Goal: Transaction & Acquisition: Purchase product/service

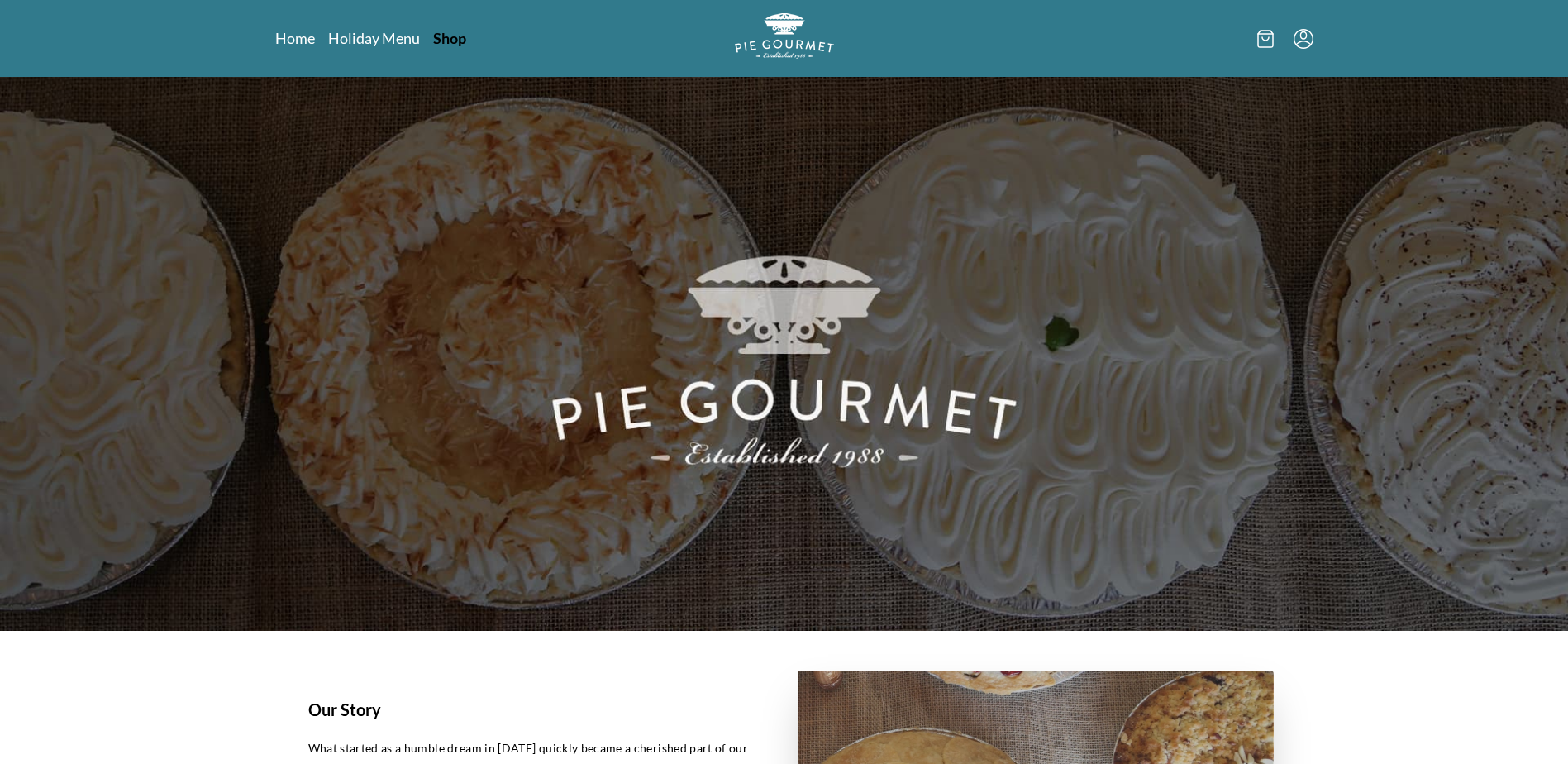
click at [443, 41] on link "Shop" at bounding box center [450, 37] width 33 height 20
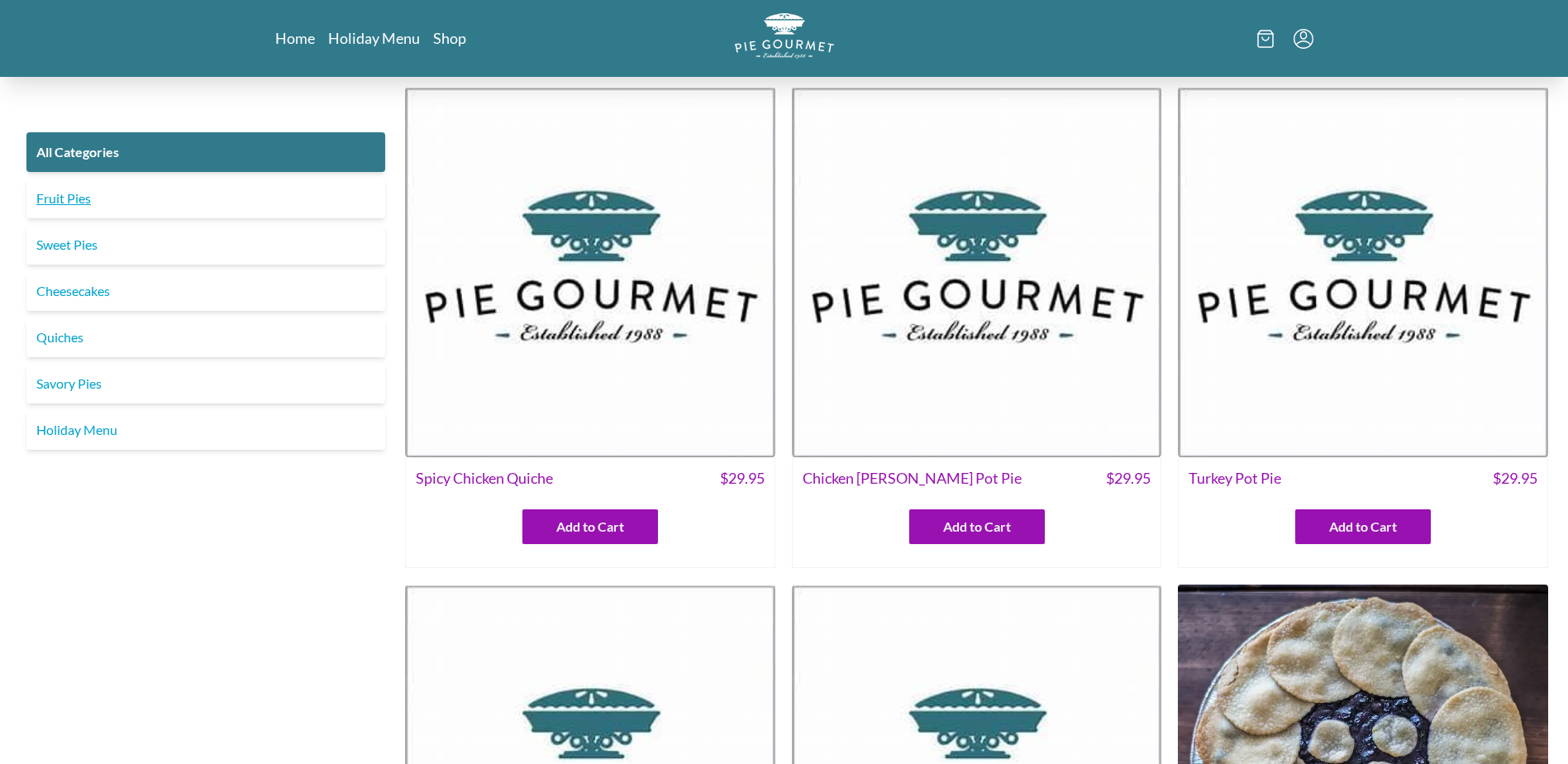
click at [131, 200] on link "Fruit Pies" at bounding box center [205, 198] width 359 height 40
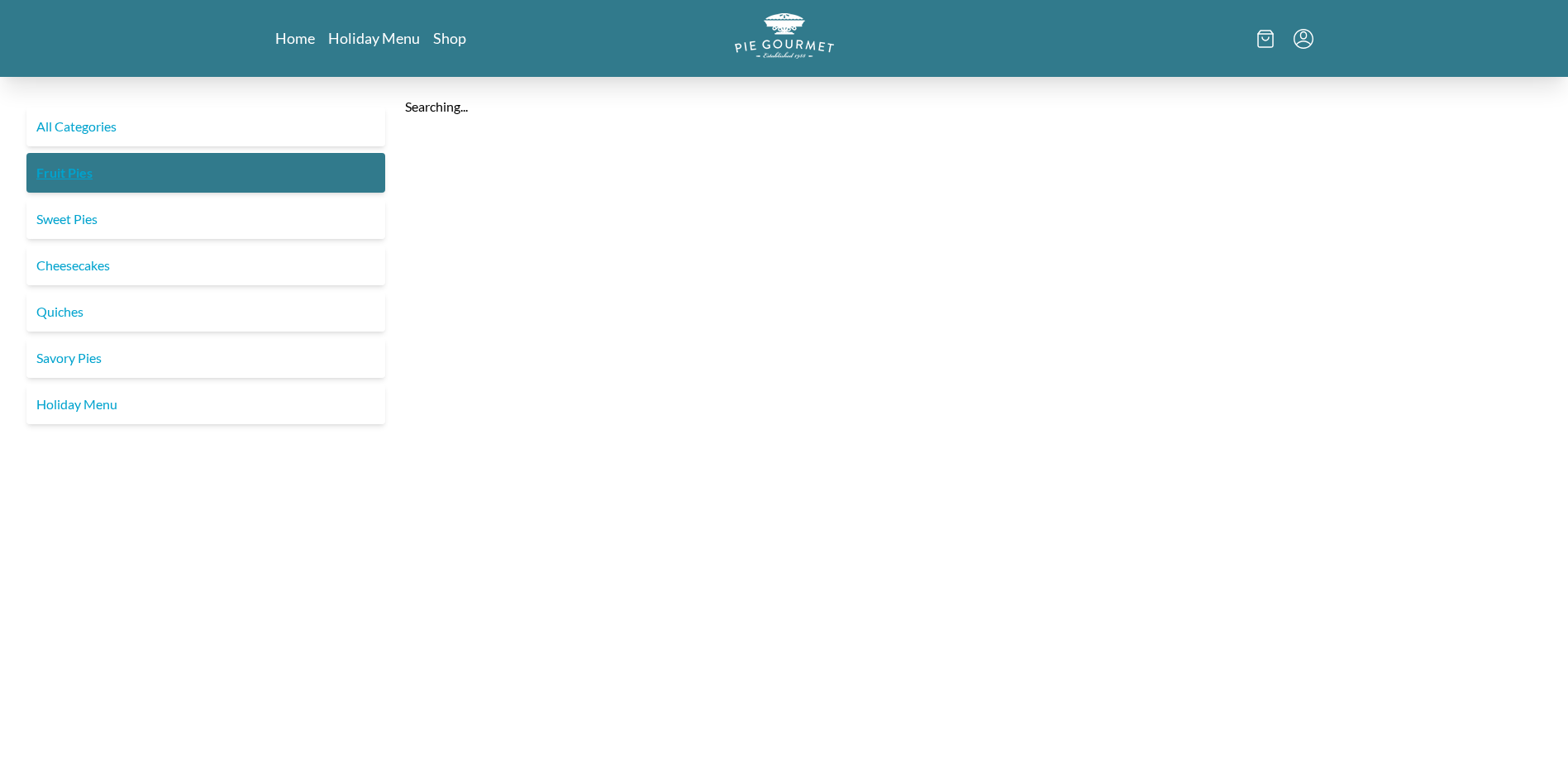
click at [61, 195] on div "All Categories Fruit Pies Sweet Pies Cheesecakes Quiches Savory Pies Holiday Me…" at bounding box center [205, 266] width 372 height 318
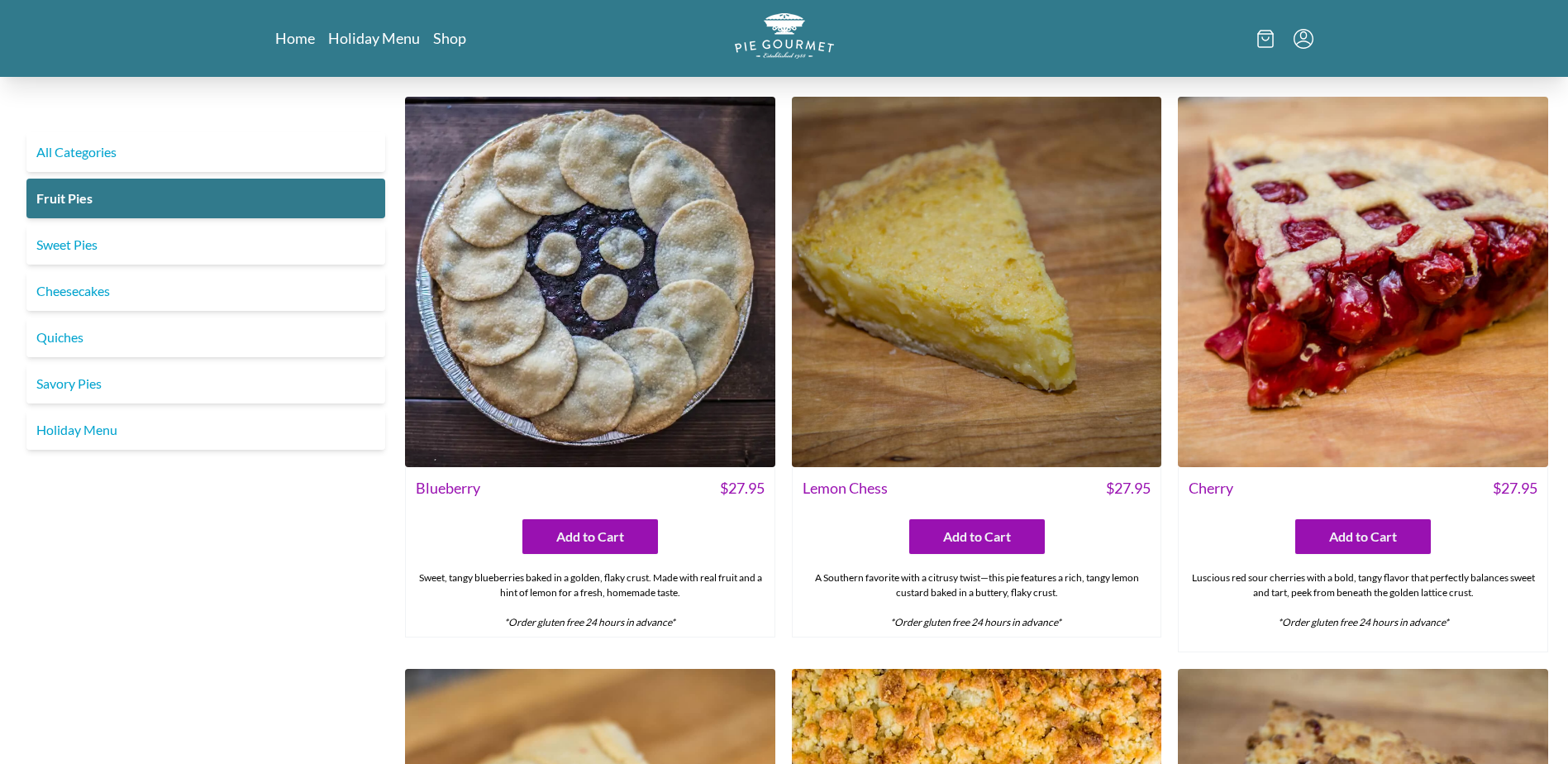
click at [1266, 33] on icon at bounding box center [1265, 33] width 15 height 0
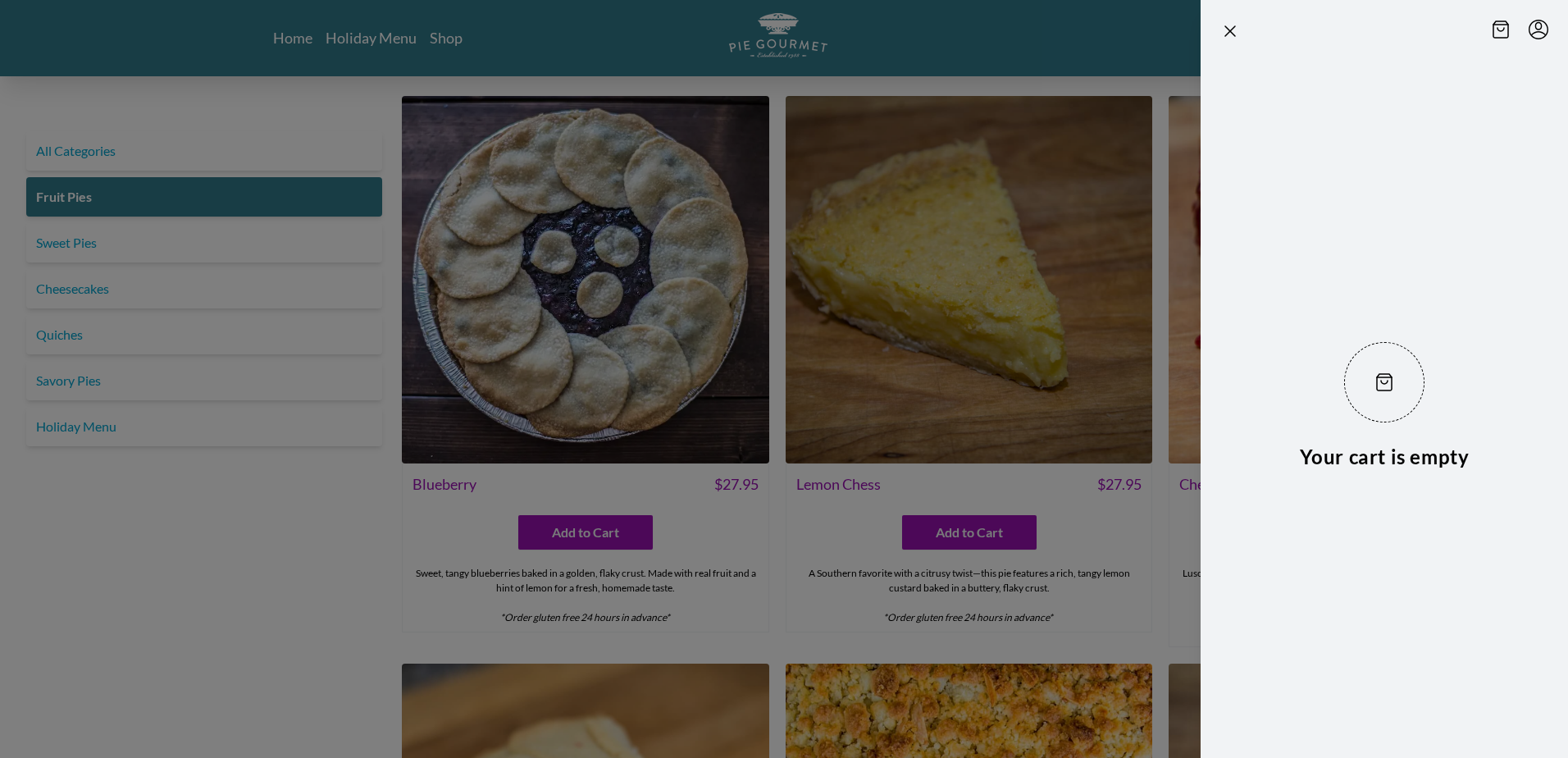
click at [501, 37] on div at bounding box center [784, 379] width 1568 height 758
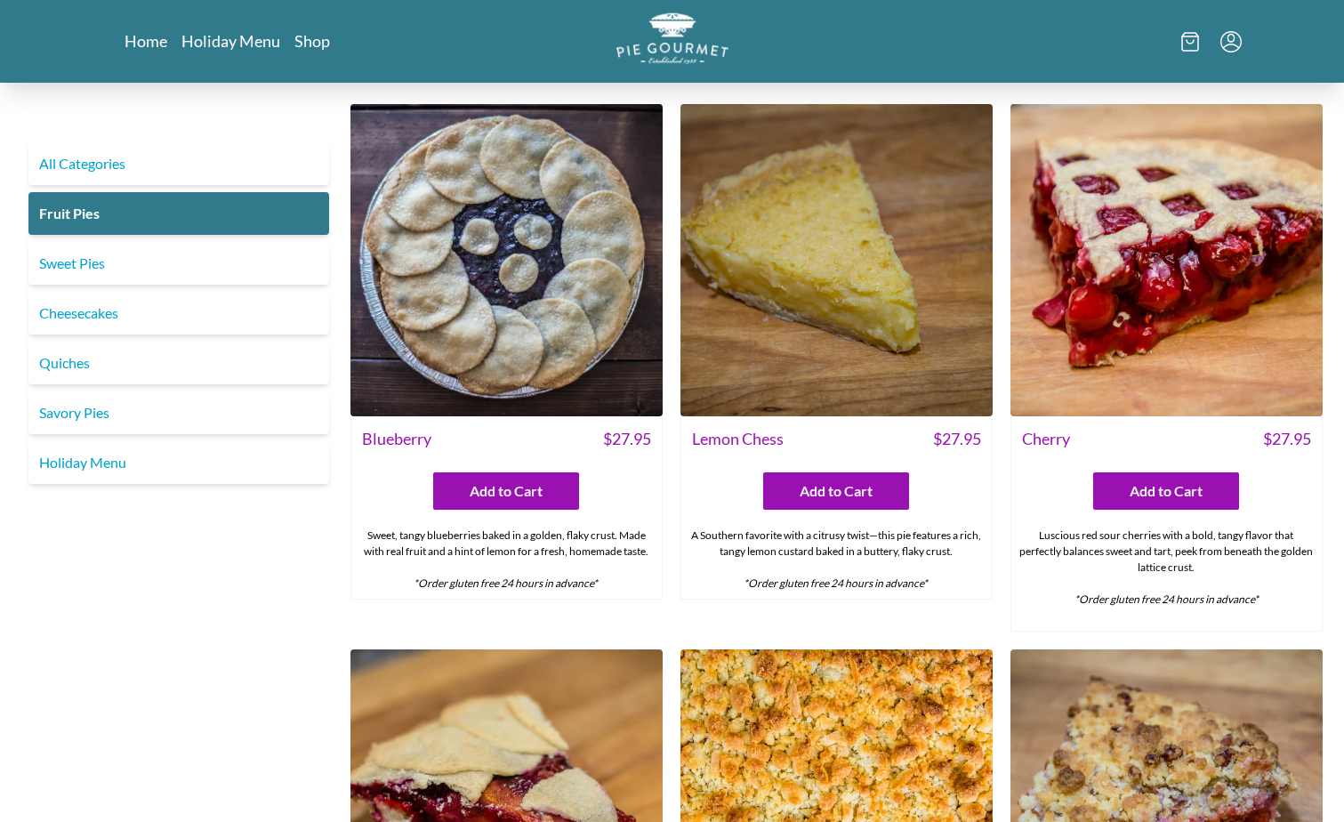
click at [690, 42] on img "Logo" at bounding box center [673, 38] width 112 height 52
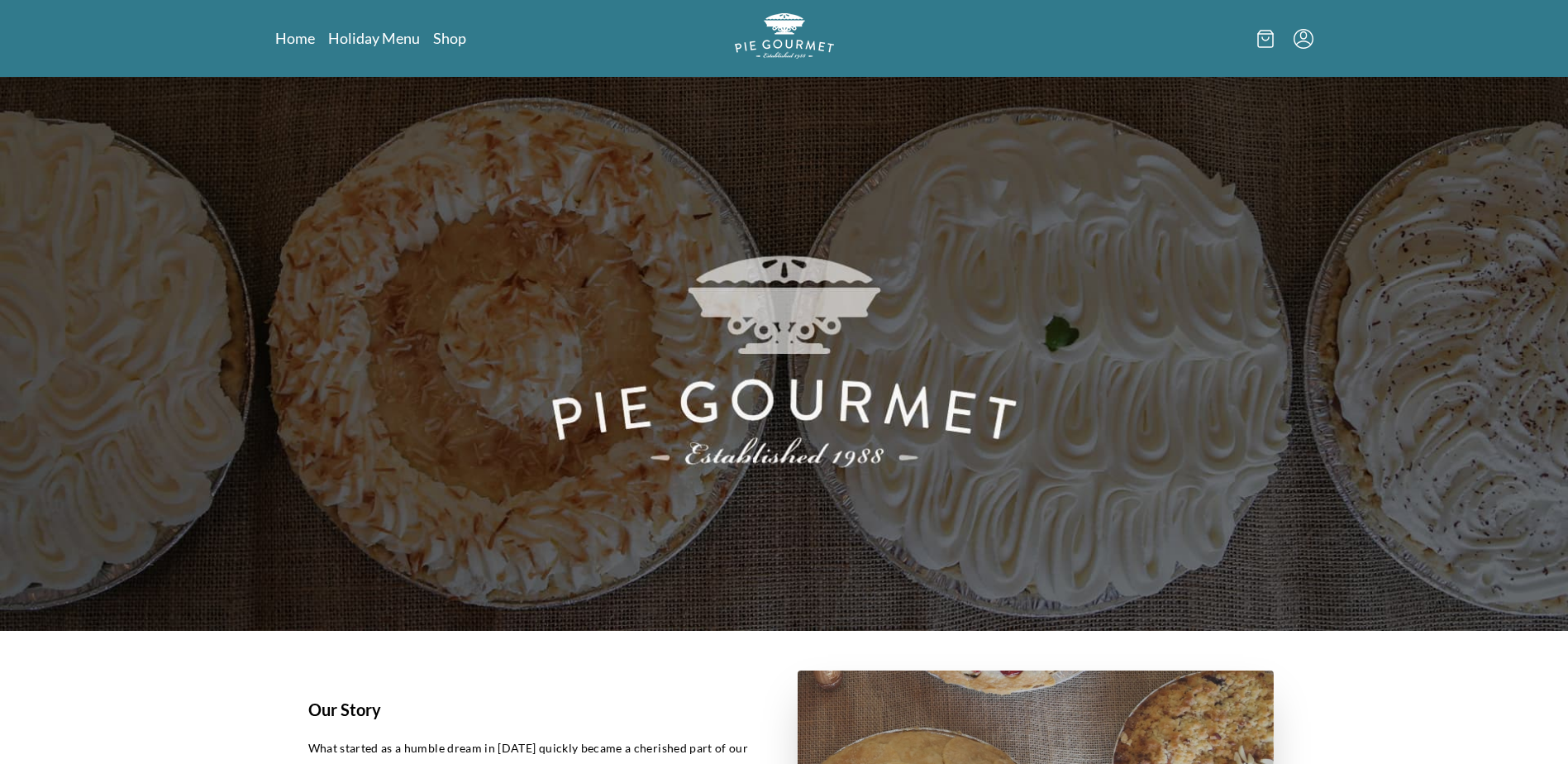
click at [1258, 43] on icon at bounding box center [1265, 39] width 15 height 17
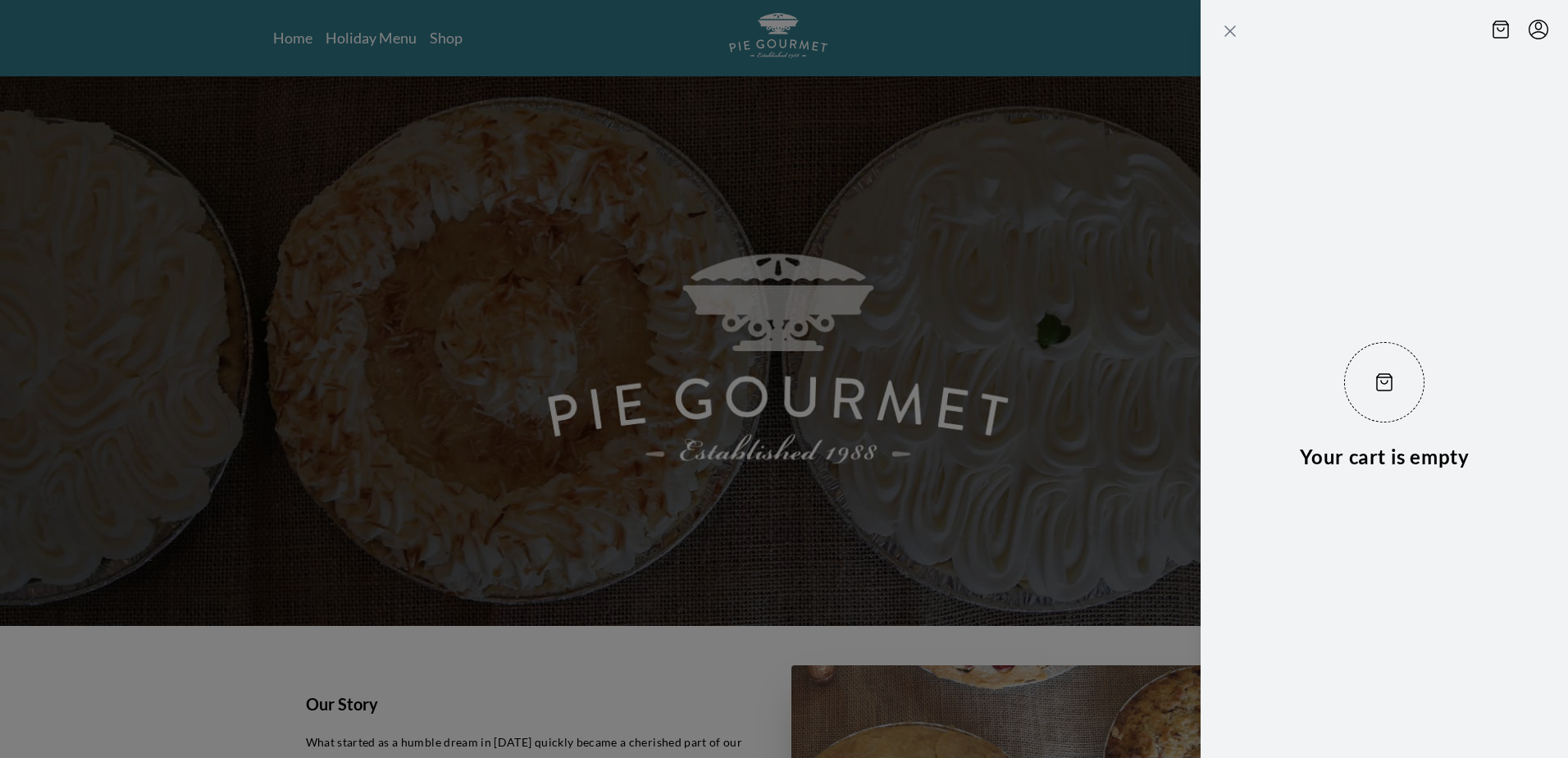
click at [1226, 33] on icon "Close panel" at bounding box center [1230, 30] width 19 height 19
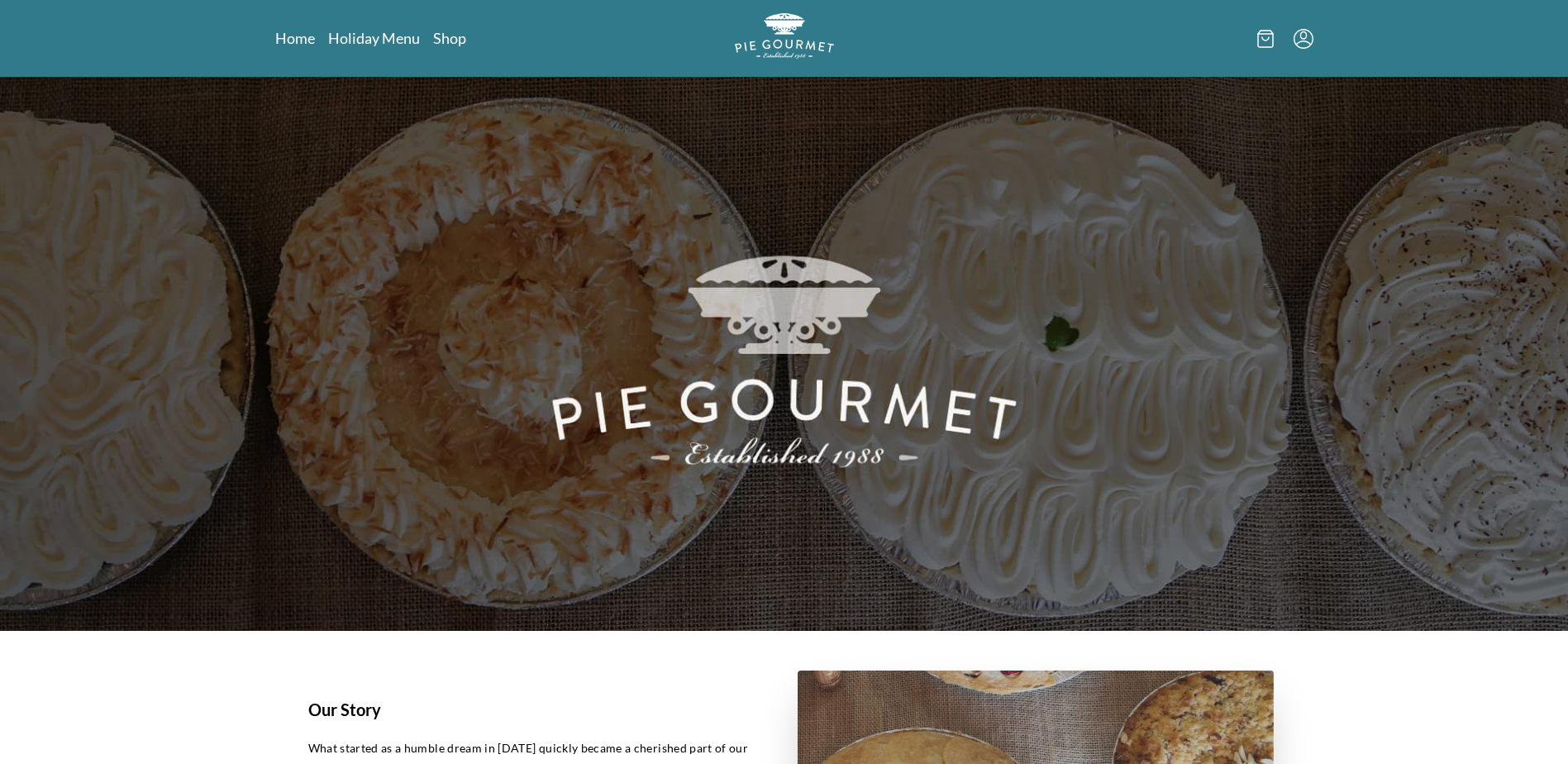
click at [1300, 33] on icon "Menu" at bounding box center [1302, 38] width 20 height 20
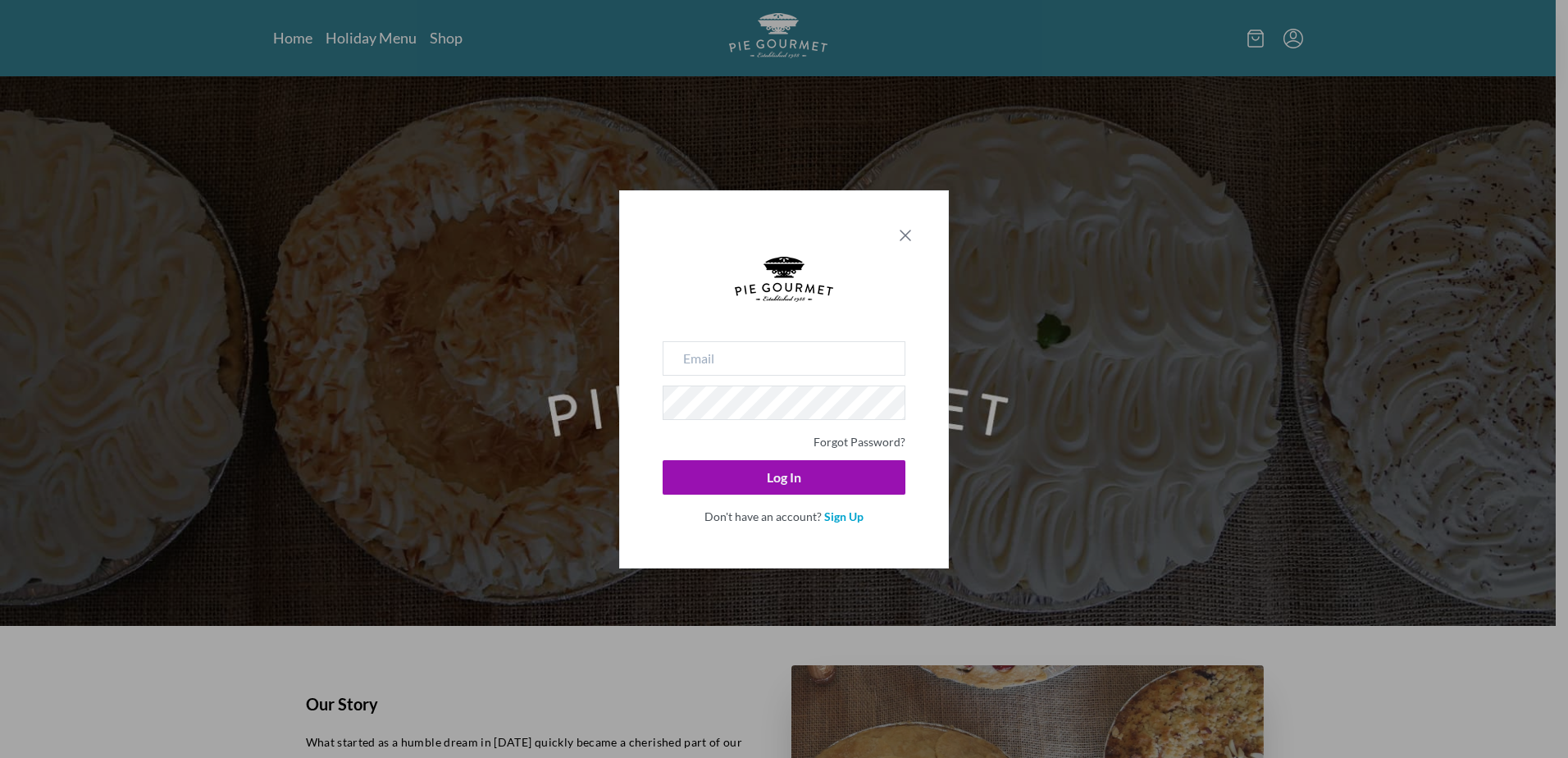
click at [912, 232] on icon "Close panel" at bounding box center [905, 235] width 19 height 19
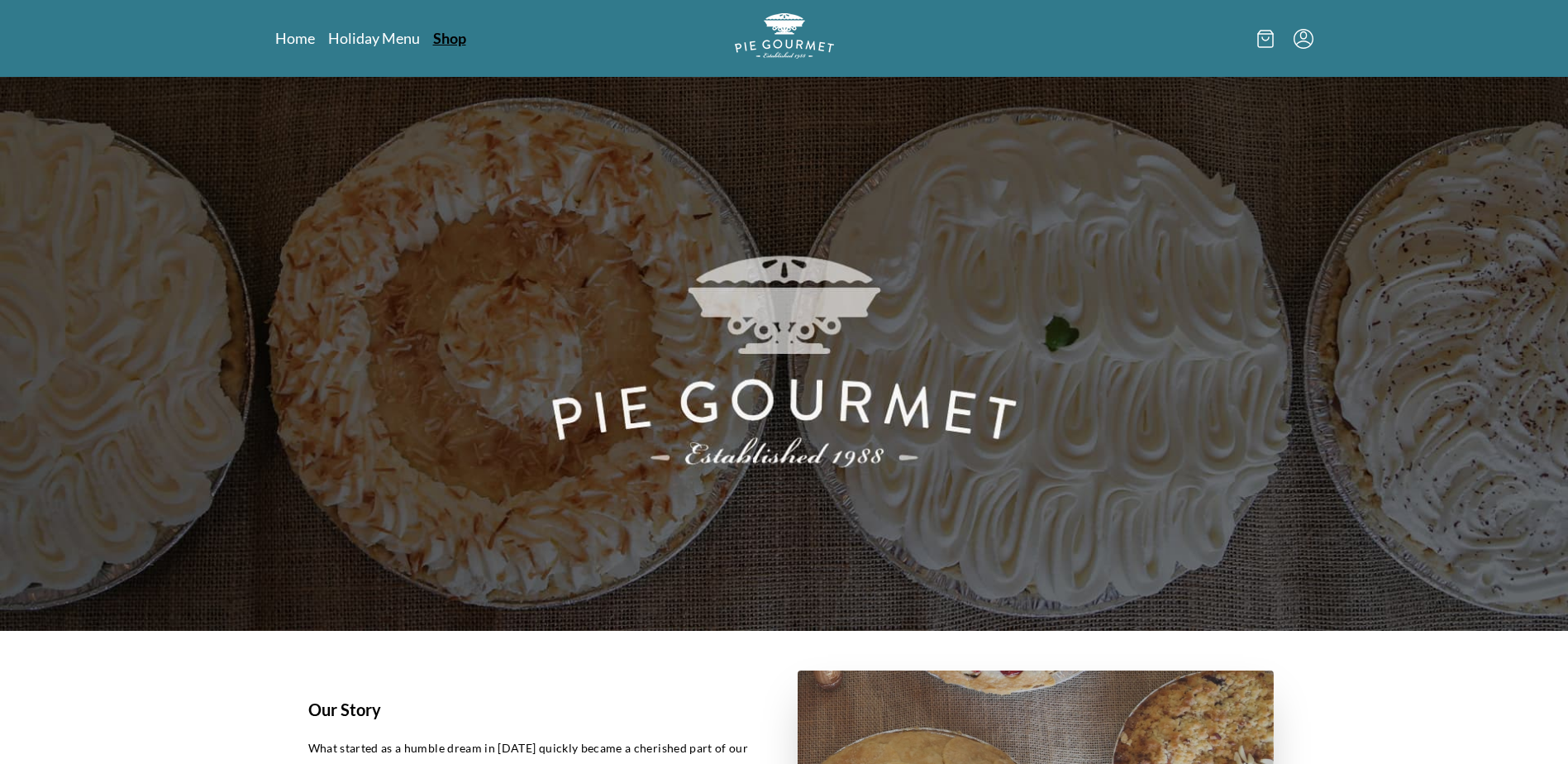
click at [446, 34] on link "Shop" at bounding box center [450, 37] width 33 height 20
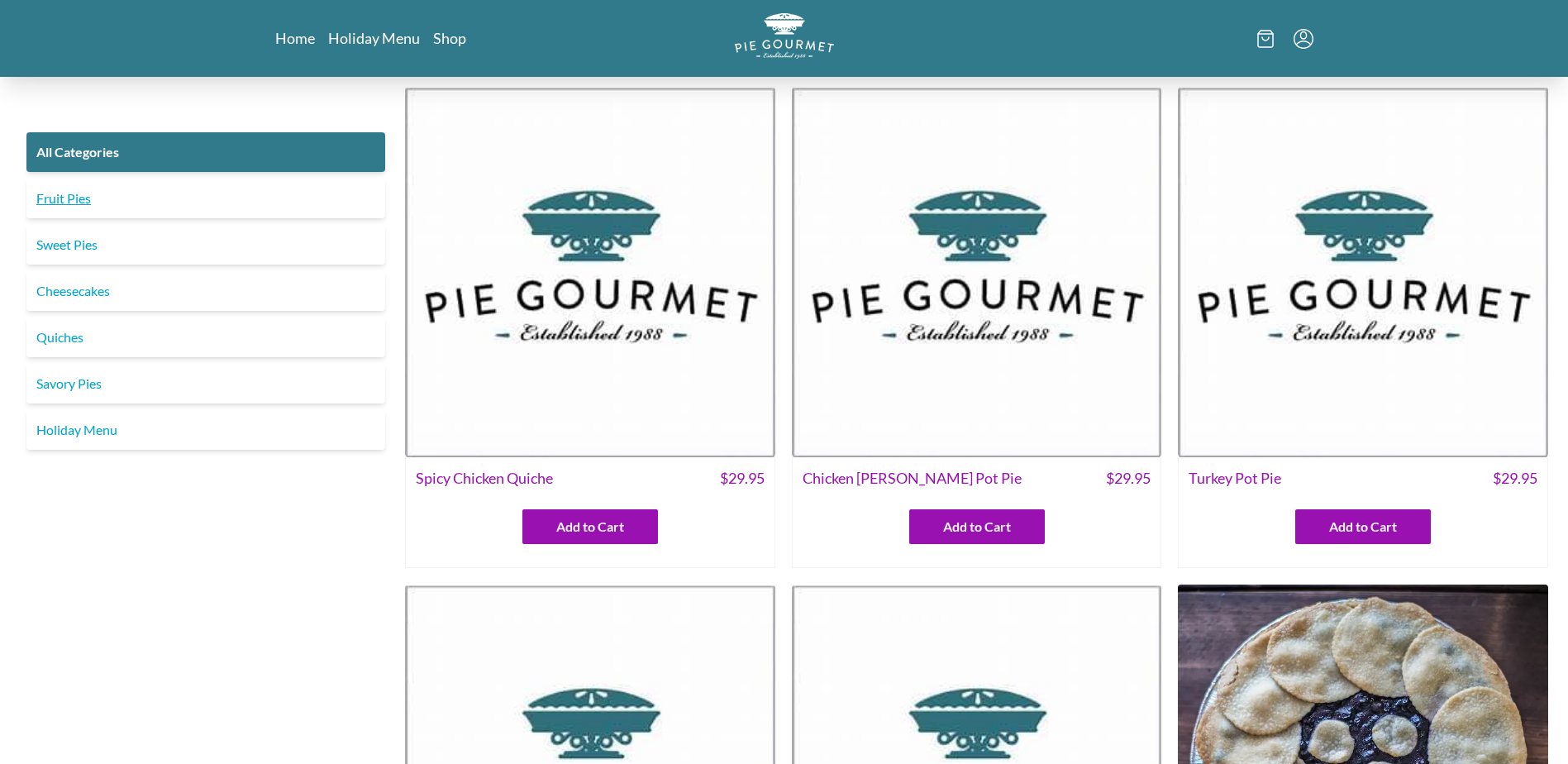
click at [91, 202] on link "Fruit Pies" at bounding box center [205, 198] width 359 height 40
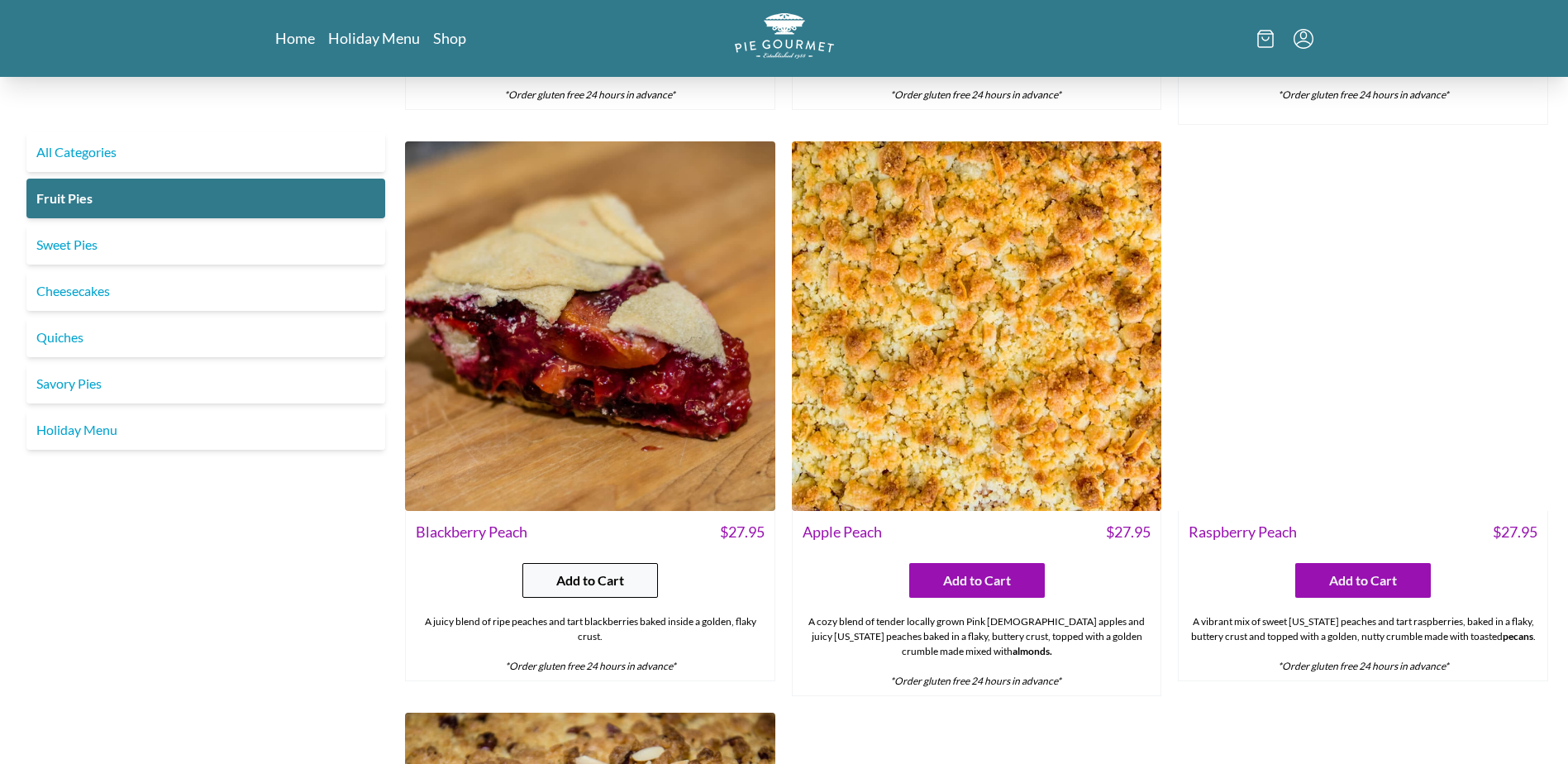
scroll to position [516, 0]
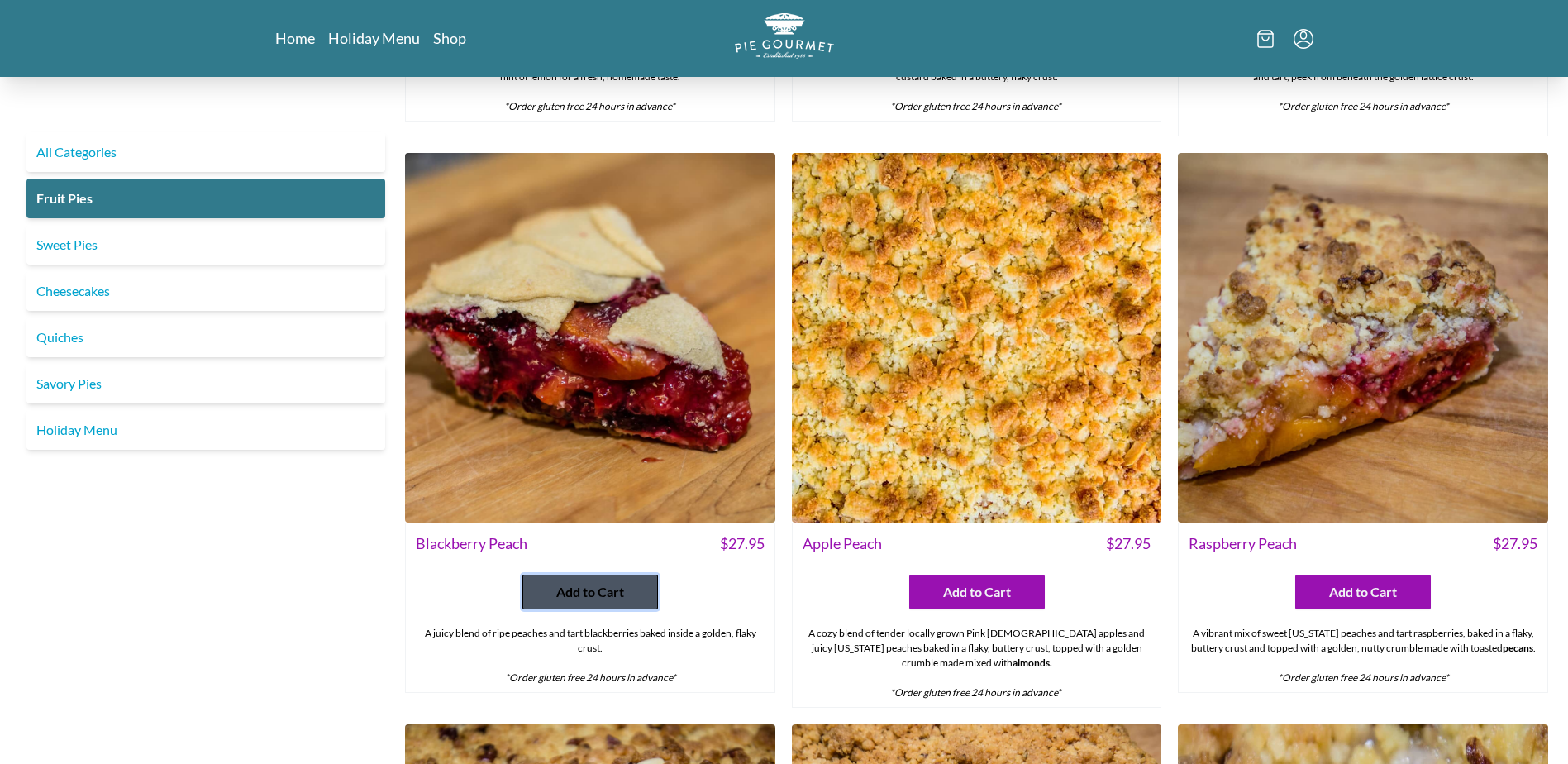
click at [590, 593] on span "Add to Cart" at bounding box center [590, 591] width 68 height 20
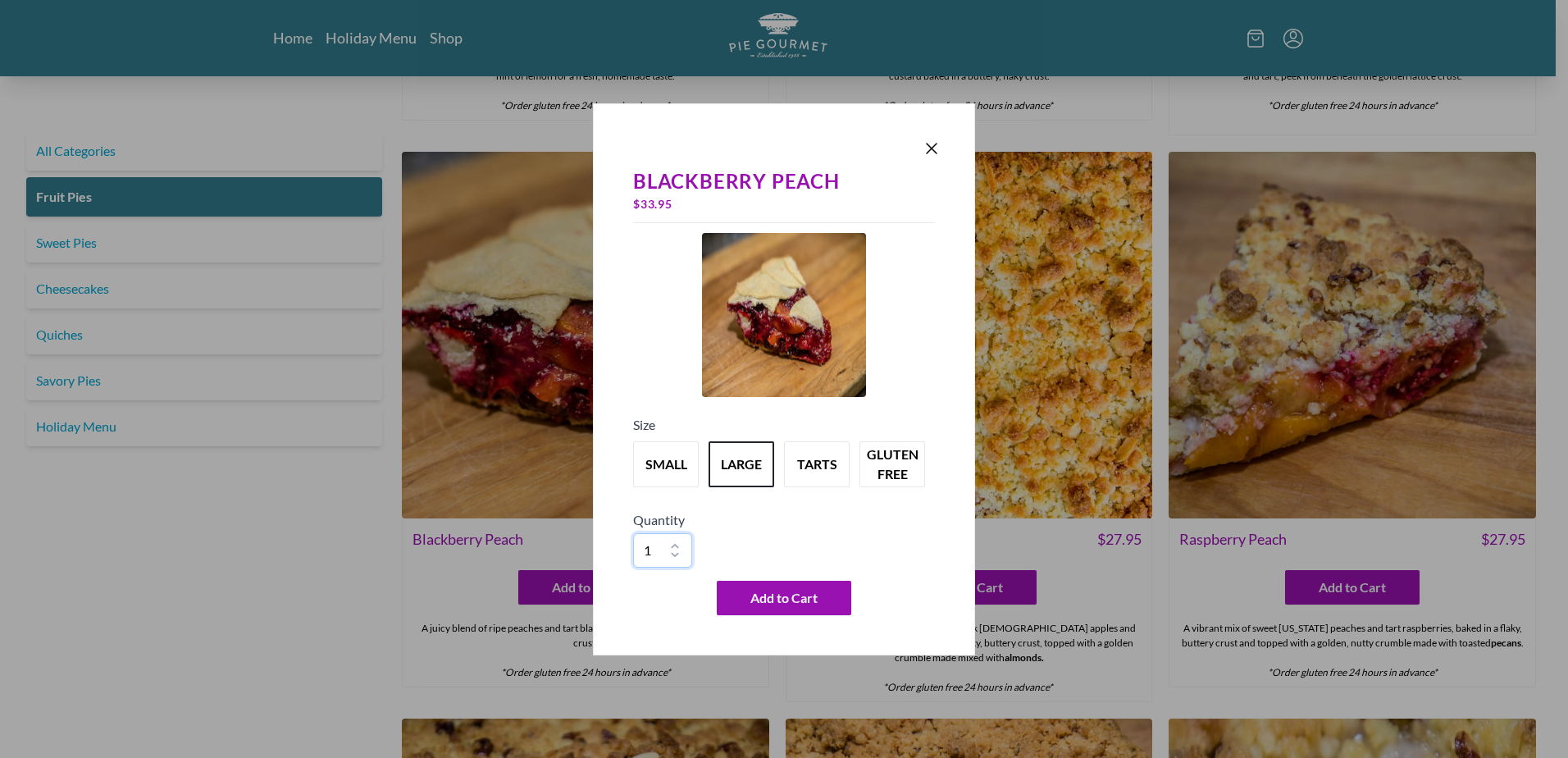
click at [676, 546] on select "1 2 3 4 5 6 7 8 9 10" at bounding box center [663, 550] width 59 height 34
select select "2"
click at [633, 533] on select "1 2 3 4 5 6 7 8 9 10" at bounding box center [663, 550] width 59 height 34
click at [799, 598] on span "Add to Cart" at bounding box center [784, 598] width 67 height 19
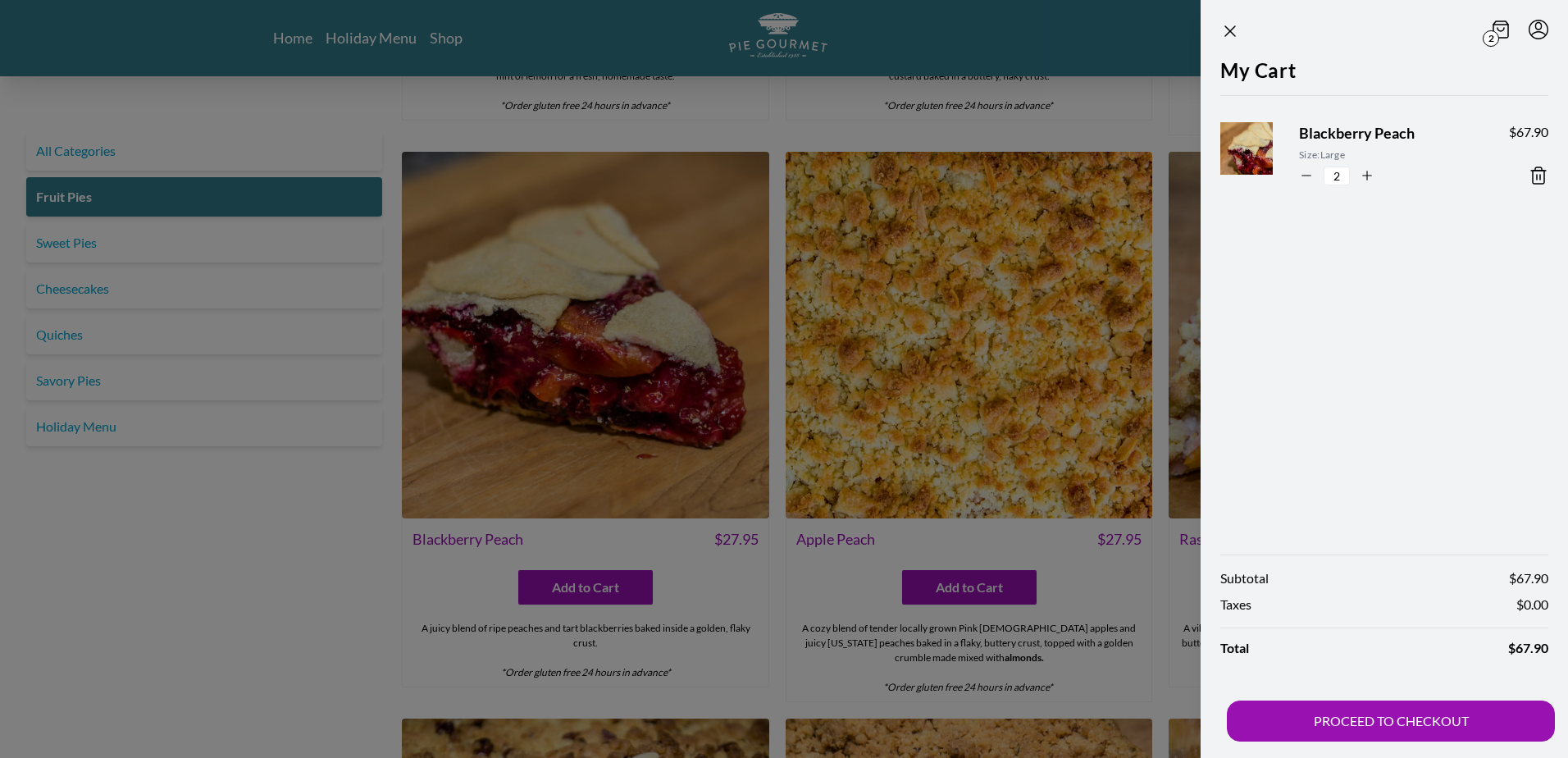
click at [1080, 32] on div at bounding box center [784, 379] width 1568 height 758
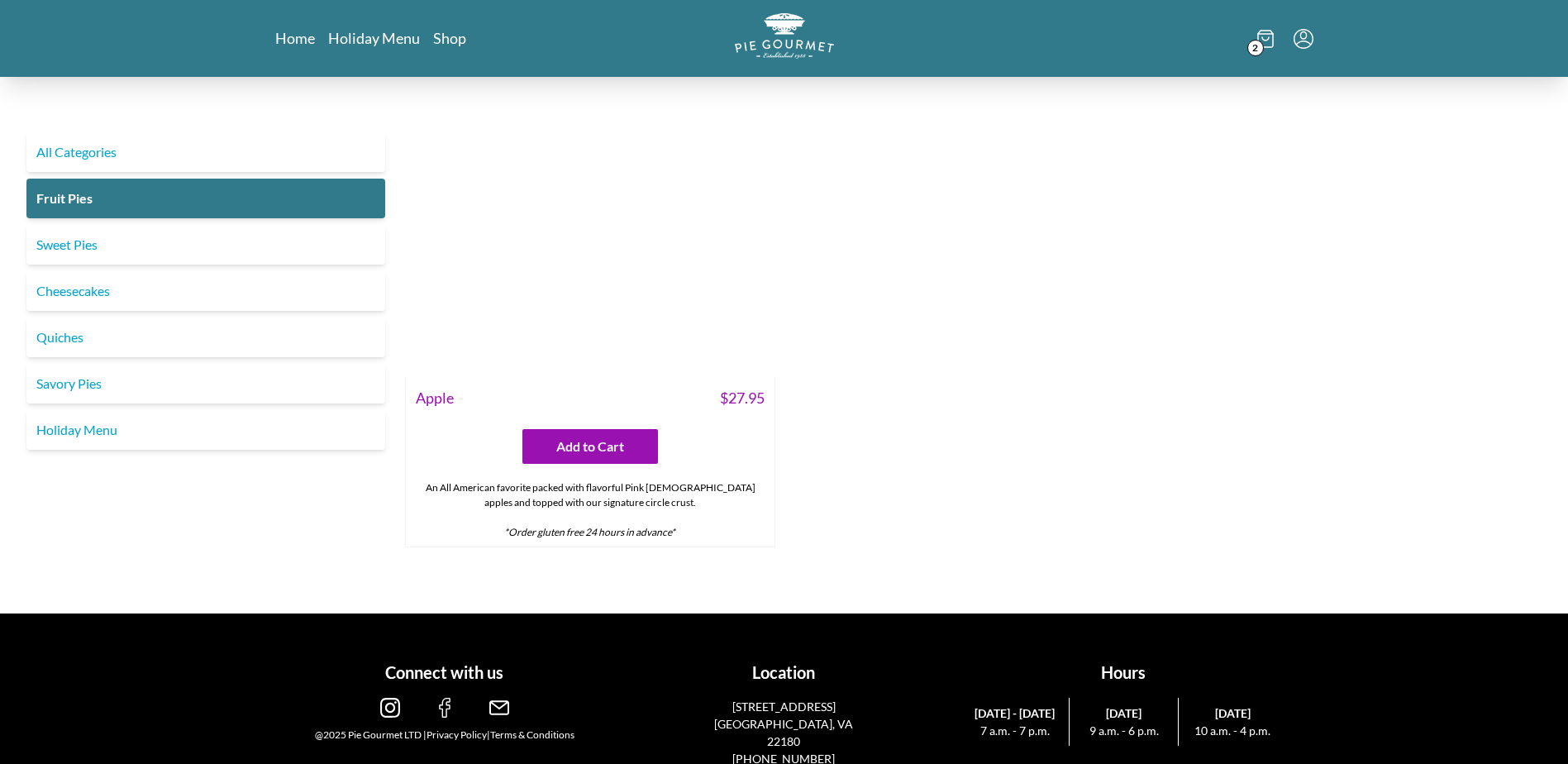
scroll to position [1839, 0]
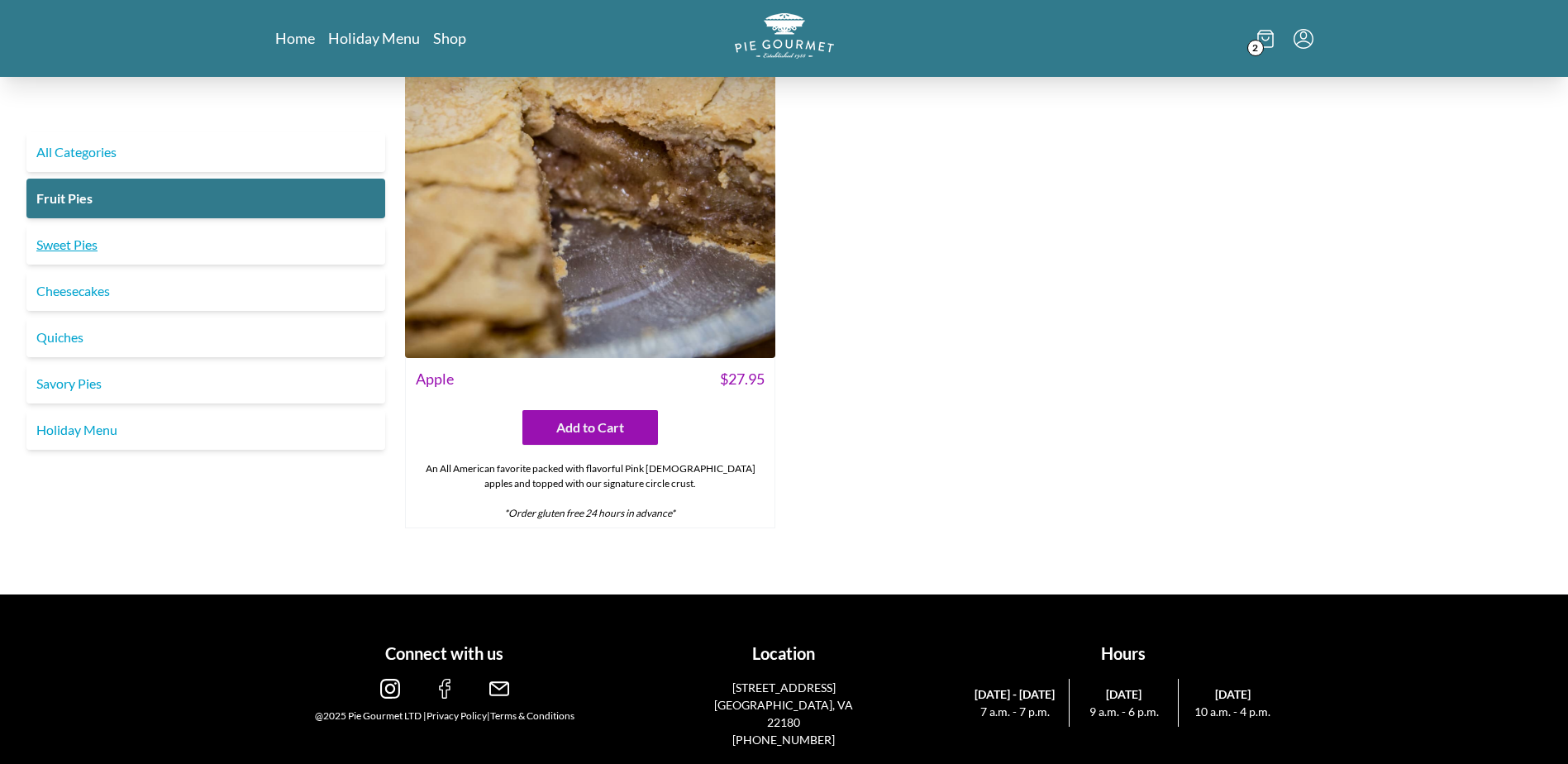
click at [72, 233] on link "Sweet Pies" at bounding box center [205, 244] width 359 height 40
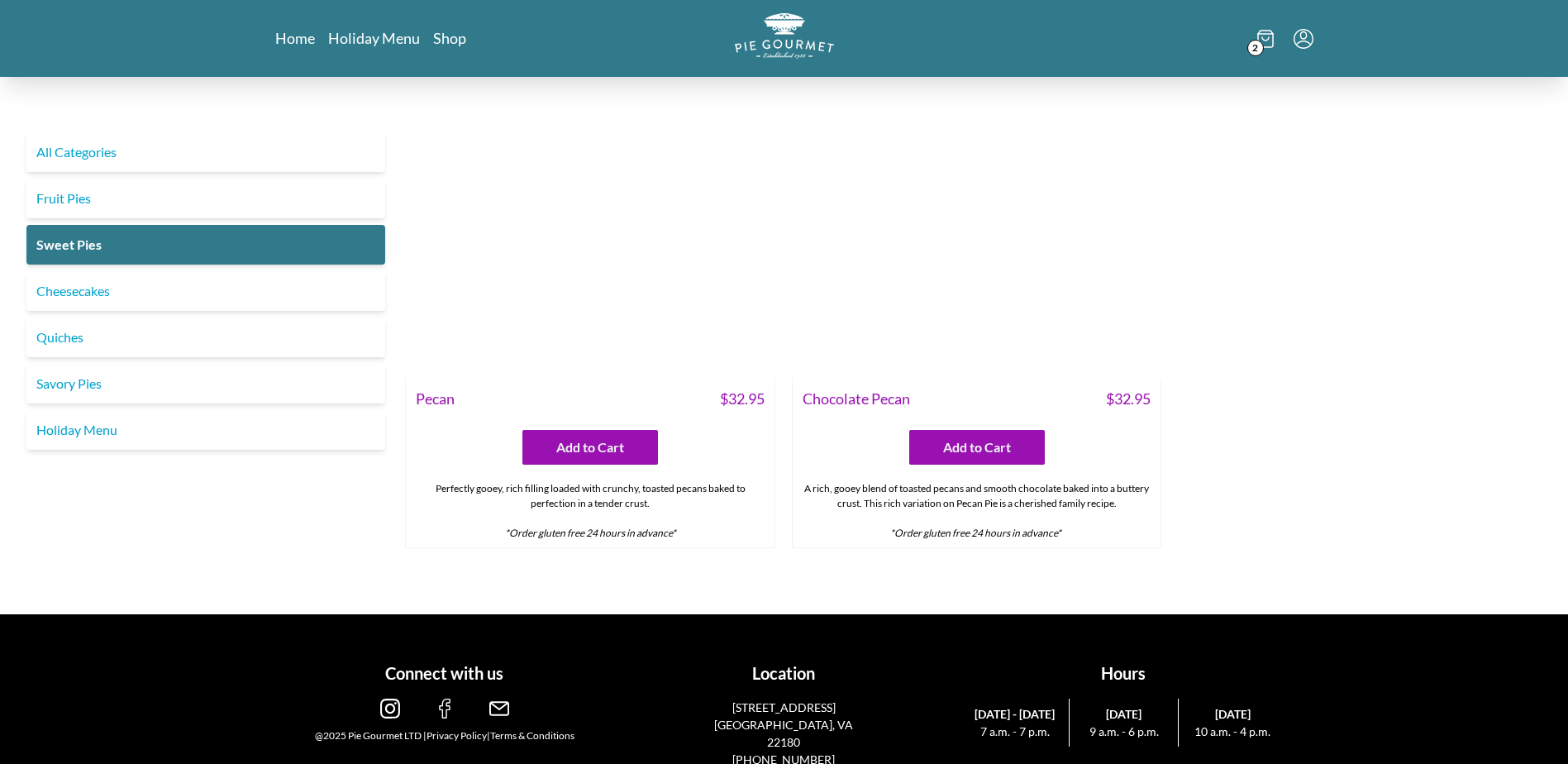
scroll to position [1297, 0]
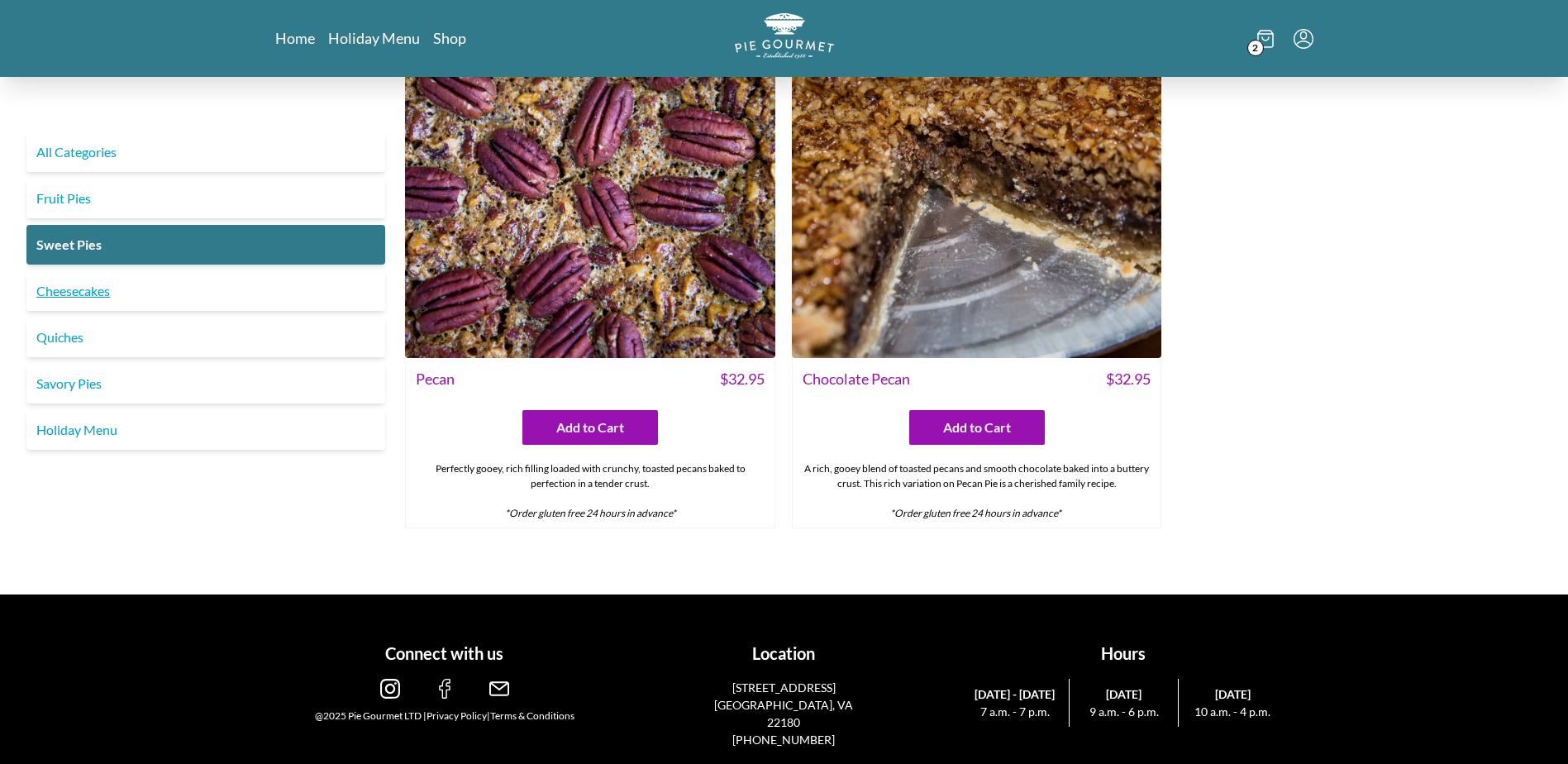
click at [94, 296] on link "Cheesecakes" at bounding box center [205, 291] width 359 height 40
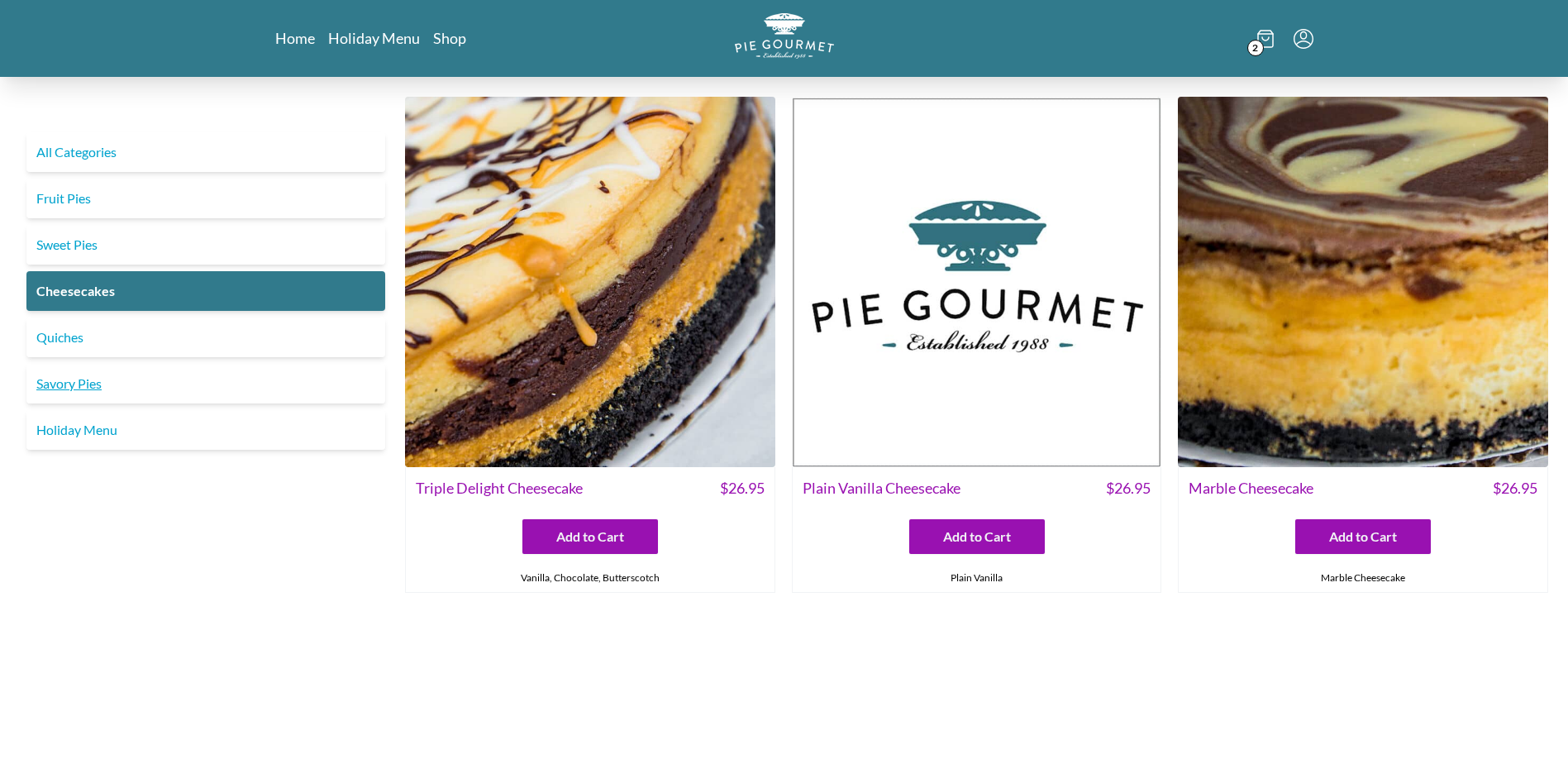
click at [74, 391] on link "Savory Pies" at bounding box center [205, 383] width 359 height 40
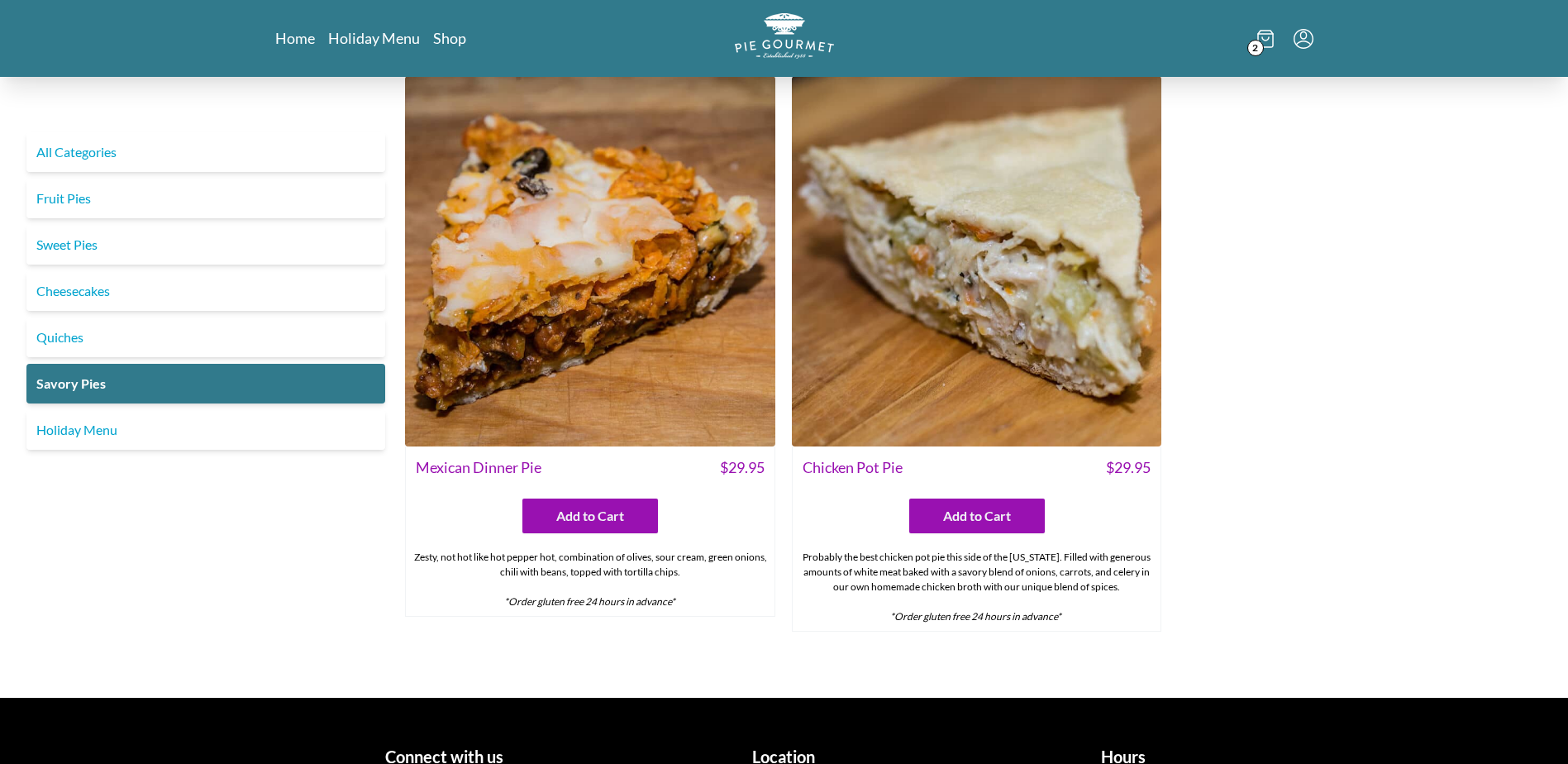
scroll to position [1193, 0]
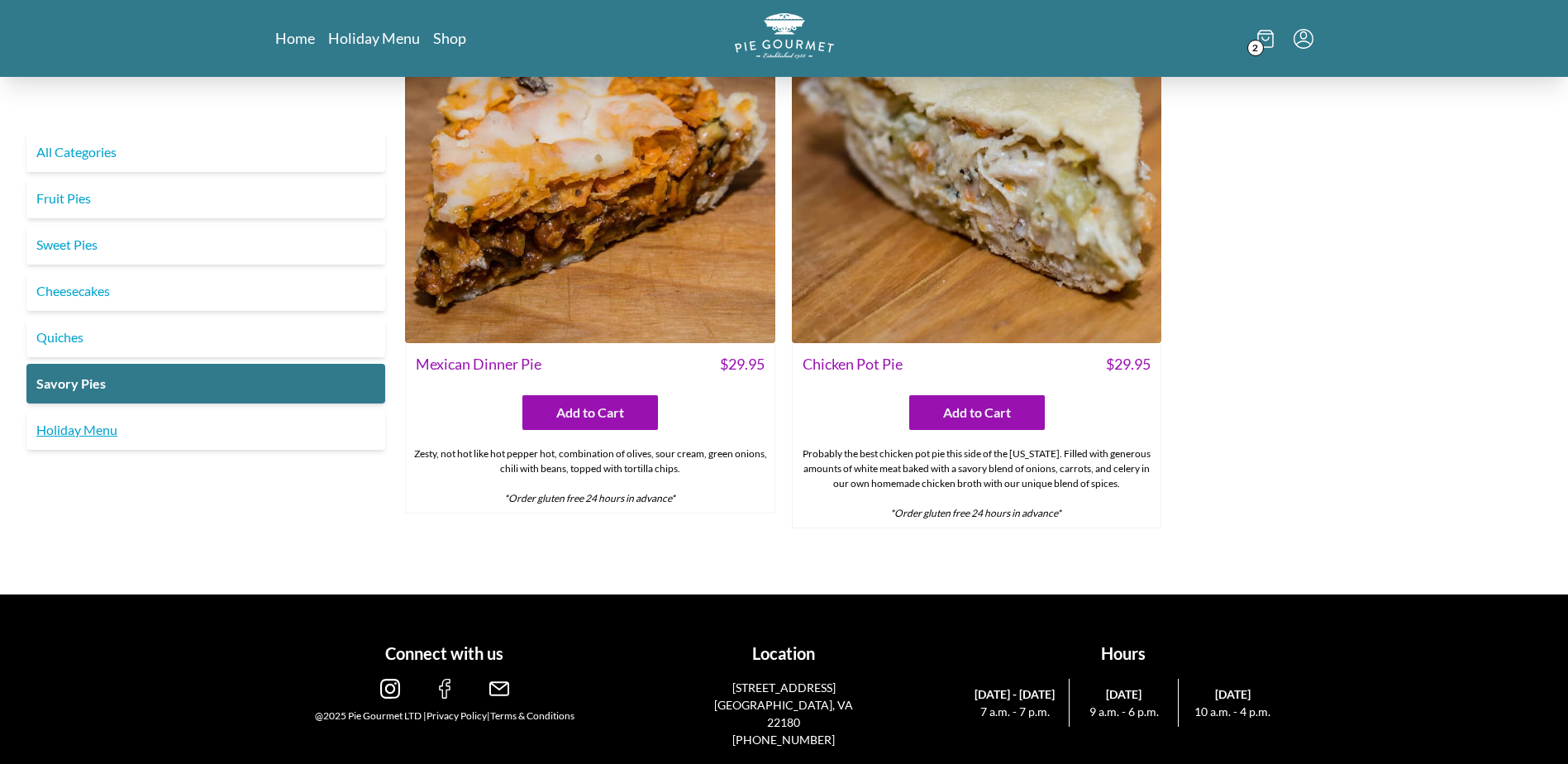
click at [82, 443] on link "Holiday Menu" at bounding box center [205, 429] width 359 height 40
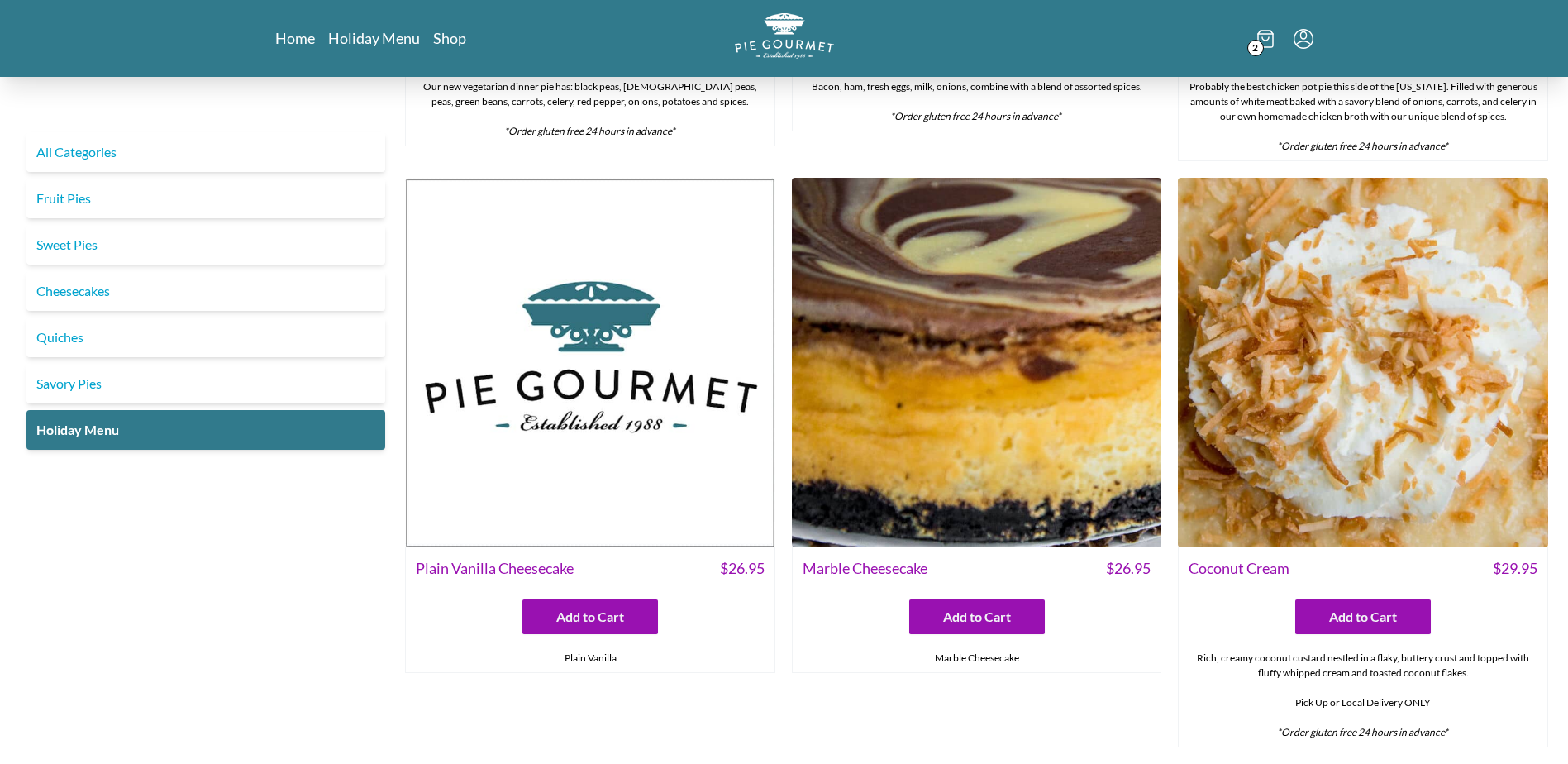
scroll to position [496, 0]
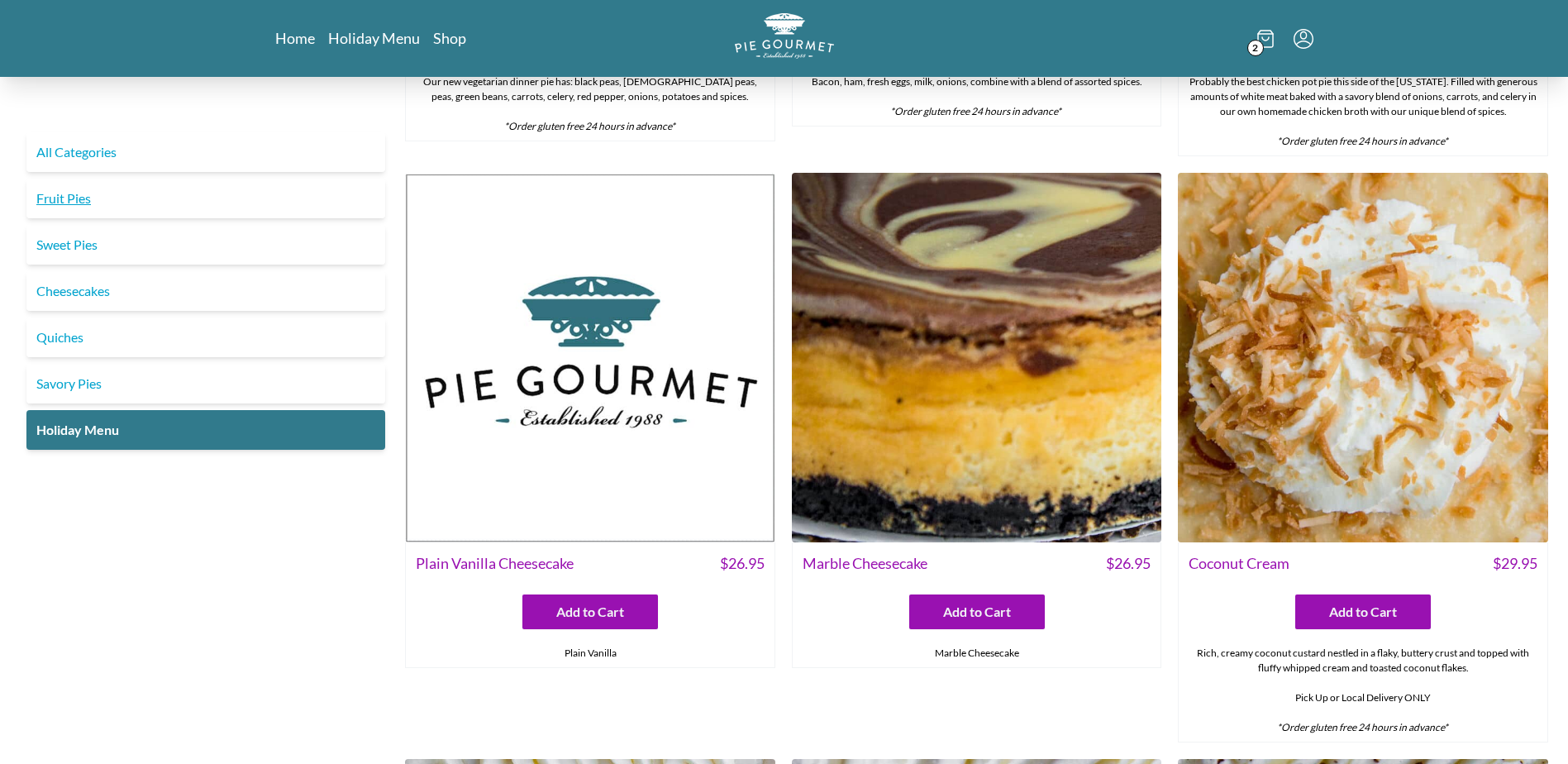
click at [66, 196] on link "Fruit Pies" at bounding box center [205, 198] width 359 height 40
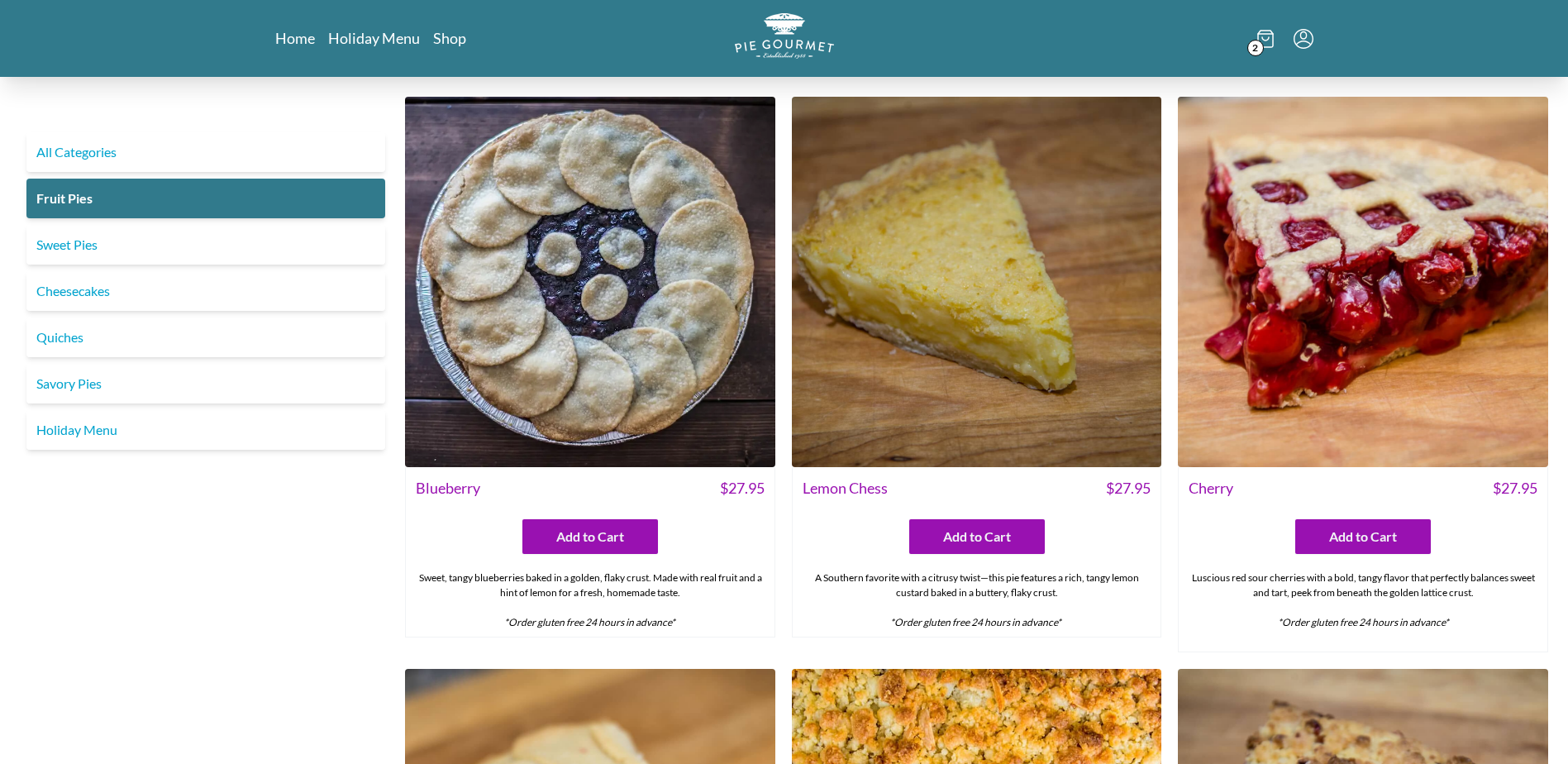
click at [1269, 42] on icon at bounding box center [1265, 39] width 17 height 19
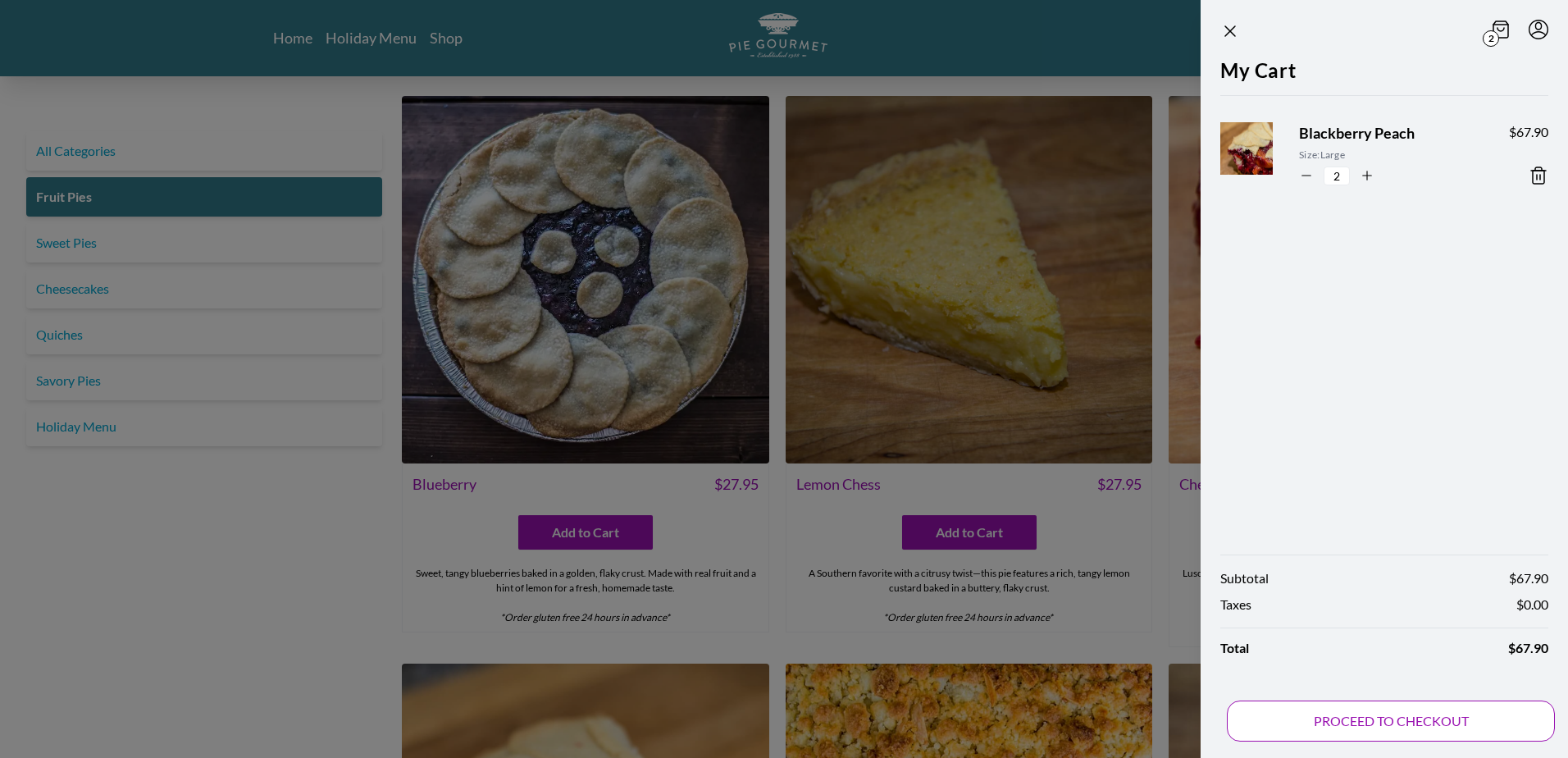
click at [1387, 722] on button "PROCEED TO CHECKOUT" at bounding box center [1391, 721] width 328 height 41
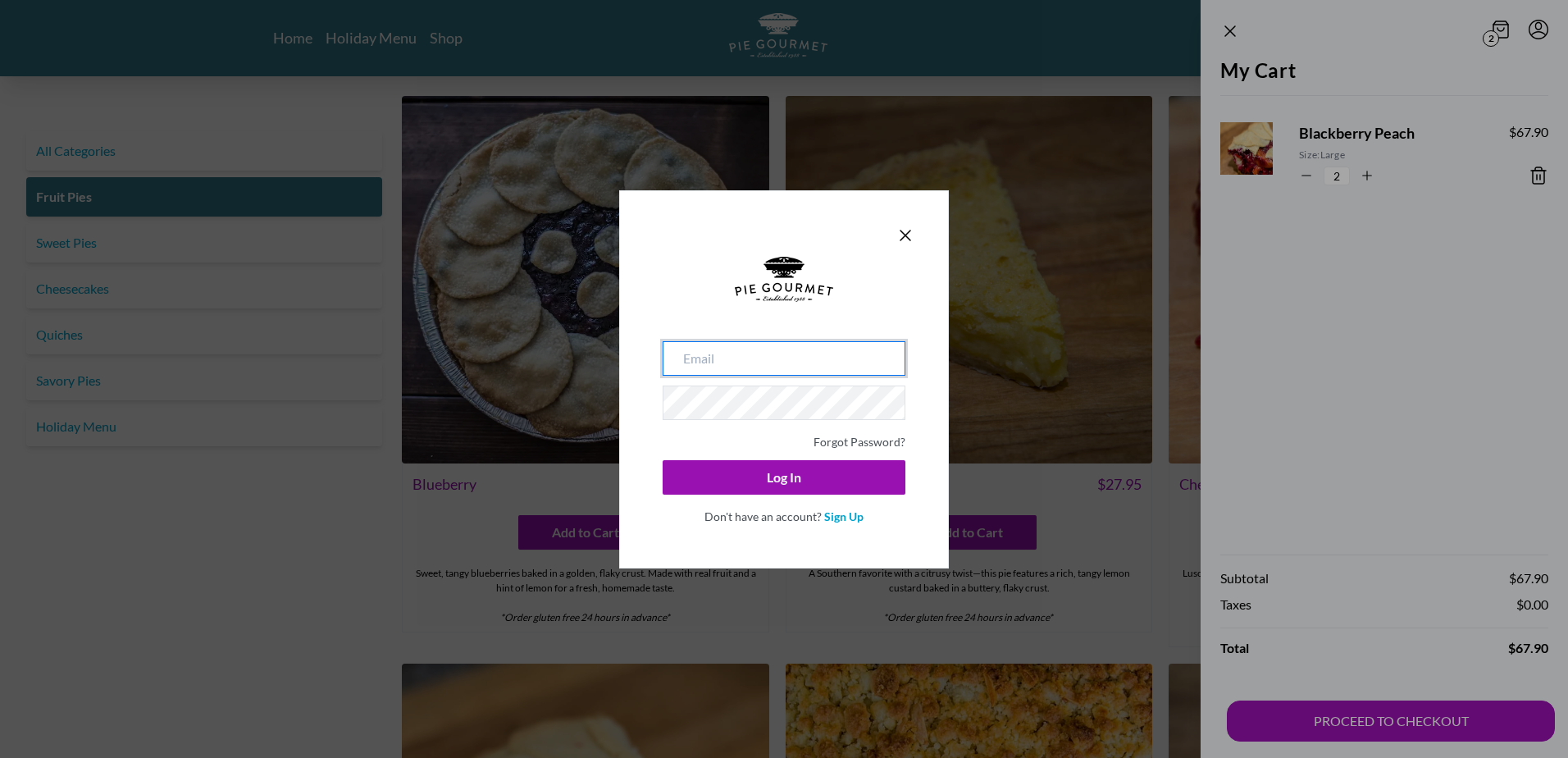
click at [762, 357] on input "email" at bounding box center [784, 358] width 242 height 34
type input "mcarroccio@loeb.com"
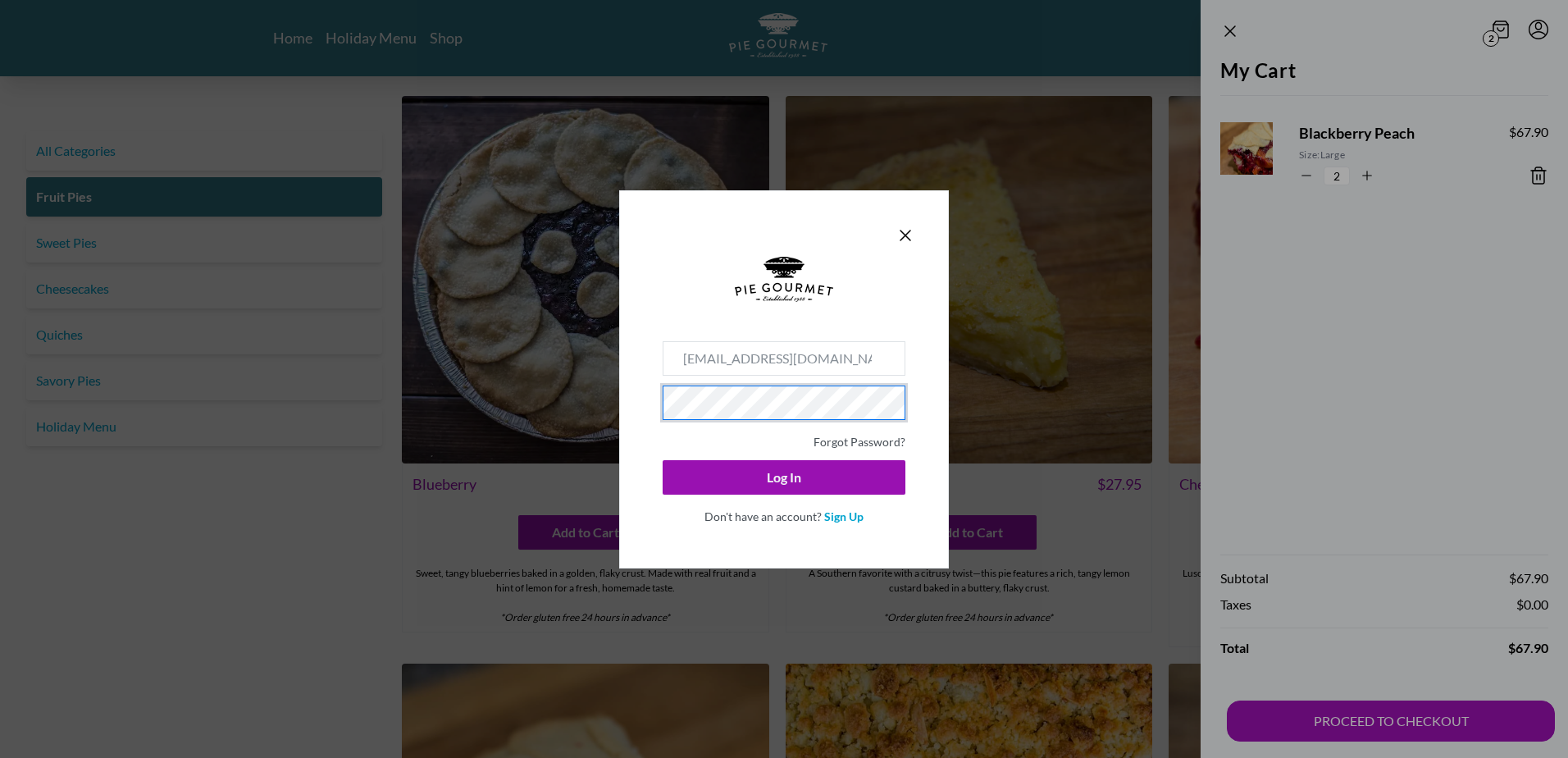
click at [844, 511] on link "Sign Up" at bounding box center [843, 516] width 40 height 14
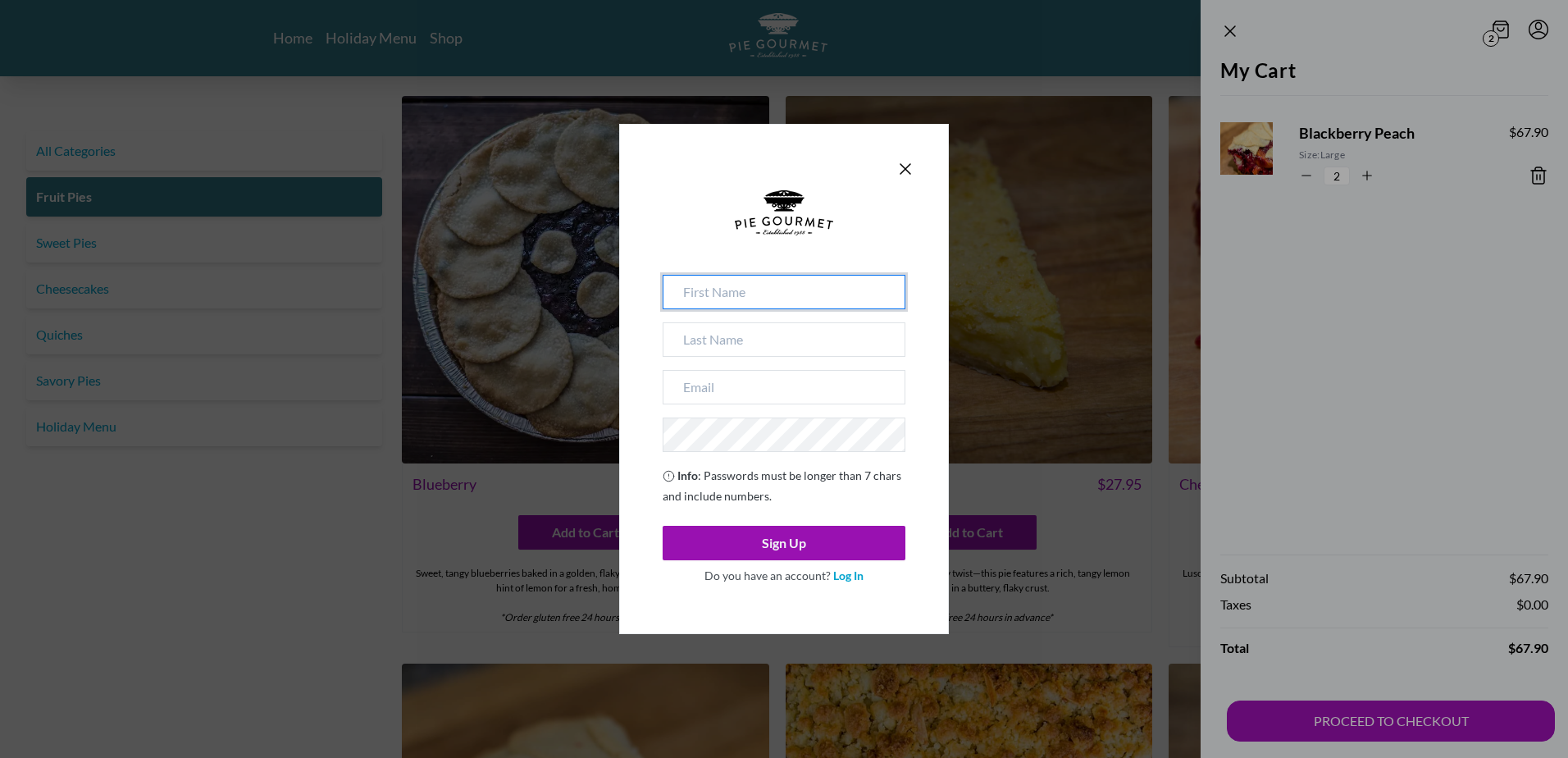
click at [743, 282] on input at bounding box center [784, 291] width 242 height 34
type input "Matthew"
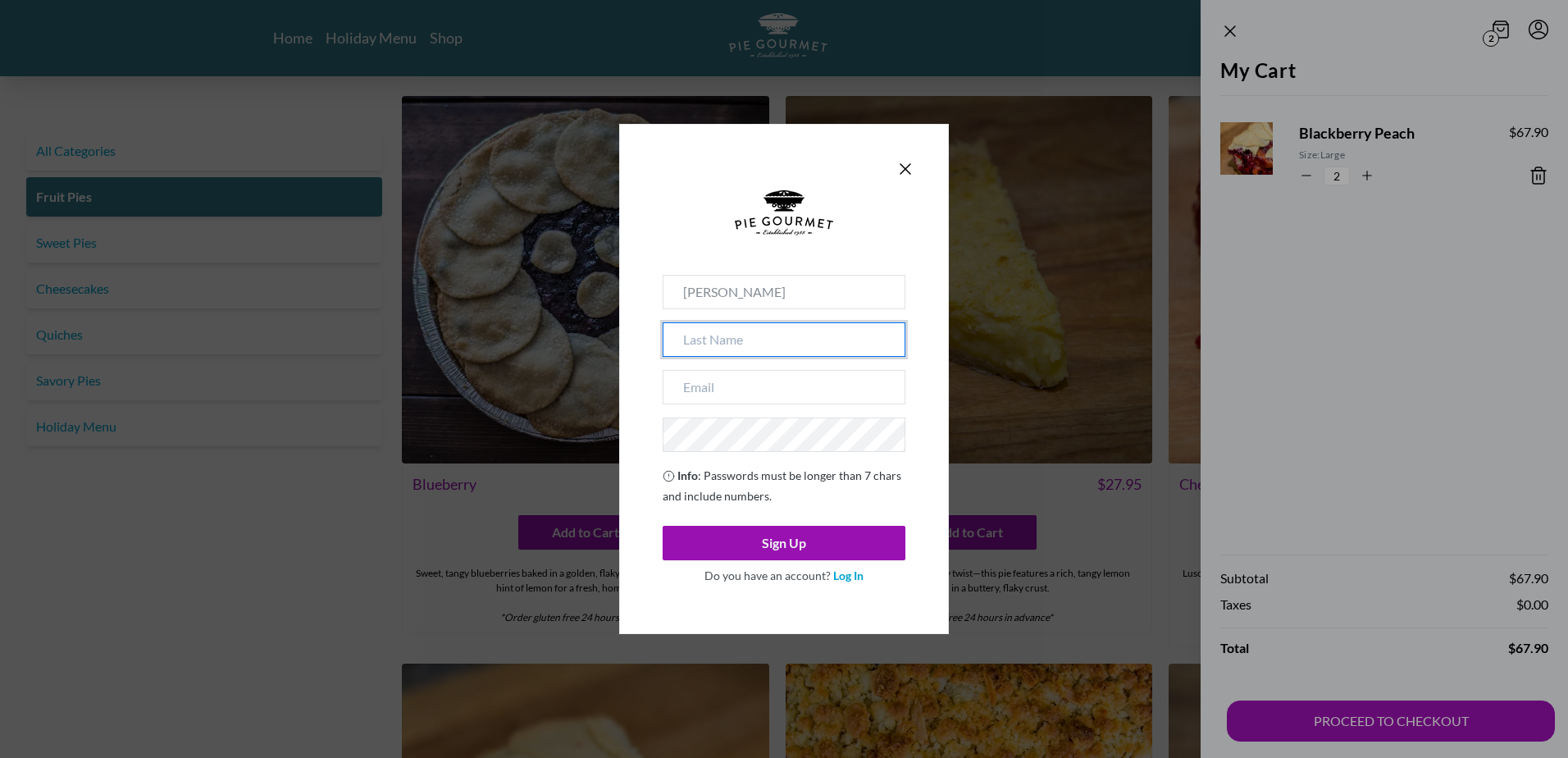
type input "Carroccio"
type input "MCARROCCIO@LOEB.COM"
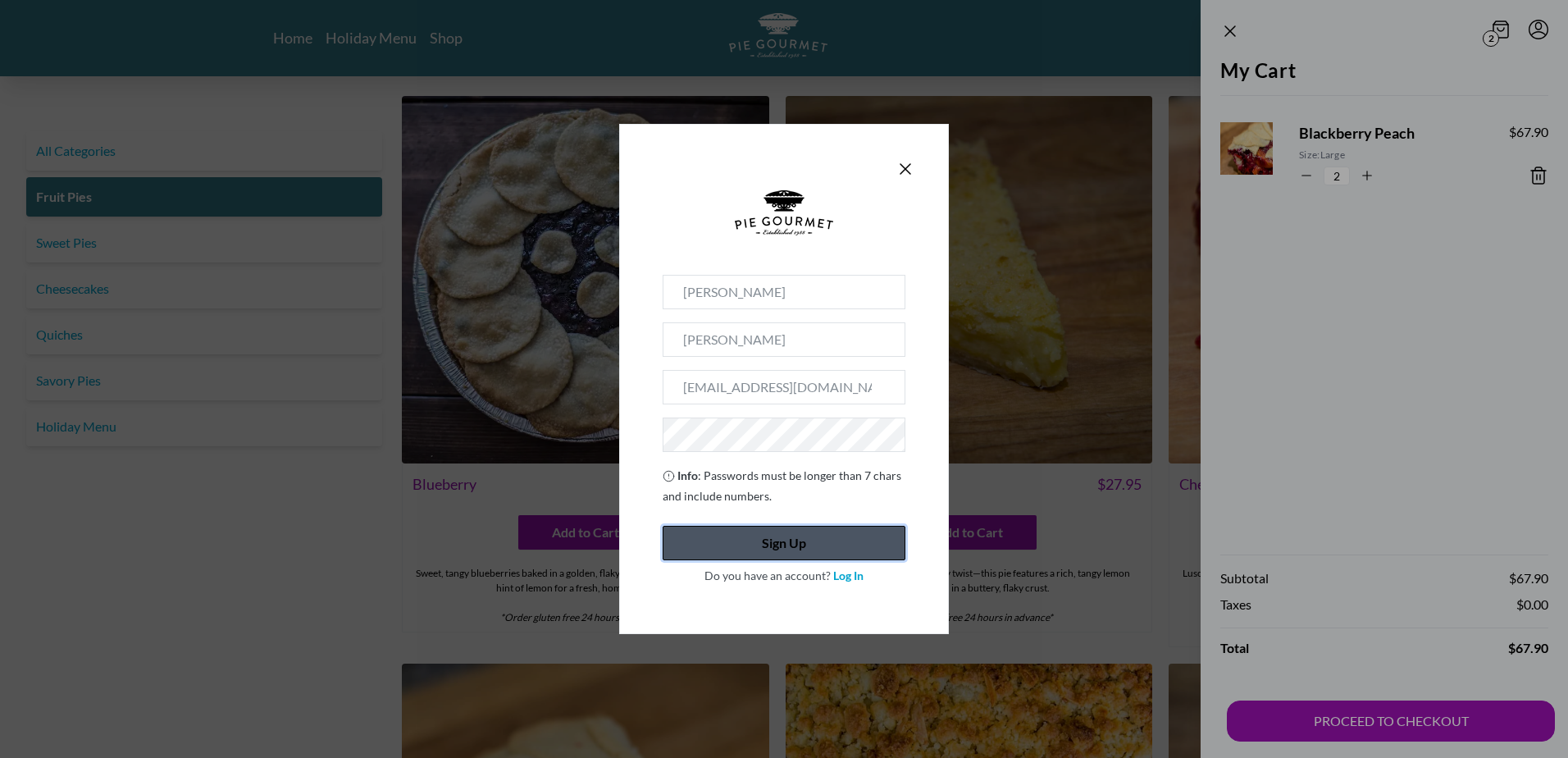
click at [777, 547] on button "Sign Up" at bounding box center [784, 542] width 242 height 34
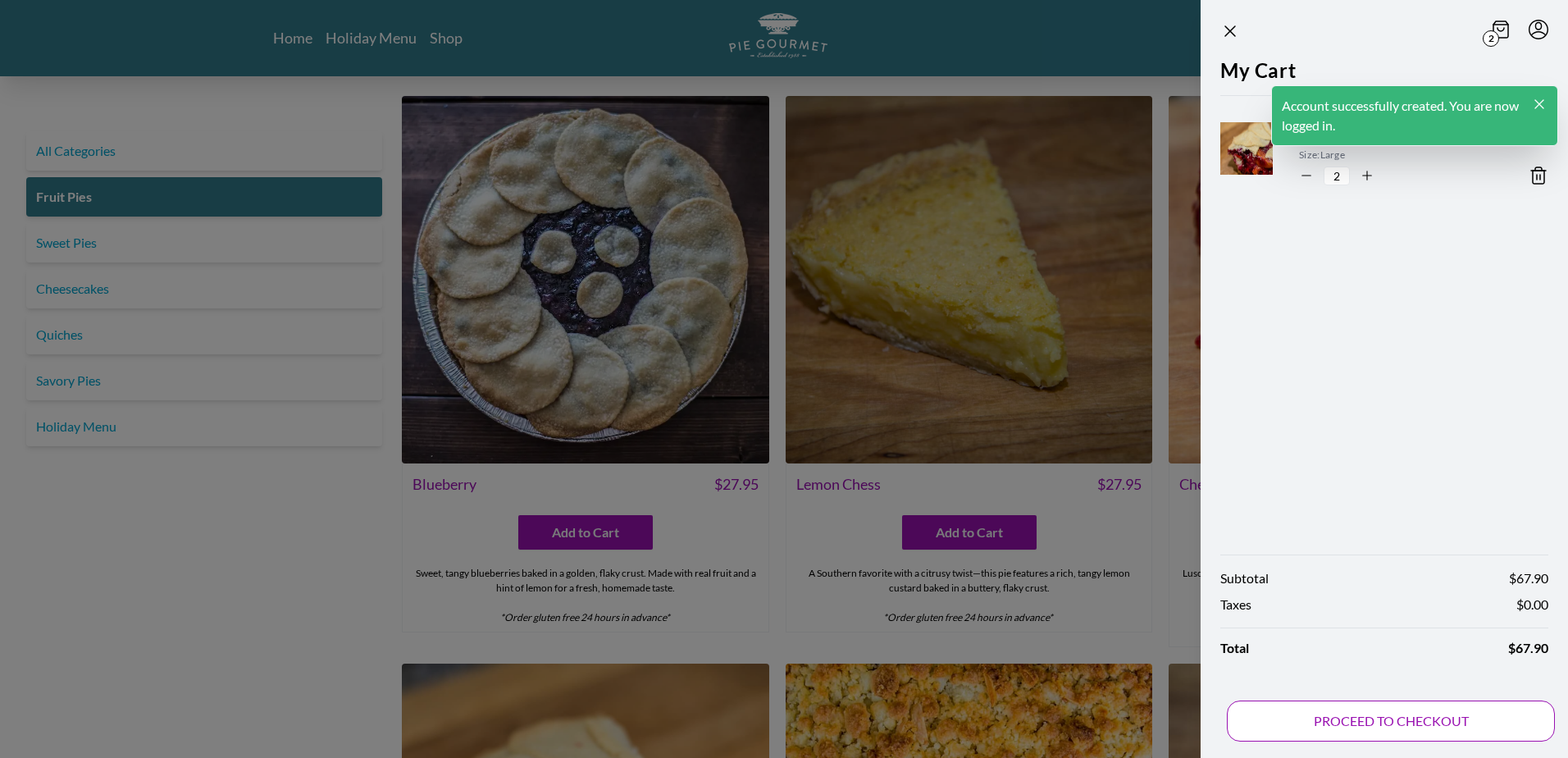
click at [1365, 719] on button "PROCEED TO CHECKOUT" at bounding box center [1391, 721] width 328 height 41
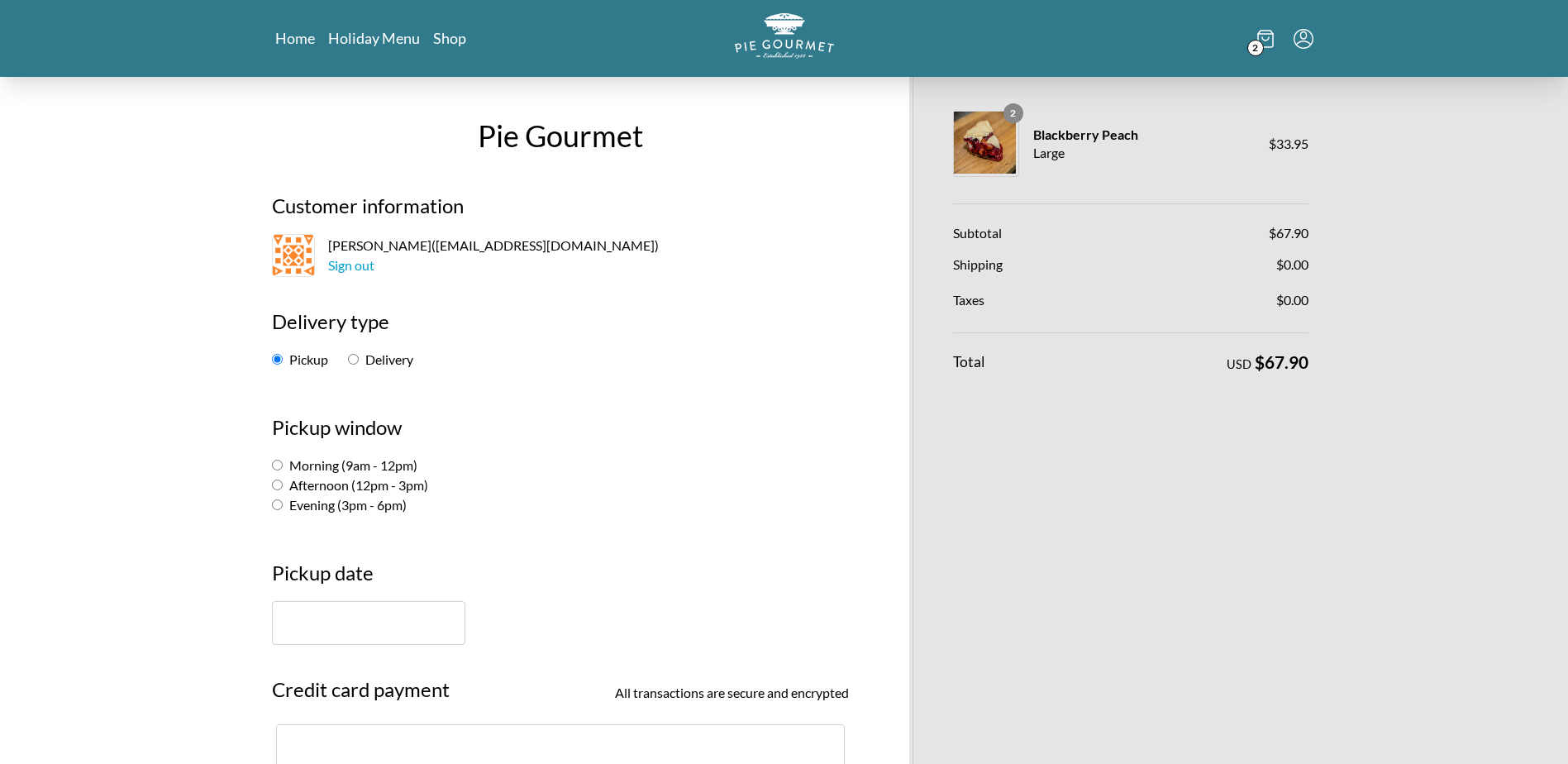
click at [359, 359] on label "Delivery" at bounding box center [381, 359] width 65 height 16
click at [359, 359] on input "Delivery" at bounding box center [354, 360] width 11 height 11
radio input "true"
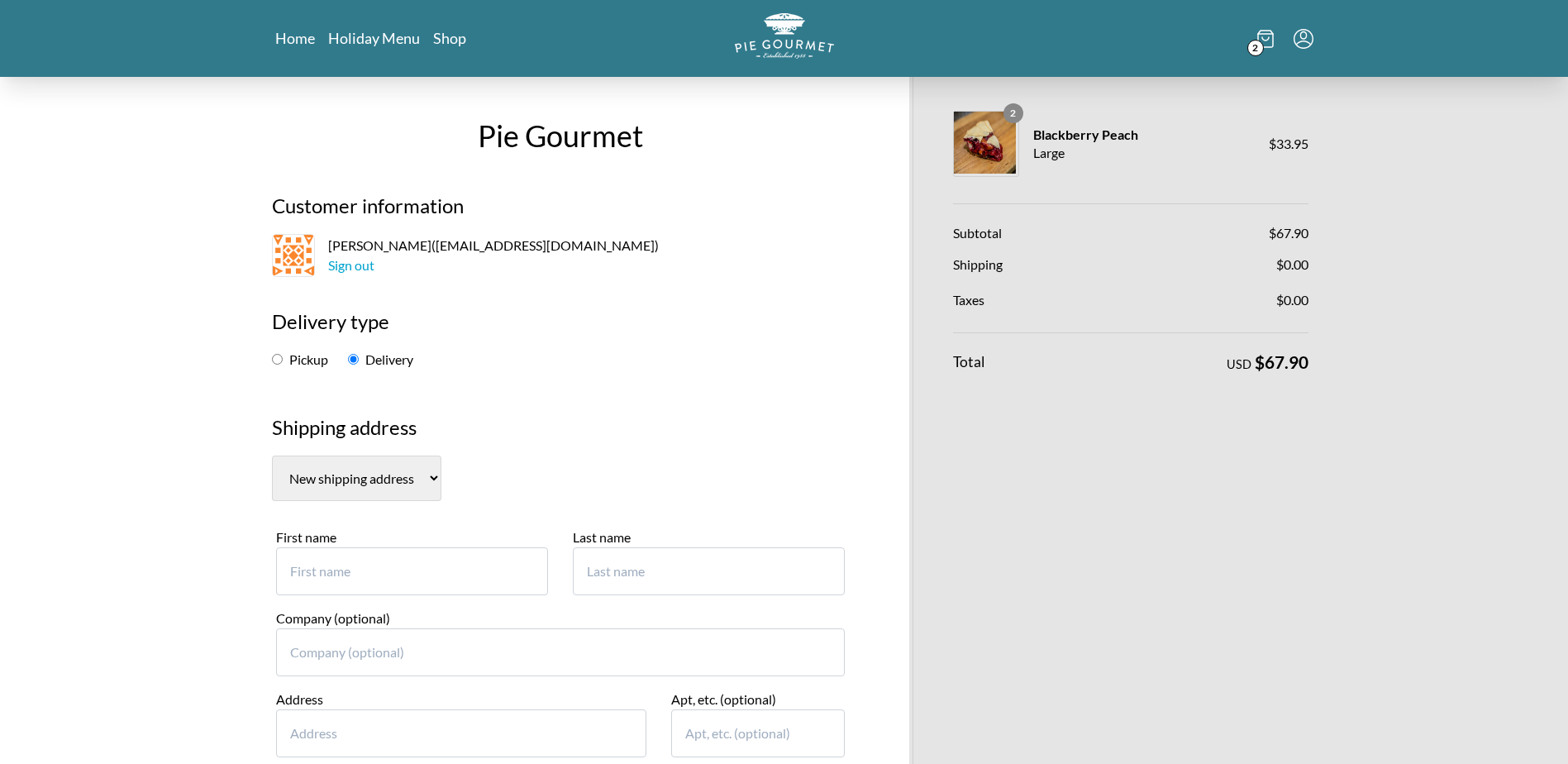
drag, startPoint x: 412, startPoint y: 455, endPoint x: 405, endPoint y: 469, distance: 15.7
click at [412, 455] on select "New shipping address" at bounding box center [357, 478] width 169 height 46
click at [423, 478] on select "New shipping address" at bounding box center [357, 478] width 169 height 46
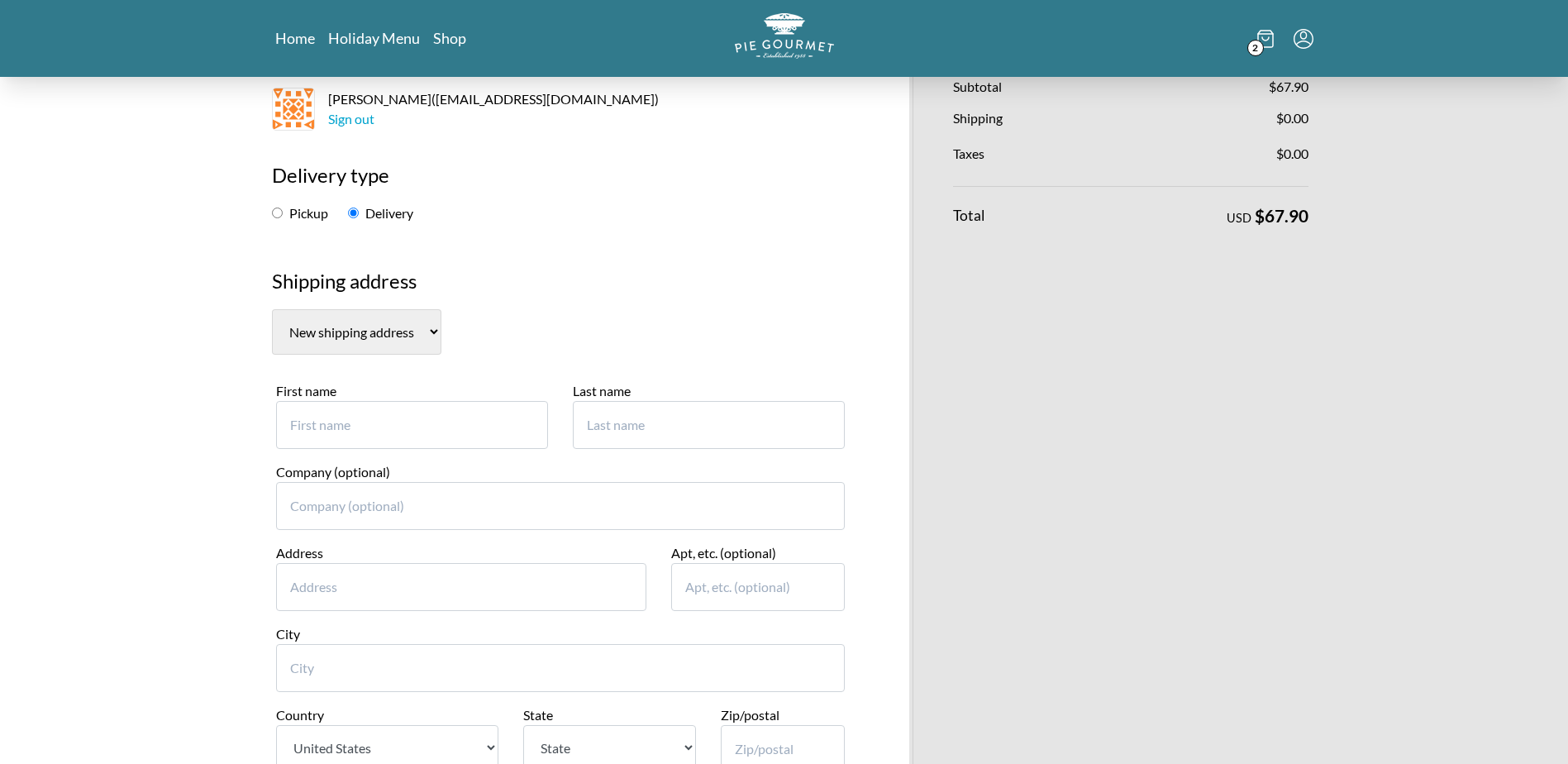
scroll to position [165, 0]
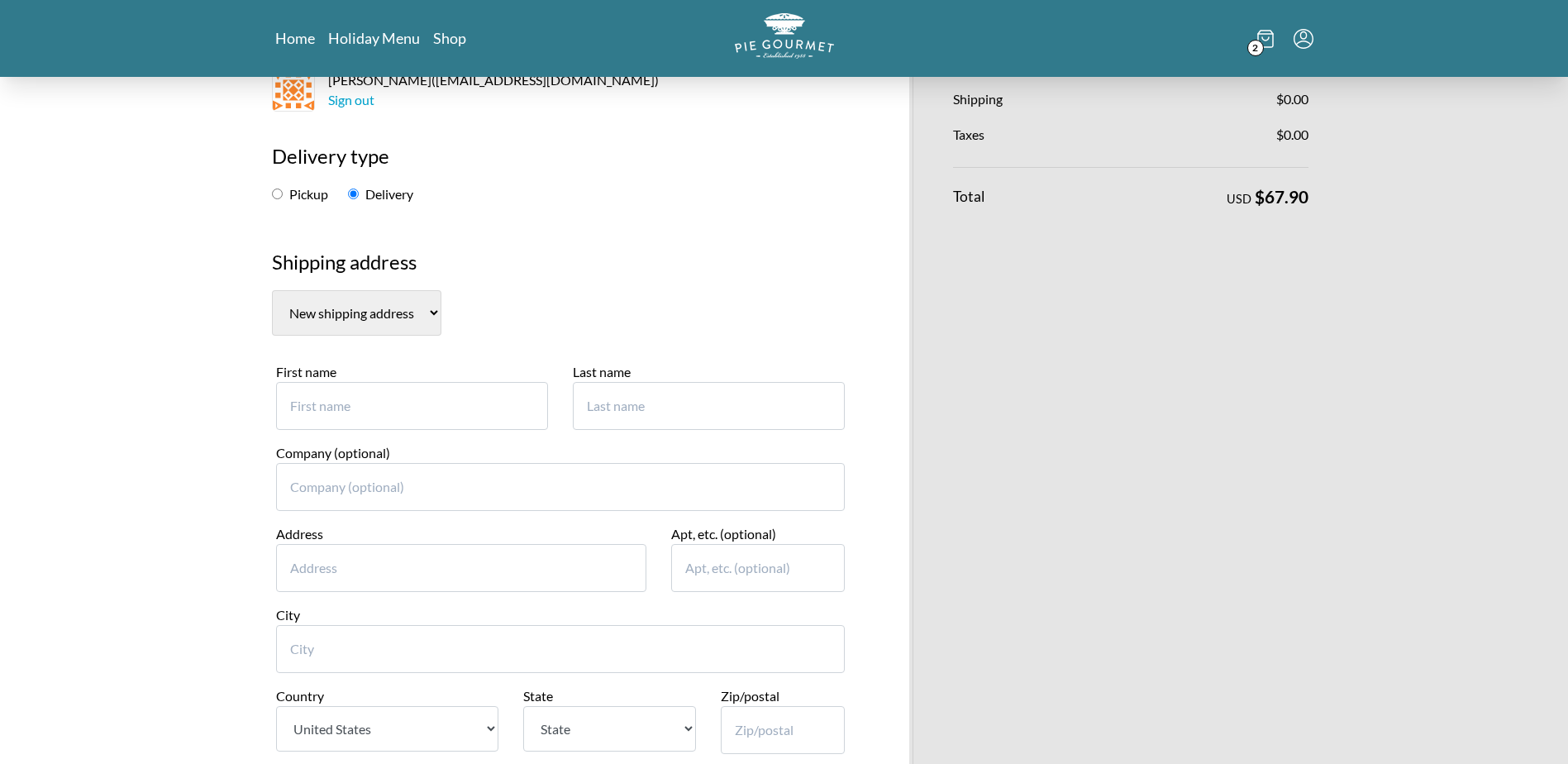
click at [381, 403] on input "First name" at bounding box center [412, 406] width 272 height 48
type input "10100 Santa Monica Blvd"
click at [381, 403] on input "10100 Santa Monica Blvd" at bounding box center [412, 406] width 272 height 48
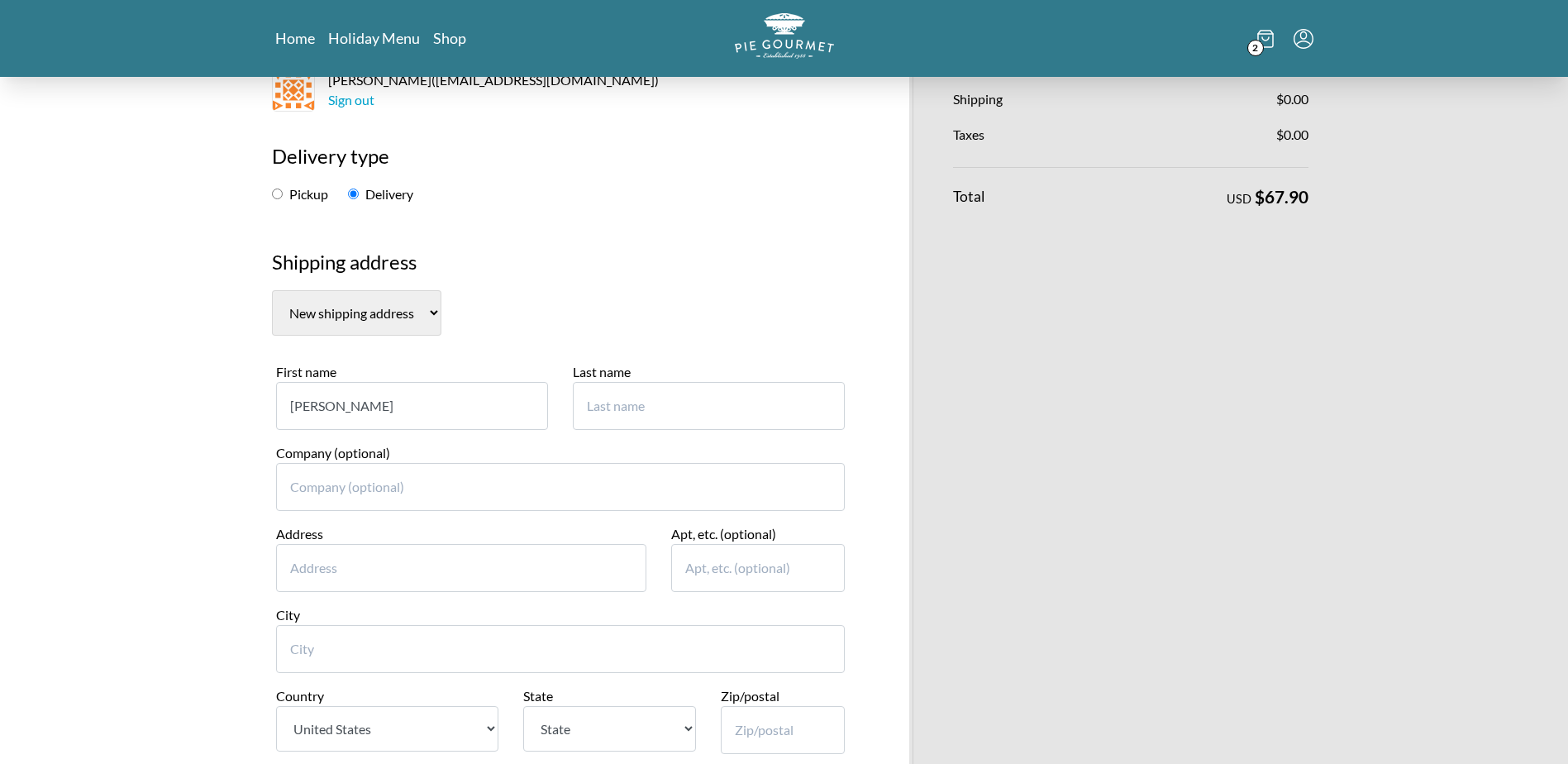
type input "J"
type input "B"
click at [381, 403] on input "Barb Chilton" at bounding box center [412, 406] width 272 height 48
type input "Barb"
type input "Chilton"
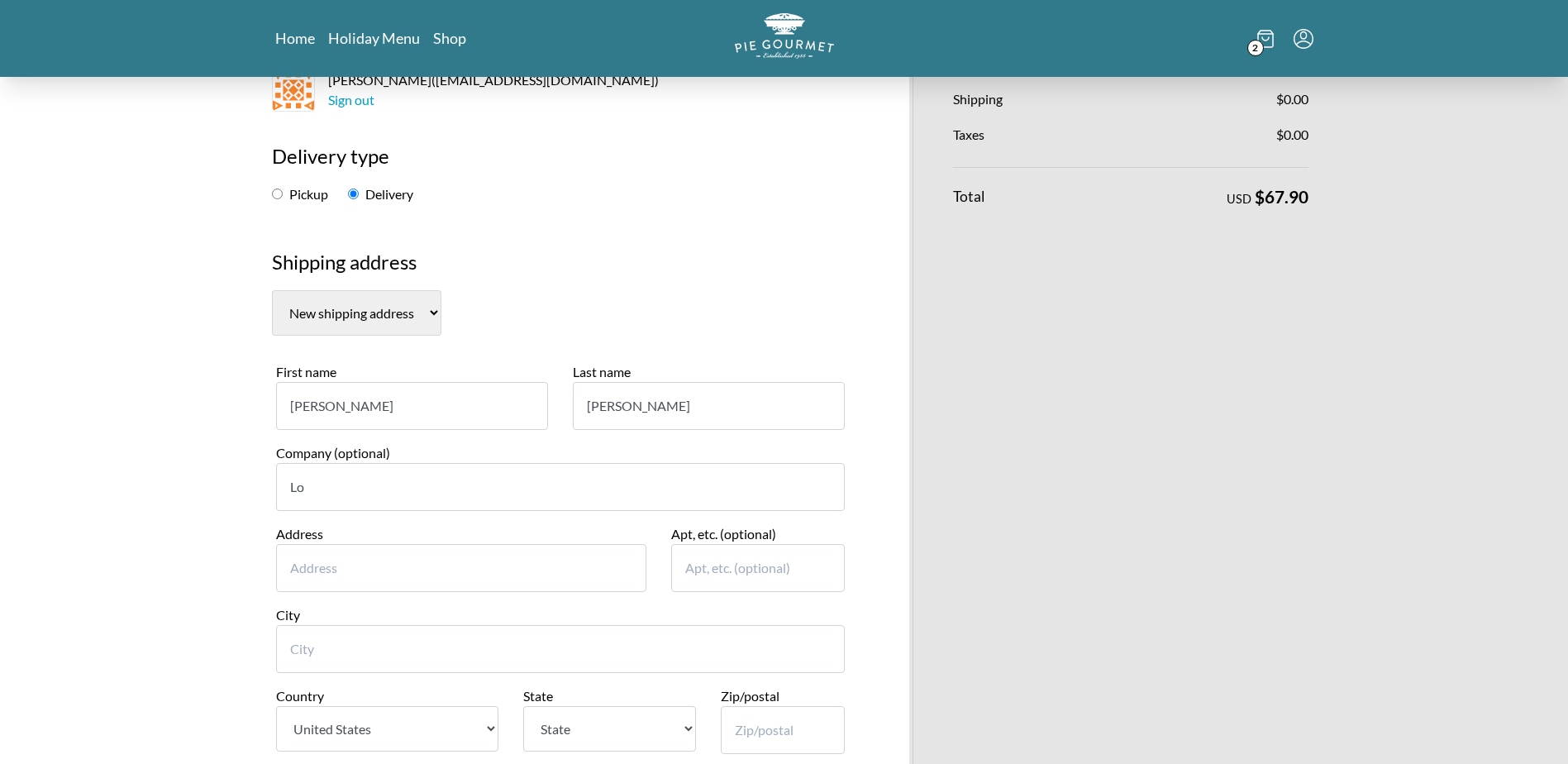
type input "Loeb & Loeb LLP"
type input "10100 Santa Monica BLVD"
type input "2200"
type input "Los Angeles"
select select "CA"
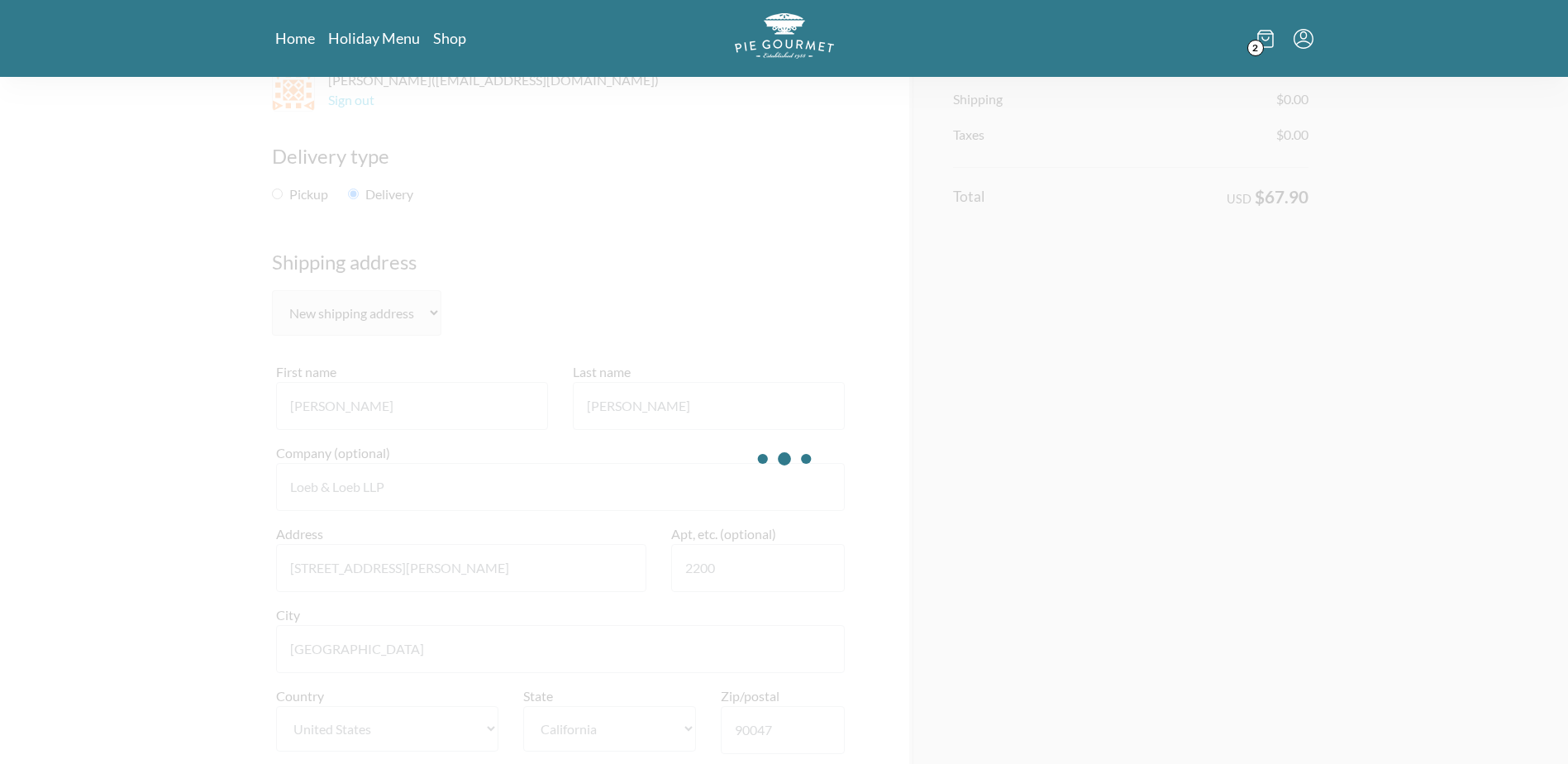
type input "90047"
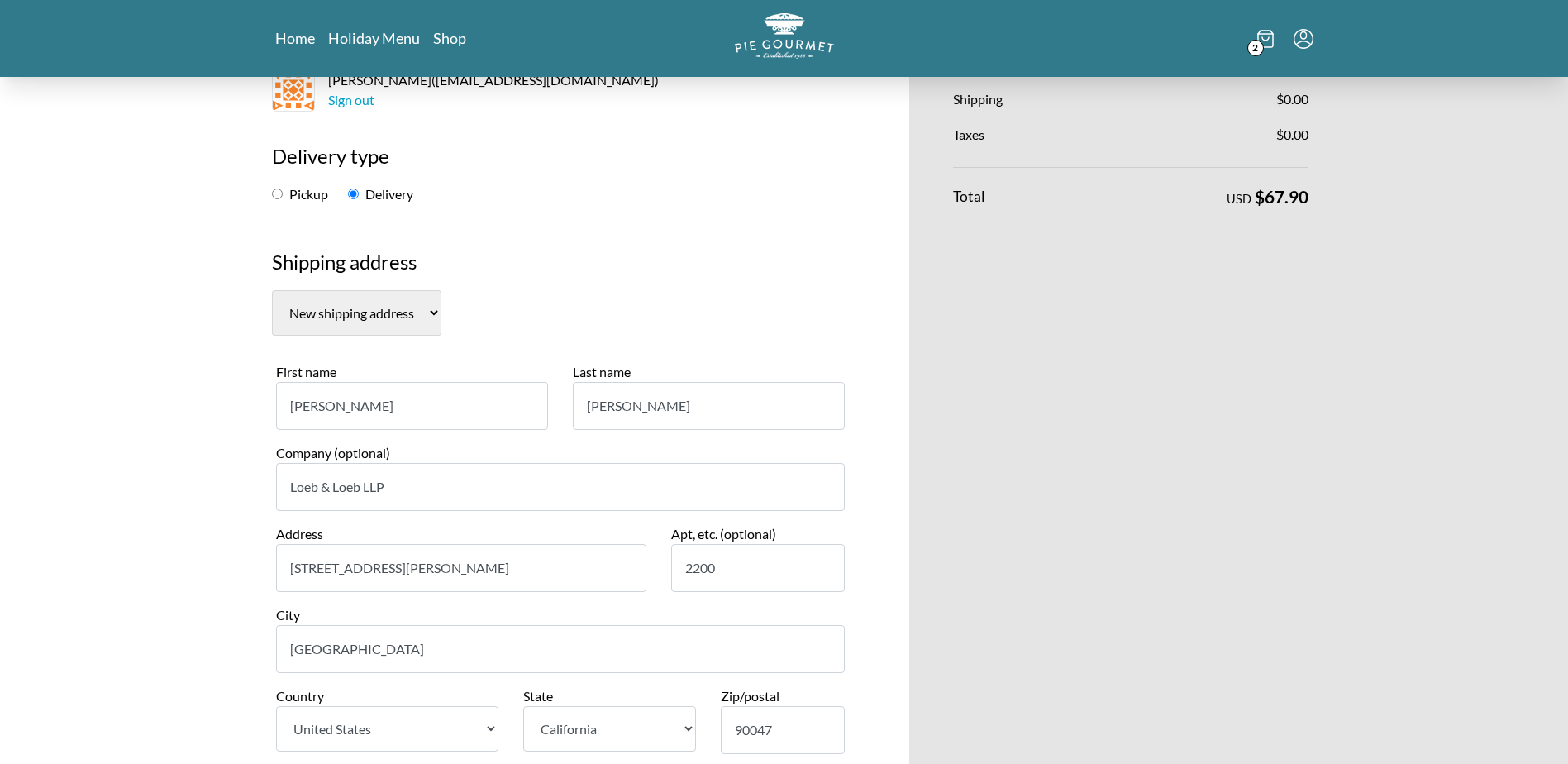
click at [307, 409] on input "Barb" at bounding box center [412, 406] width 272 height 48
drag, startPoint x: 360, startPoint y: 414, endPoint x: 170, endPoint y: 403, distance: 190.3
type input "Jamie"
type input "E"
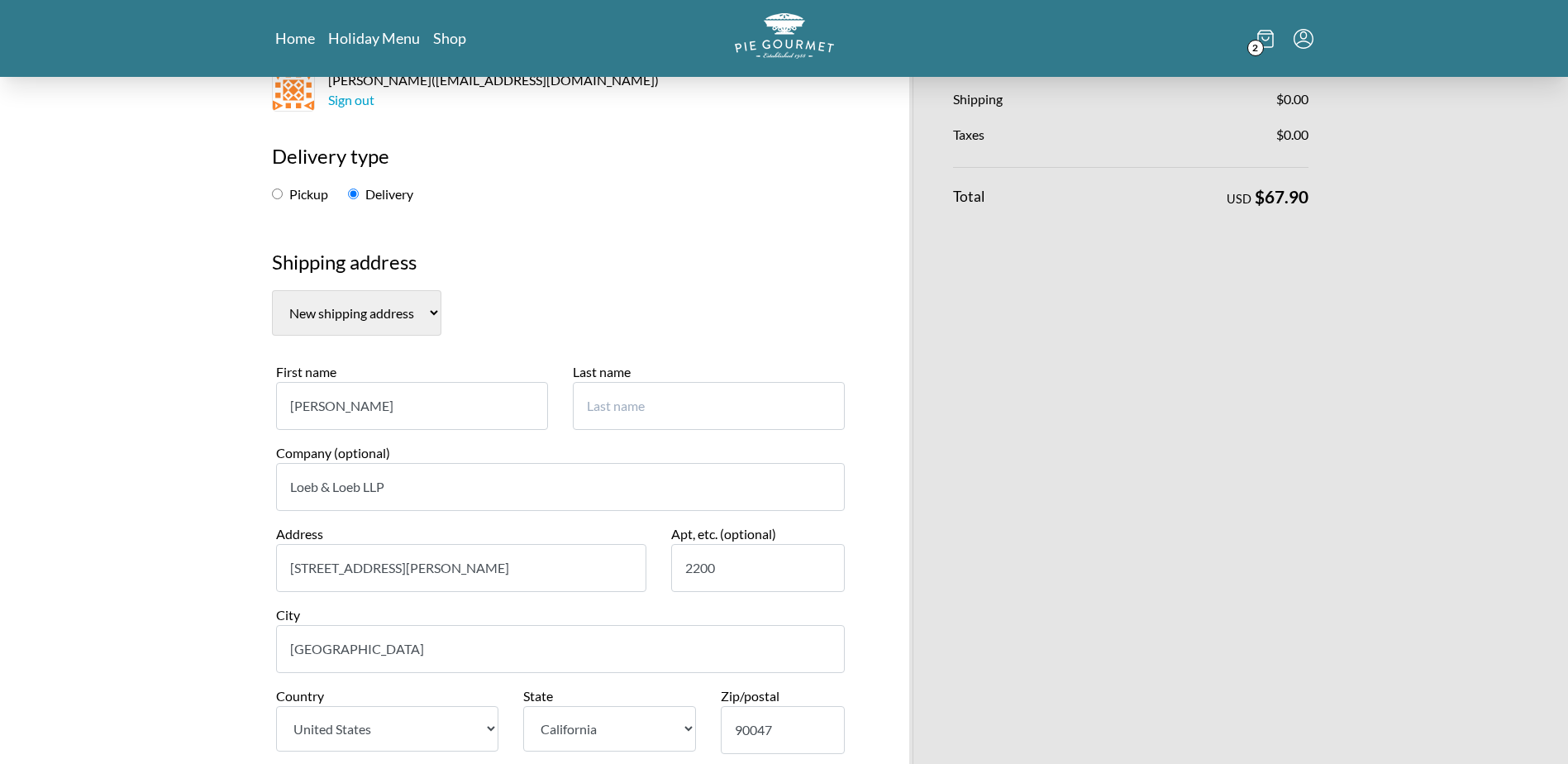
drag, startPoint x: 337, startPoint y: 405, endPoint x: 233, endPoint y: 409, distance: 104.1
type input "O"
type input "Loeb"
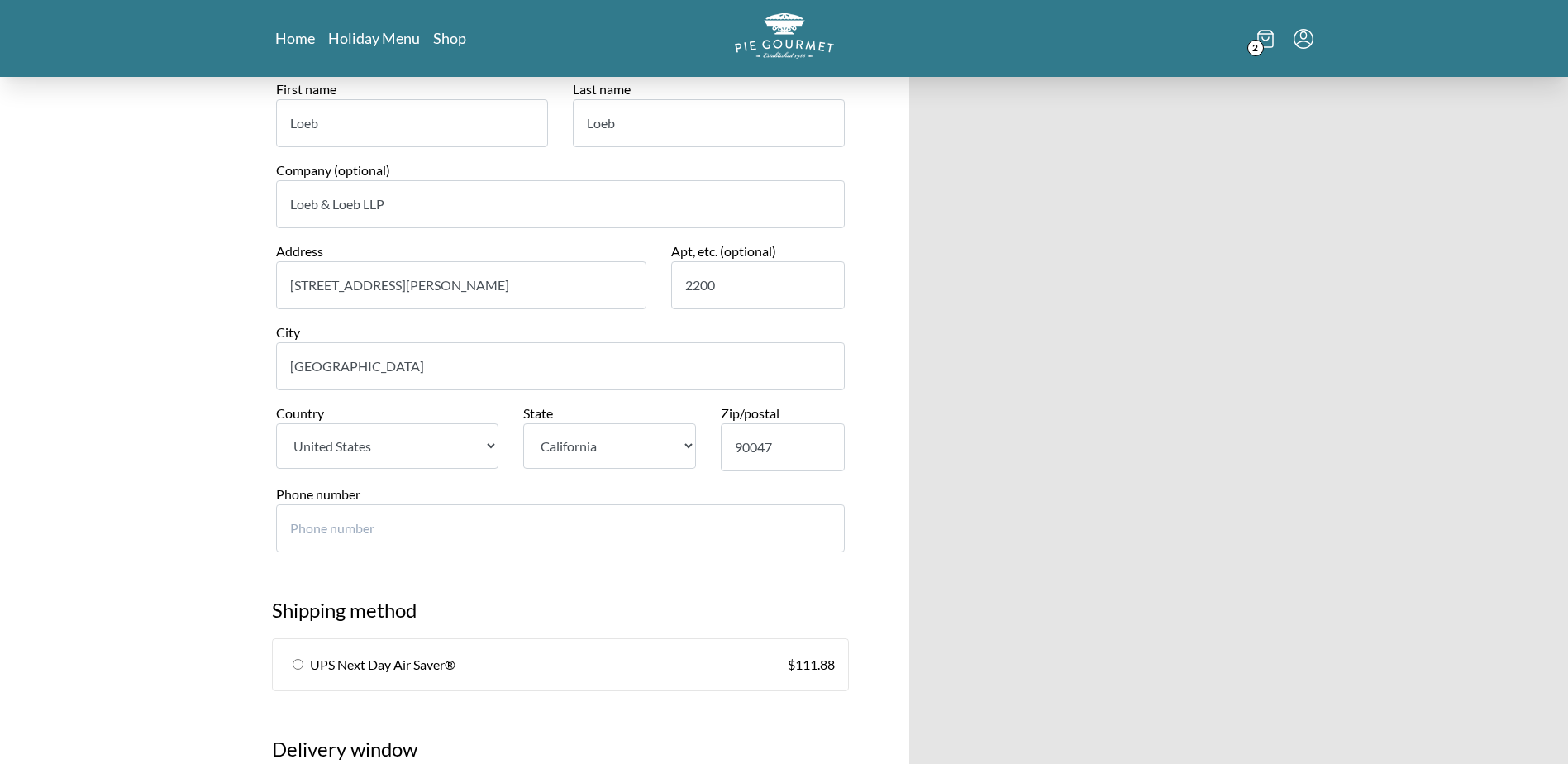
scroll to position [910, 0]
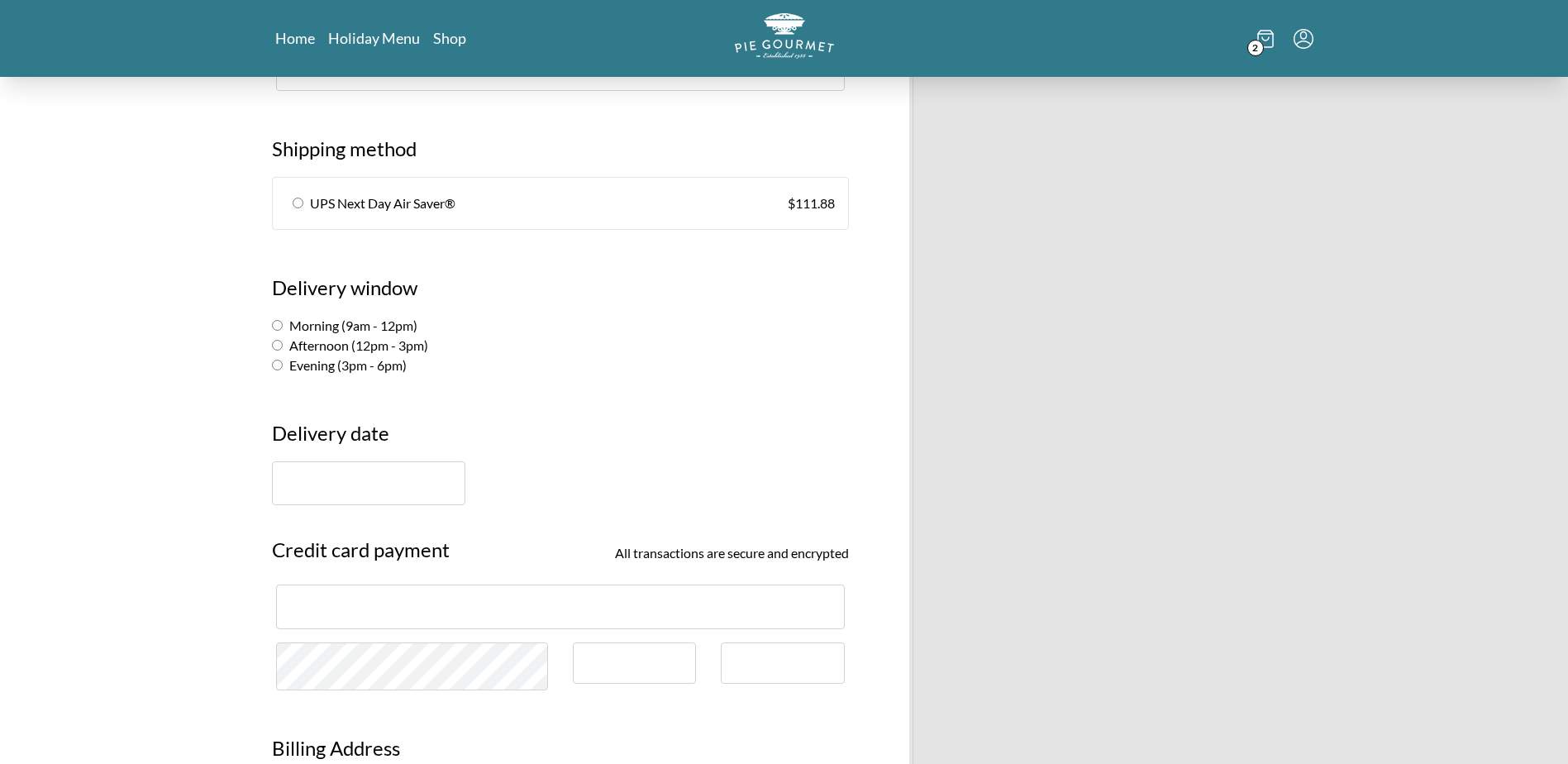
type input "Loeb"
click at [280, 347] on input "Afternoon (12pm - 3pm)" at bounding box center [278, 346] width 11 height 11
radio input "true"
click at [362, 483] on input "text" at bounding box center [369, 482] width 193 height 44
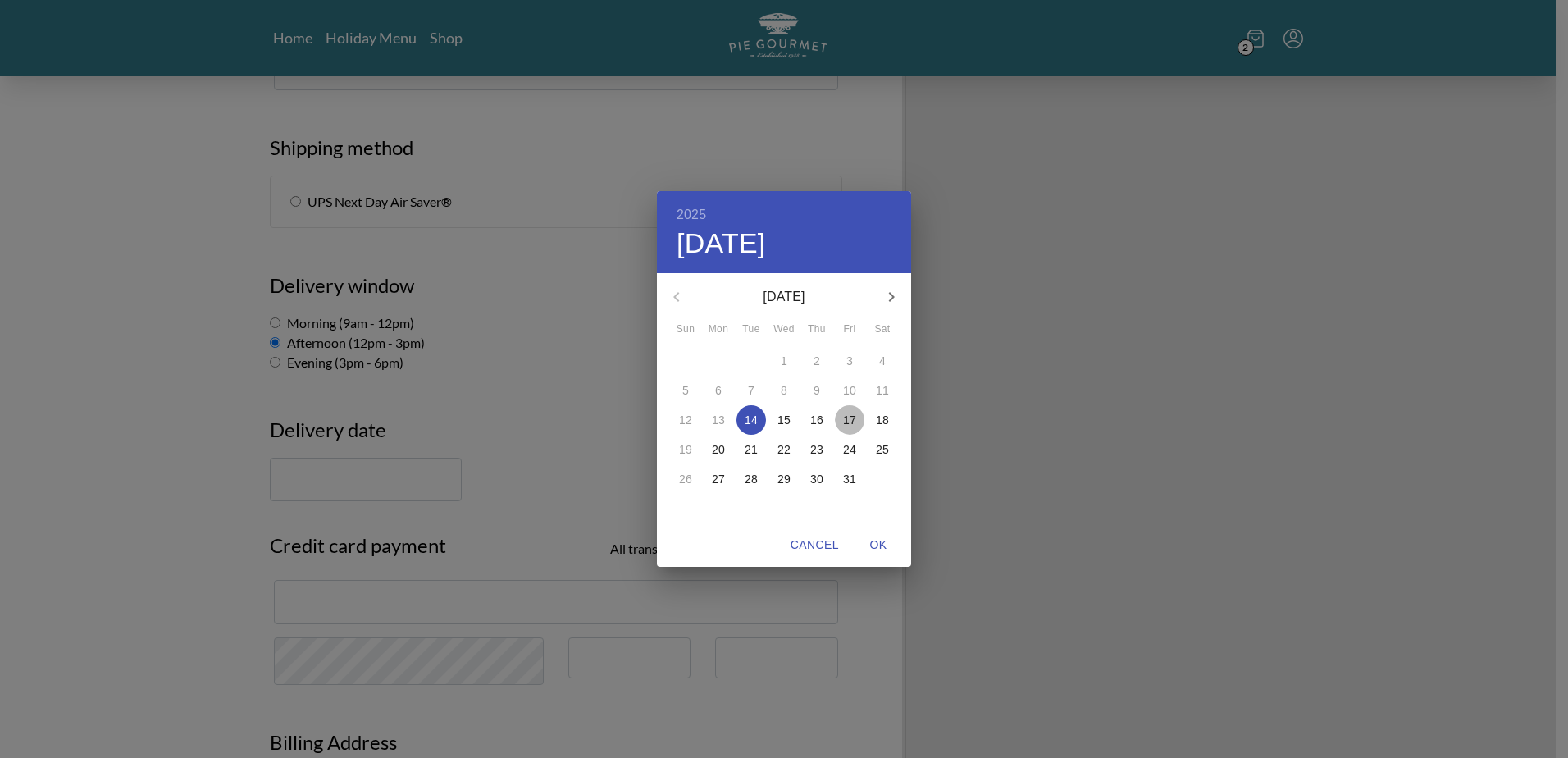
click at [843, 421] on p "17" at bounding box center [850, 420] width 13 height 17
click at [887, 538] on span "OK" at bounding box center [878, 545] width 40 height 20
type input "October 17th"
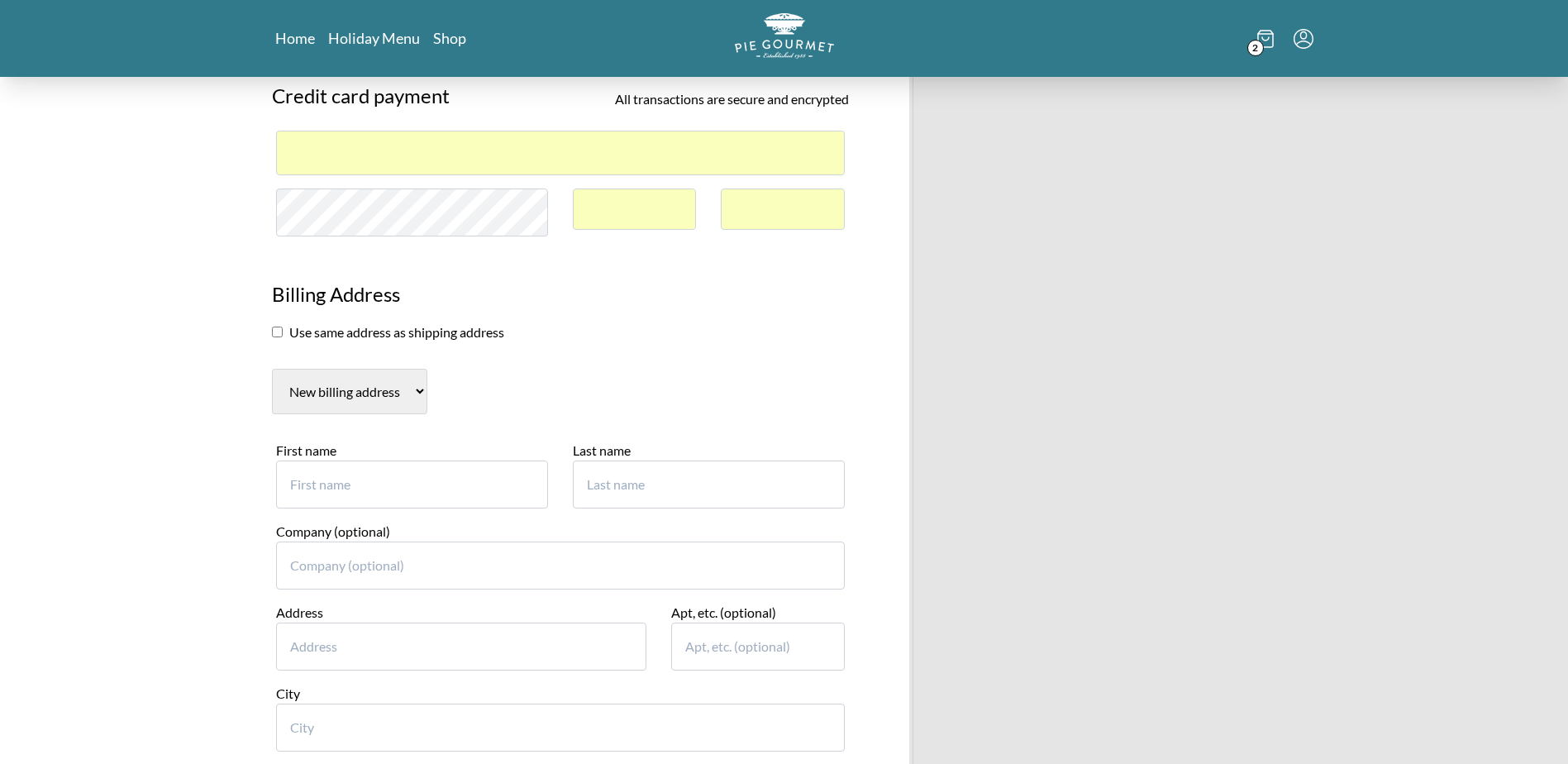
scroll to position [1406, 0]
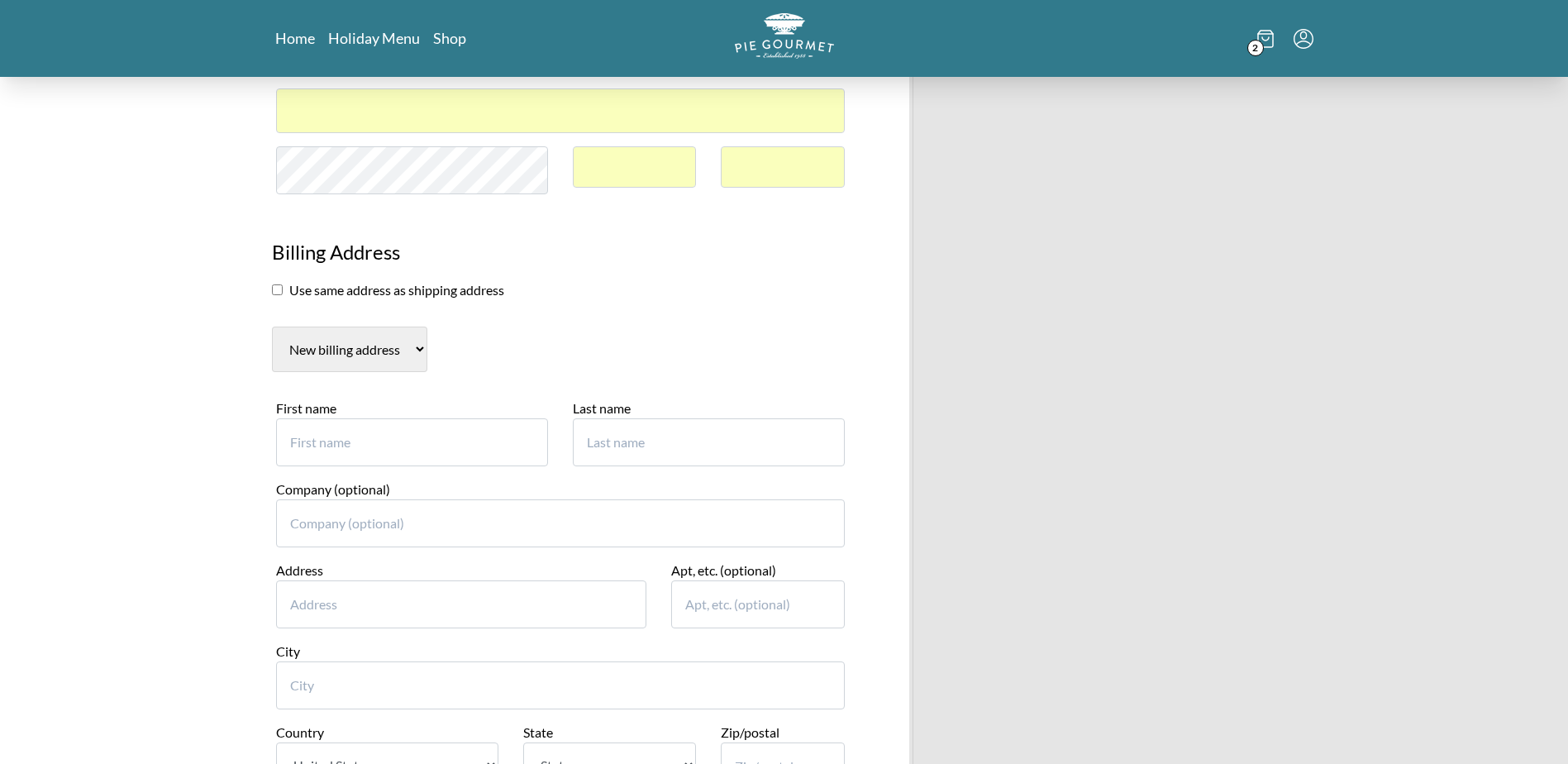
click at [417, 457] on input "First name" at bounding box center [412, 442] width 272 height 48
click at [364, 347] on select "New billing address" at bounding box center [349, 349] width 155 height 46
click at [538, 347] on section "New billing address" at bounding box center [560, 349] width 577 height 46
click at [280, 292] on input "checkbox" at bounding box center [278, 290] width 11 height 11
checkbox input "true"
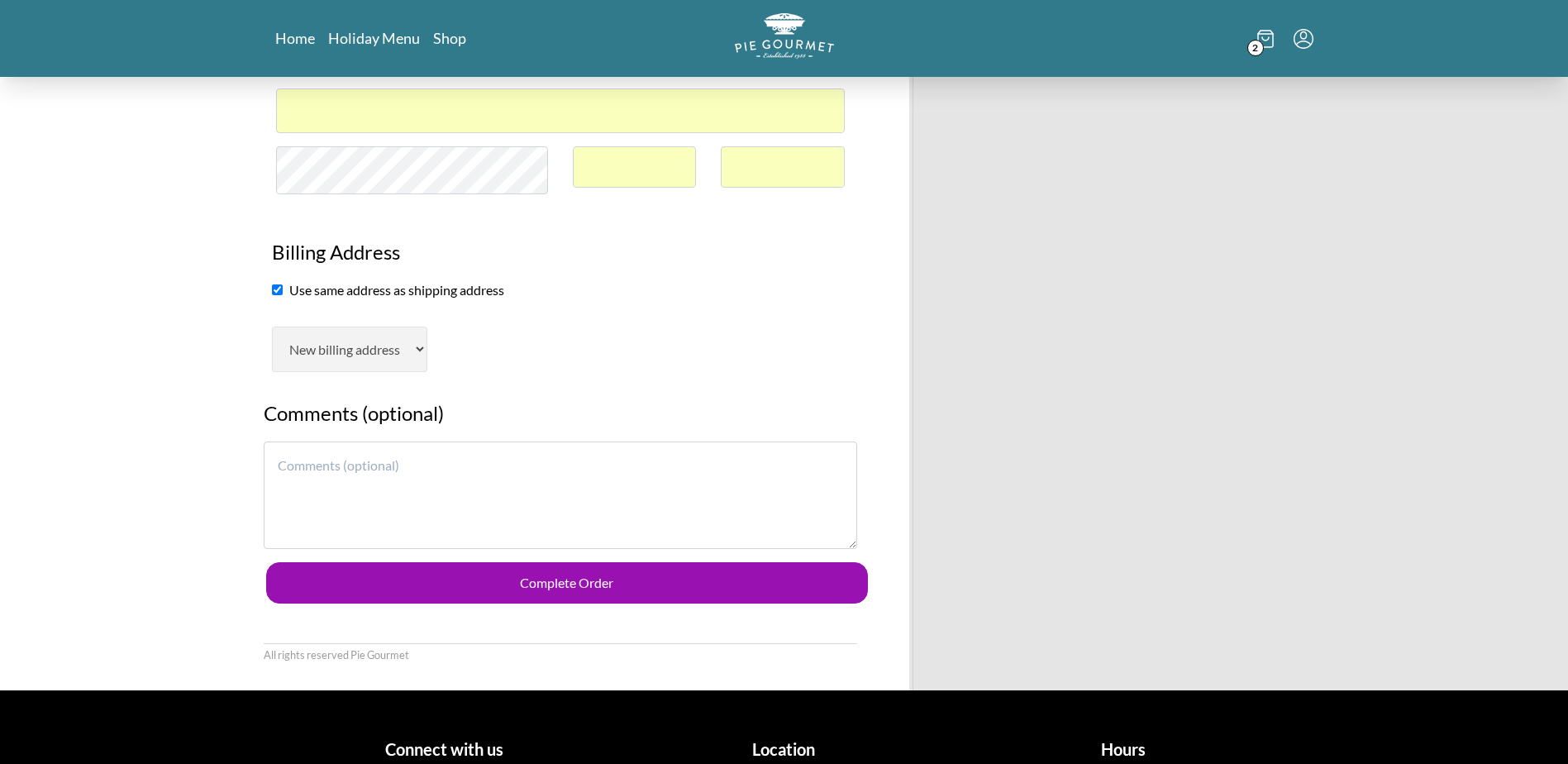
click at [408, 454] on textarea at bounding box center [560, 495] width 594 height 108
type textarea "P"
type textarea "*"
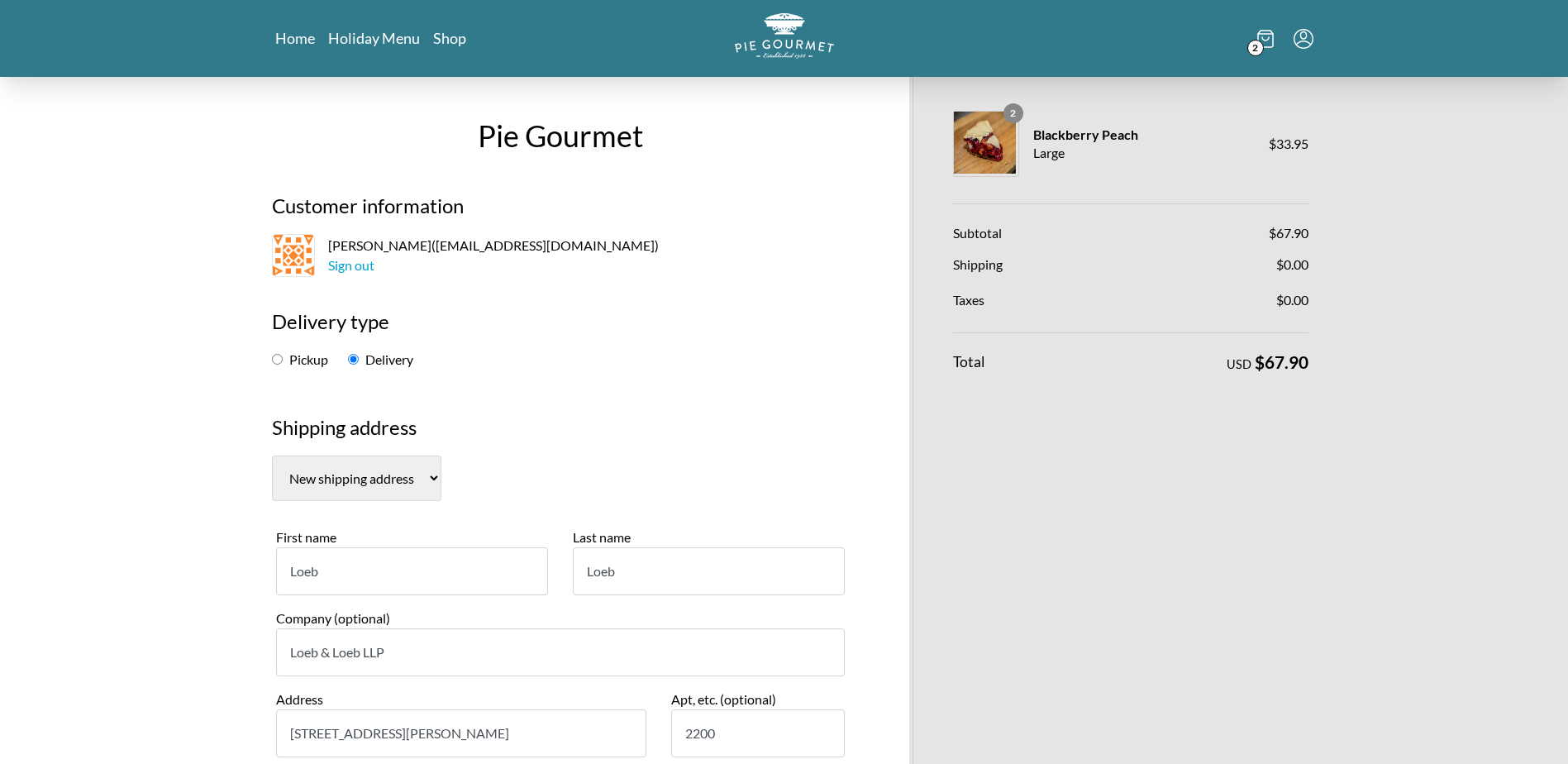
scroll to position [662, 0]
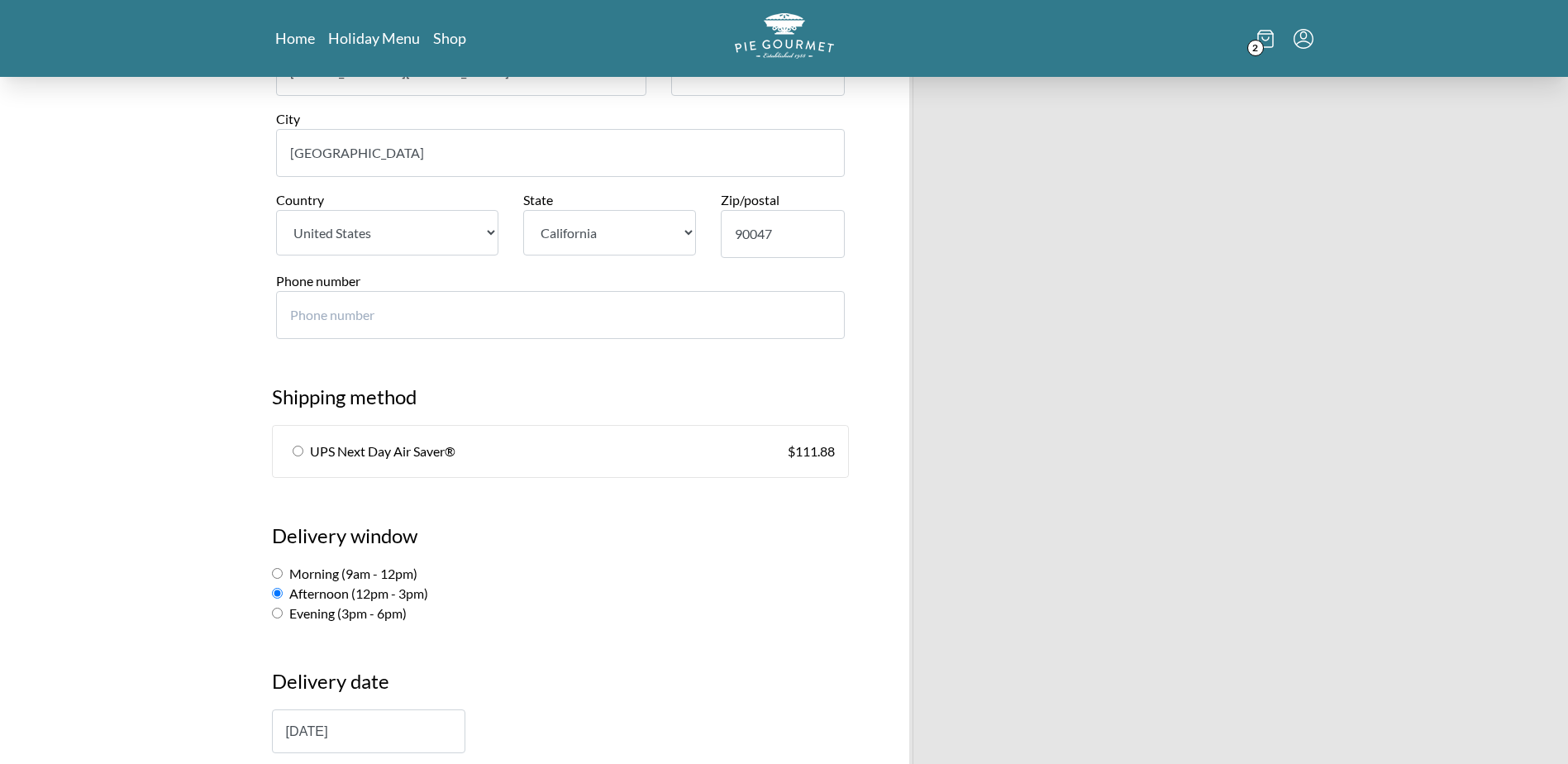
type textarea "Please make without berries. PEACH ONLY. Thank you :)"
click at [300, 453] on input "radio" at bounding box center [298, 452] width 11 height 11
radio input "true"
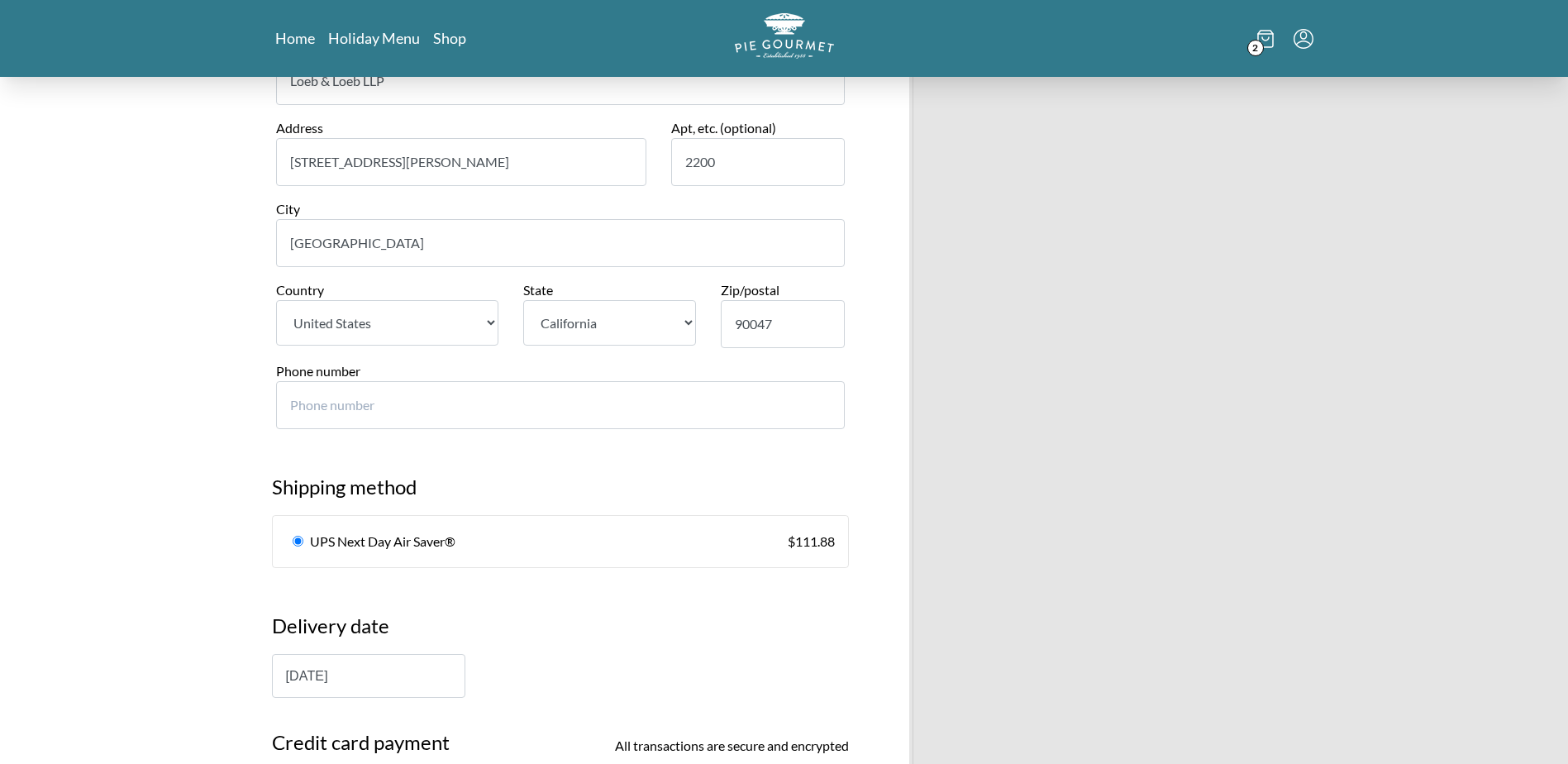
scroll to position [579, 0]
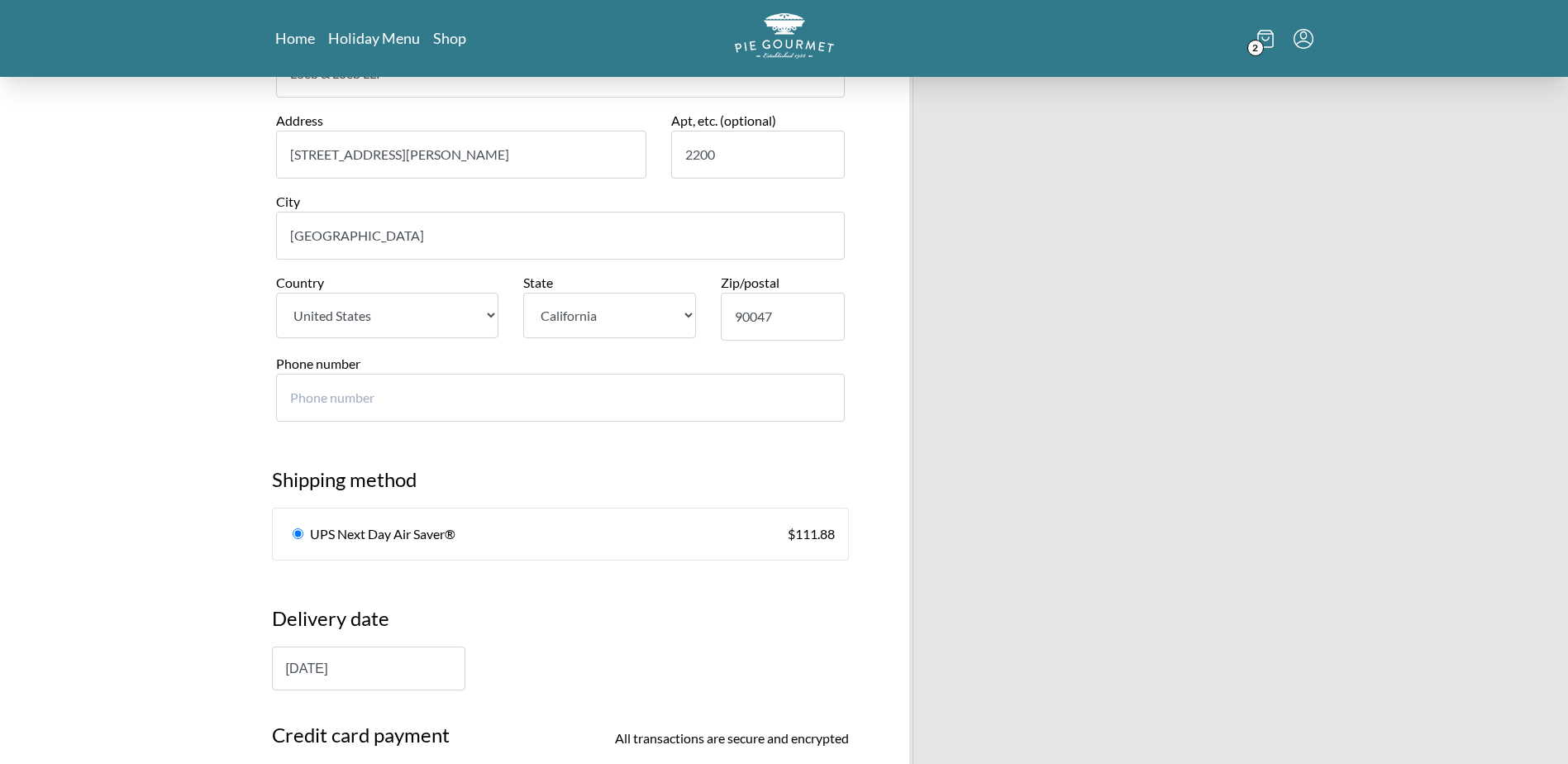
click at [296, 529] on input "radio" at bounding box center [298, 534] width 11 height 11
click at [300, 535] on input "radio" at bounding box center [298, 534] width 11 height 11
click at [314, 533] on span "UPS Next Day Air Saver®" at bounding box center [383, 533] width 146 height 20
click at [369, 541] on span "UPS Next Day Air Saver®" at bounding box center [383, 533] width 146 height 20
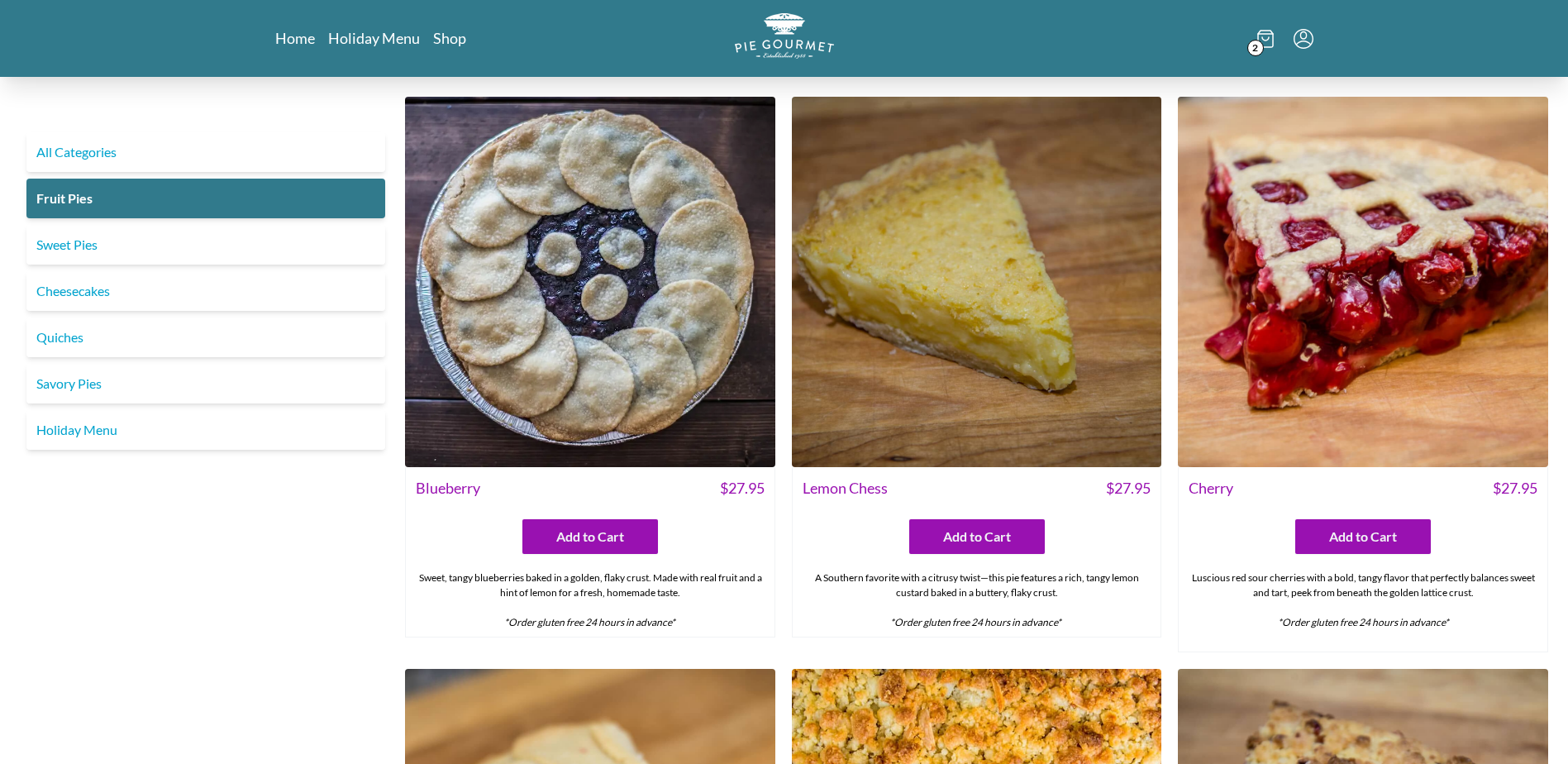
scroll to position [579, 0]
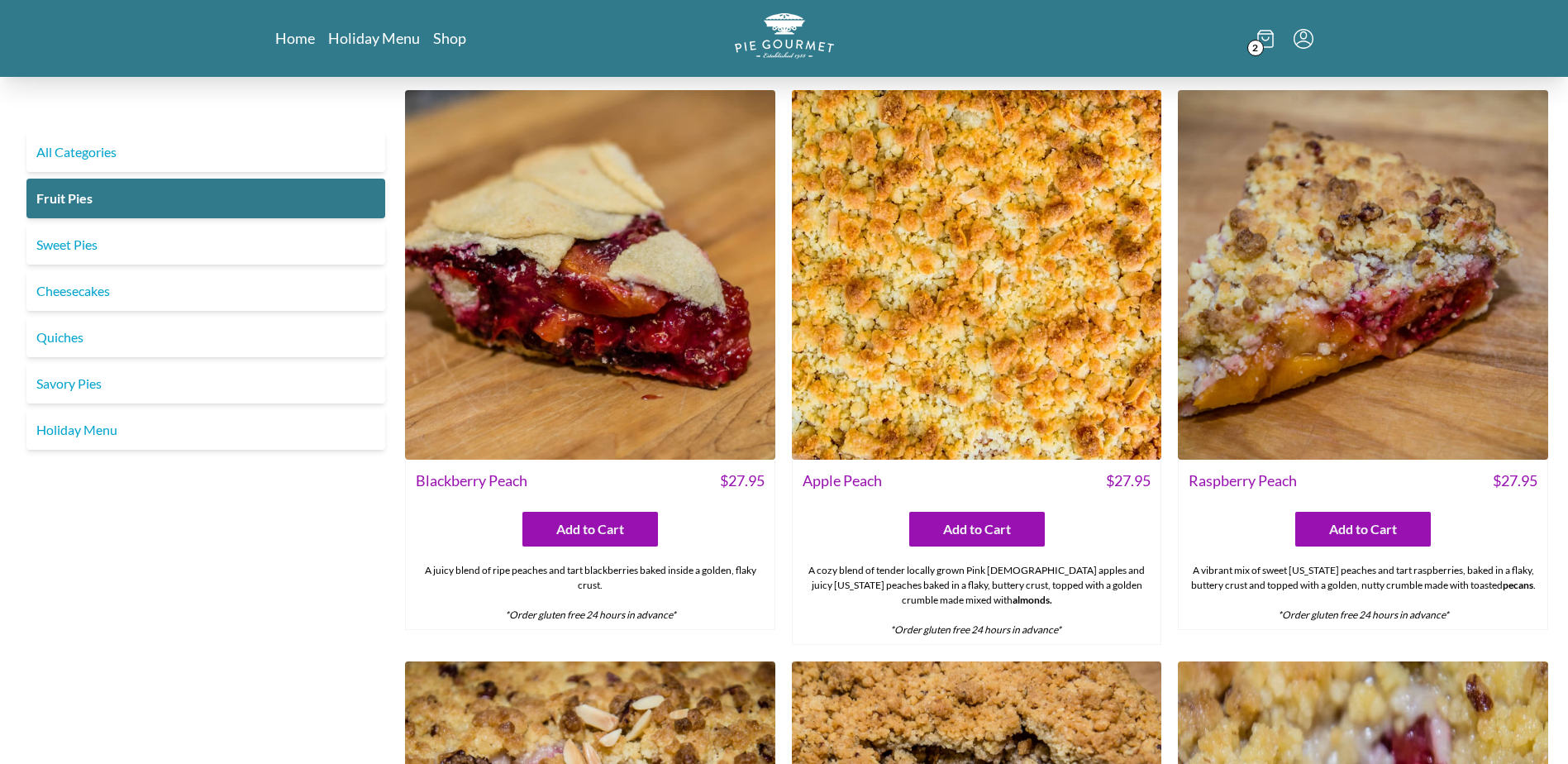
select select "CA"
select select "AL"
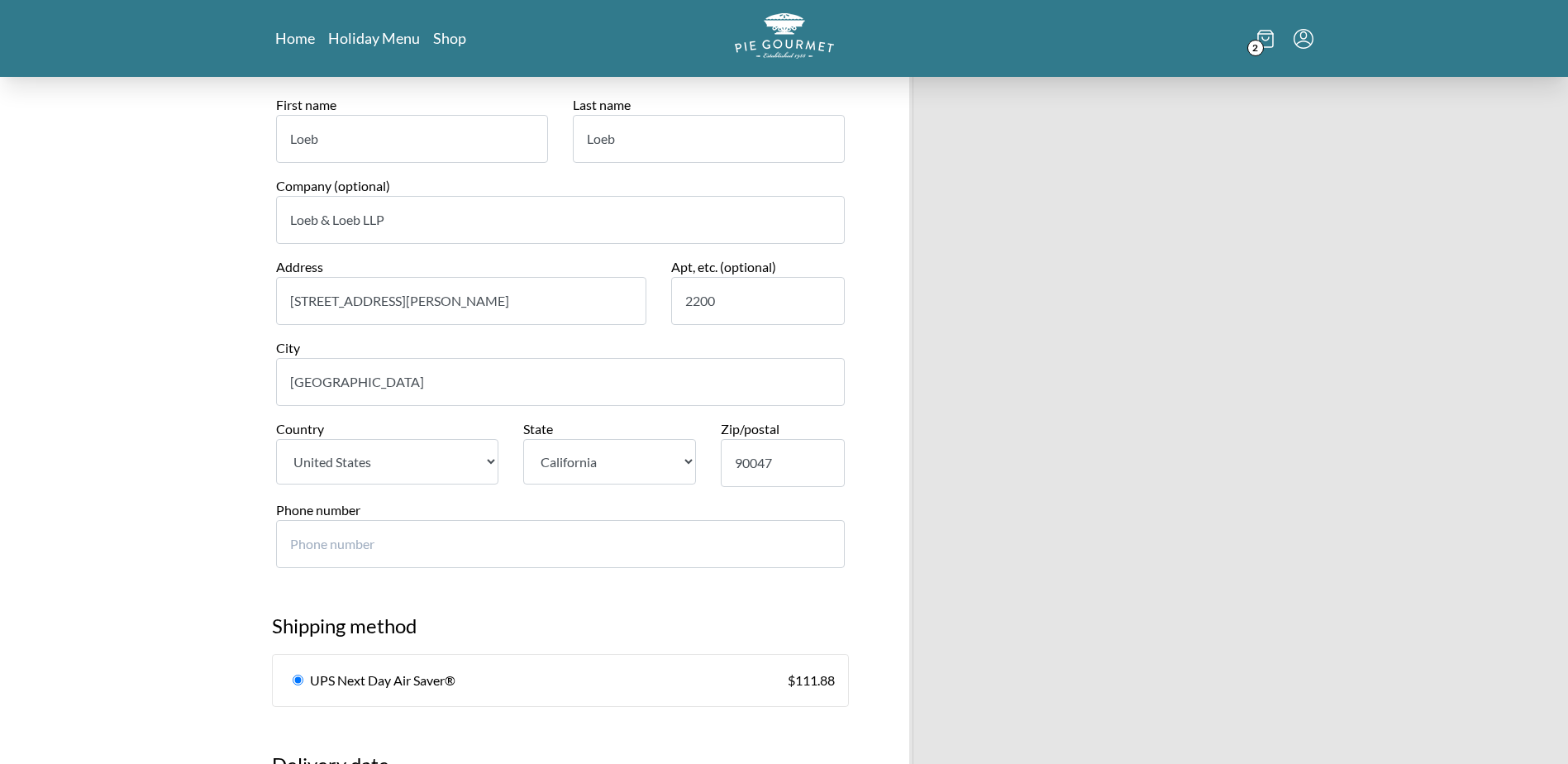
scroll to position [244, 0]
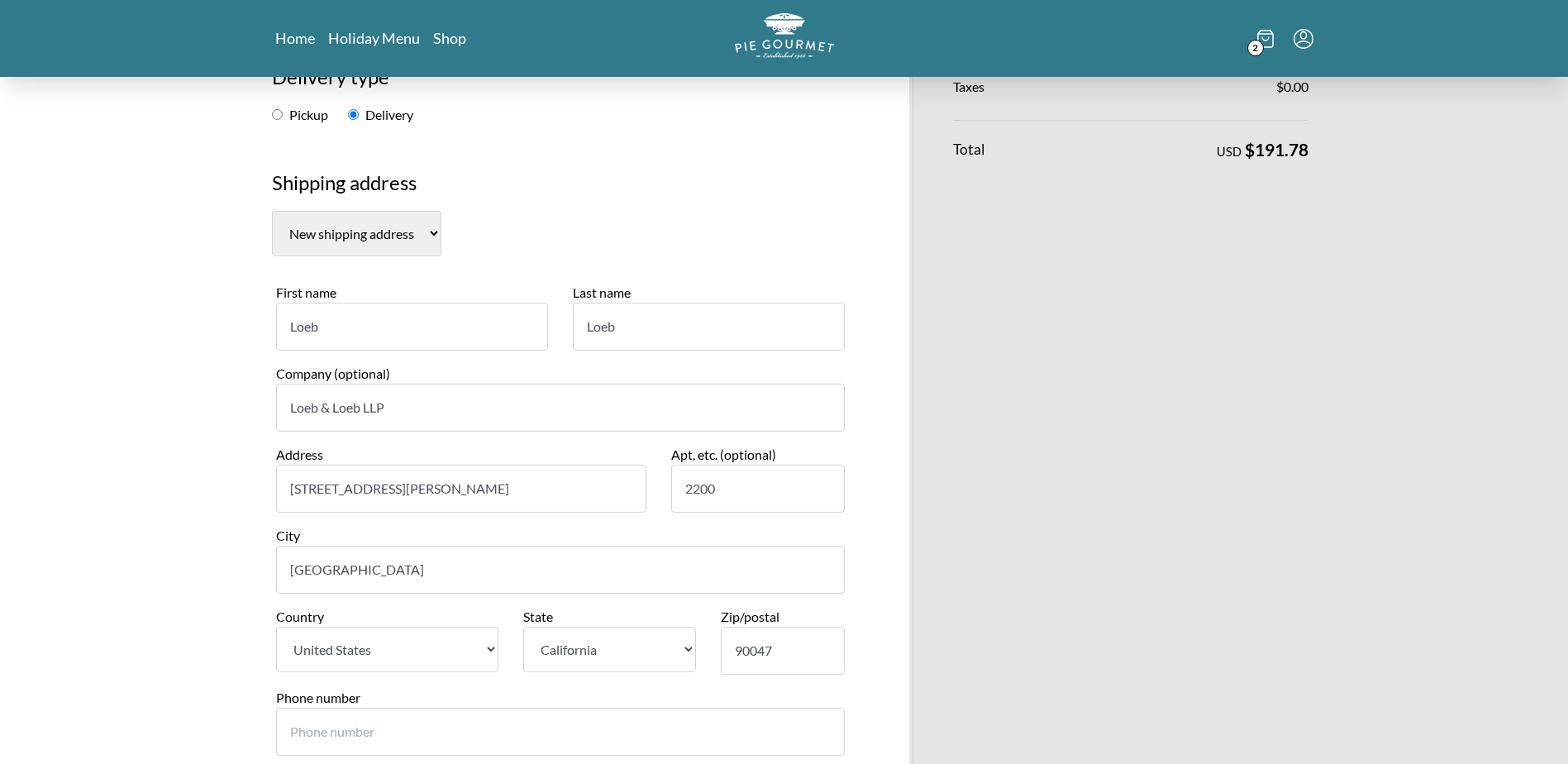
drag, startPoint x: 474, startPoint y: 481, endPoint x: 160, endPoint y: 473, distance: 314.1
type input "321 North Clark Street"
type input "2300"
type input "Chicago"
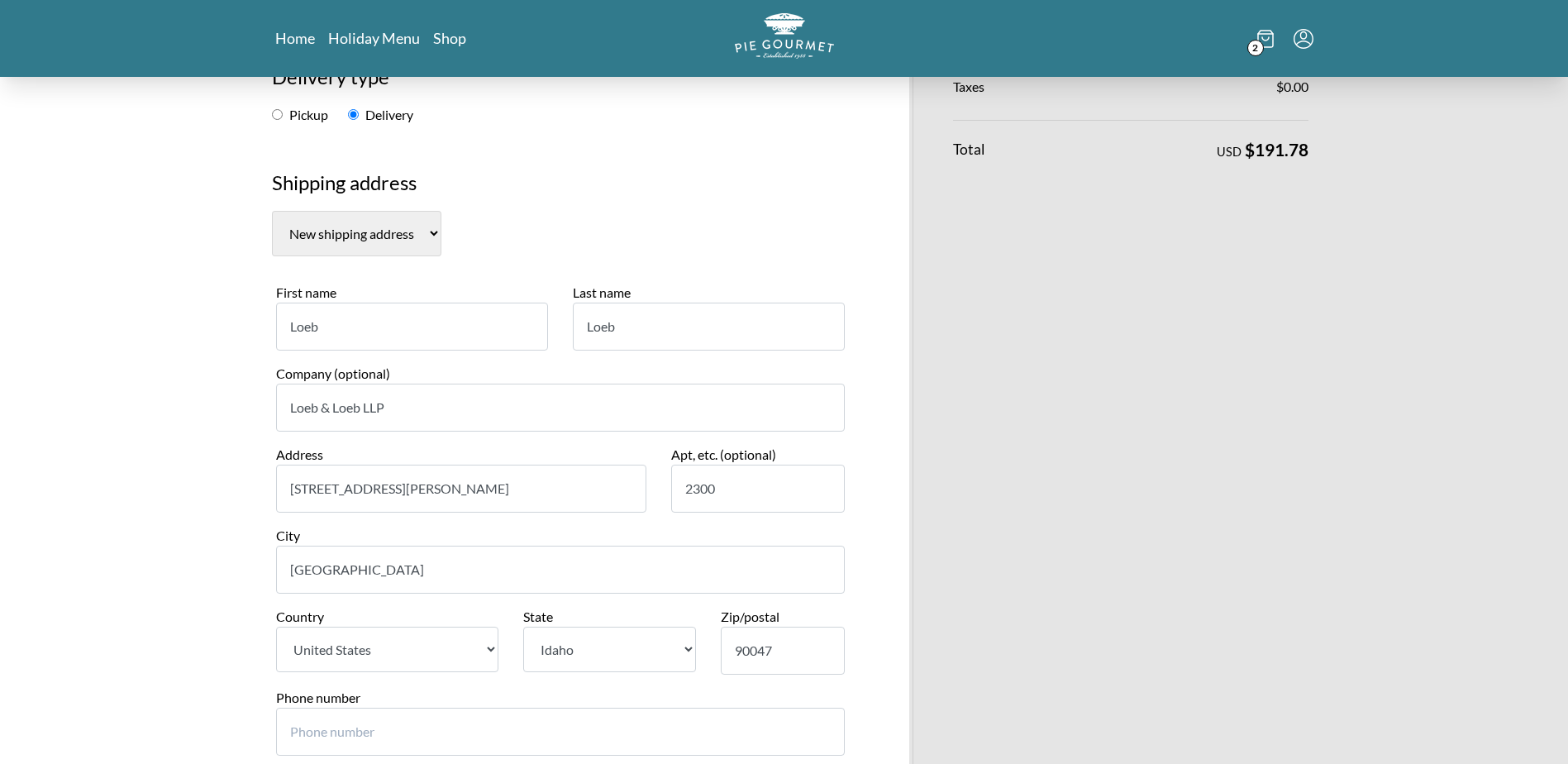
select select "IL"
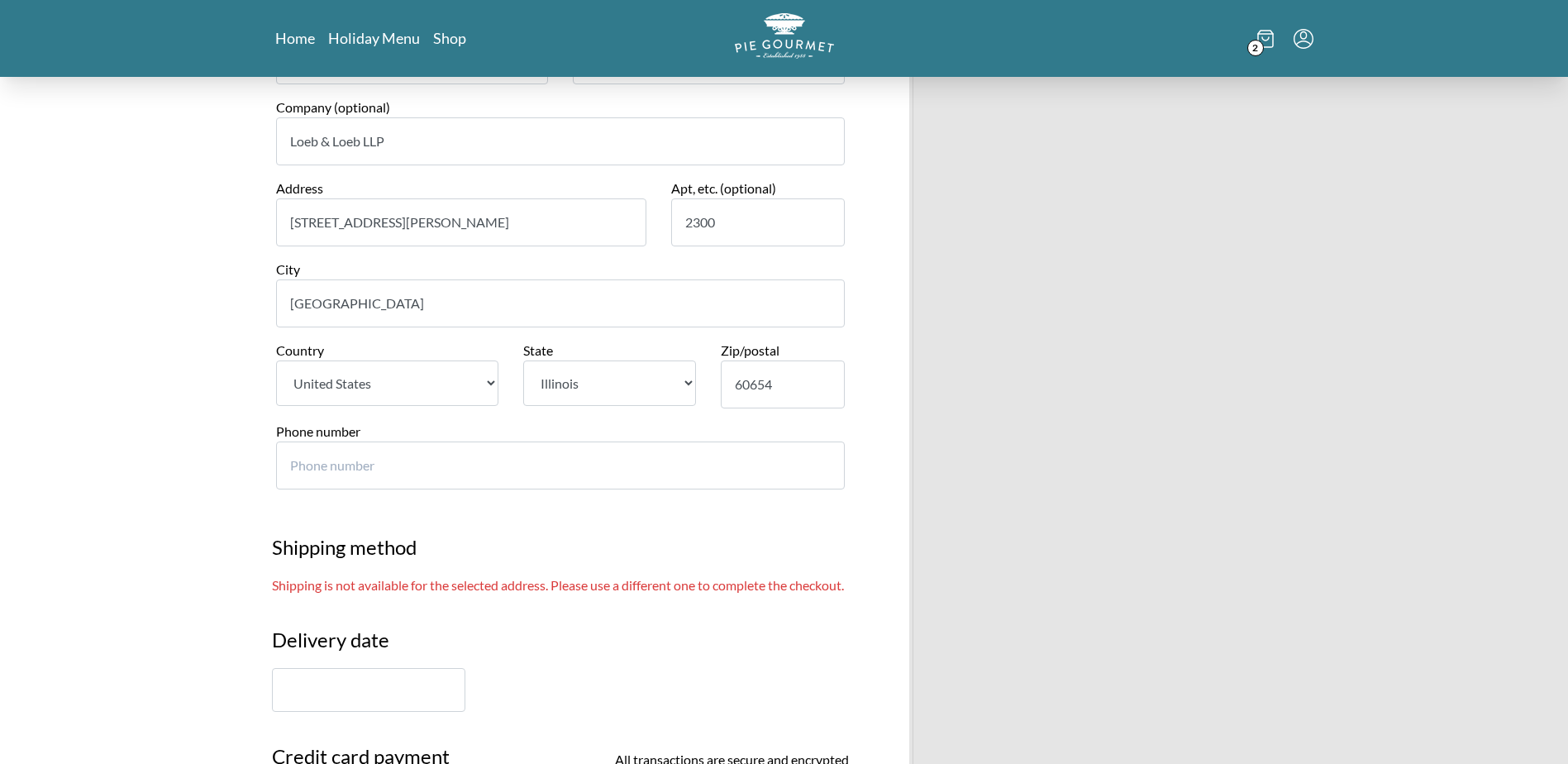
scroll to position [493, 0]
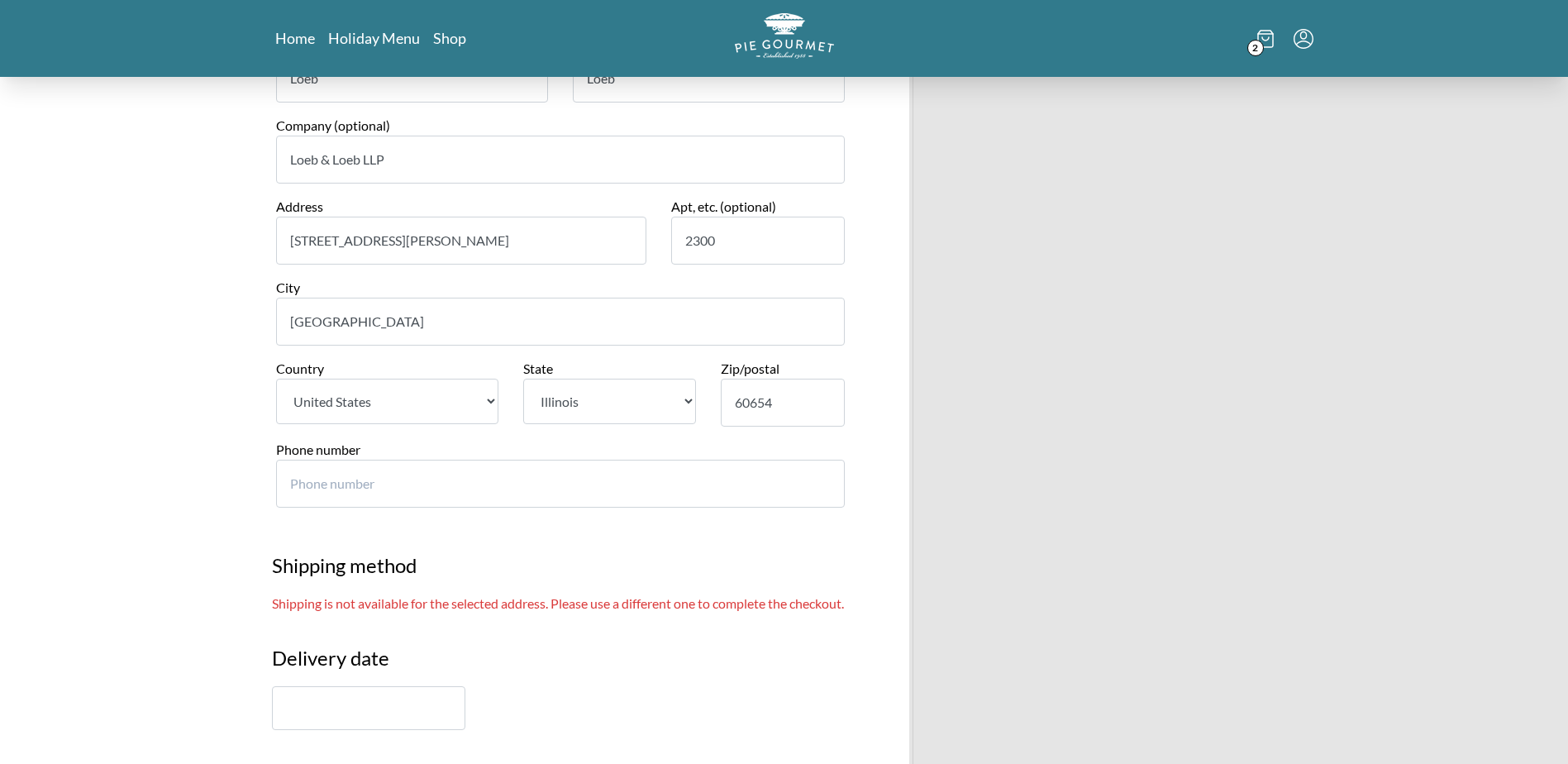
type input "60654"
drag, startPoint x: 439, startPoint y: 244, endPoint x: 398, endPoint y: 244, distance: 41.0
click at [398, 244] on input "321 North Clark Street" at bounding box center [461, 241] width 371 height 48
type input "321 North Clark St"
click at [543, 326] on input "Chicago" at bounding box center [560, 322] width 568 height 48
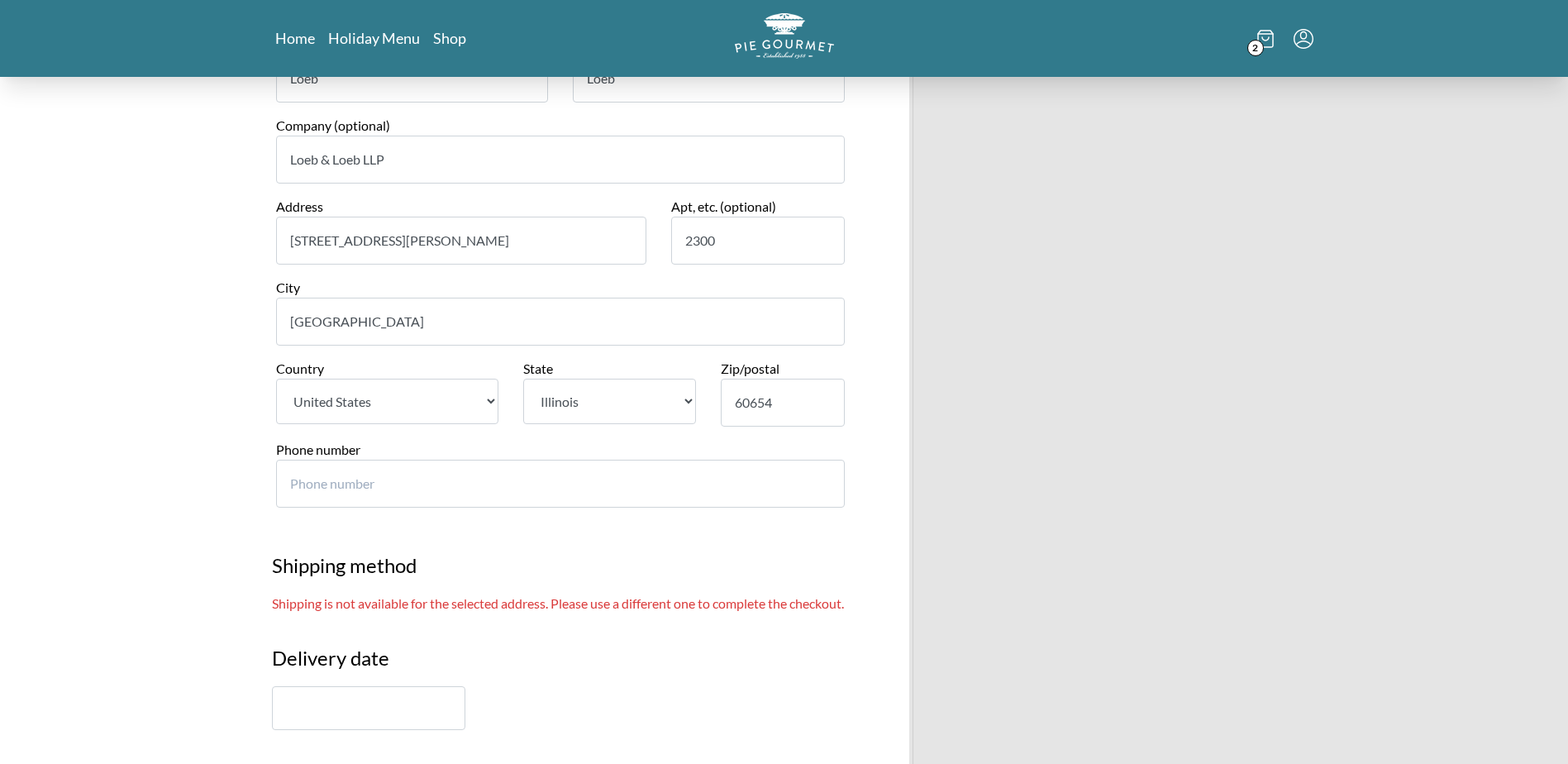
click at [222, 439] on div "Pie Gourmet Customer information Matthew Carroccio ( mcarroccio@loeb.com ) Sign…" at bounding box center [784, 746] width 1568 height 2326
click at [458, 491] on input "Phone number" at bounding box center [560, 484] width 568 height 48
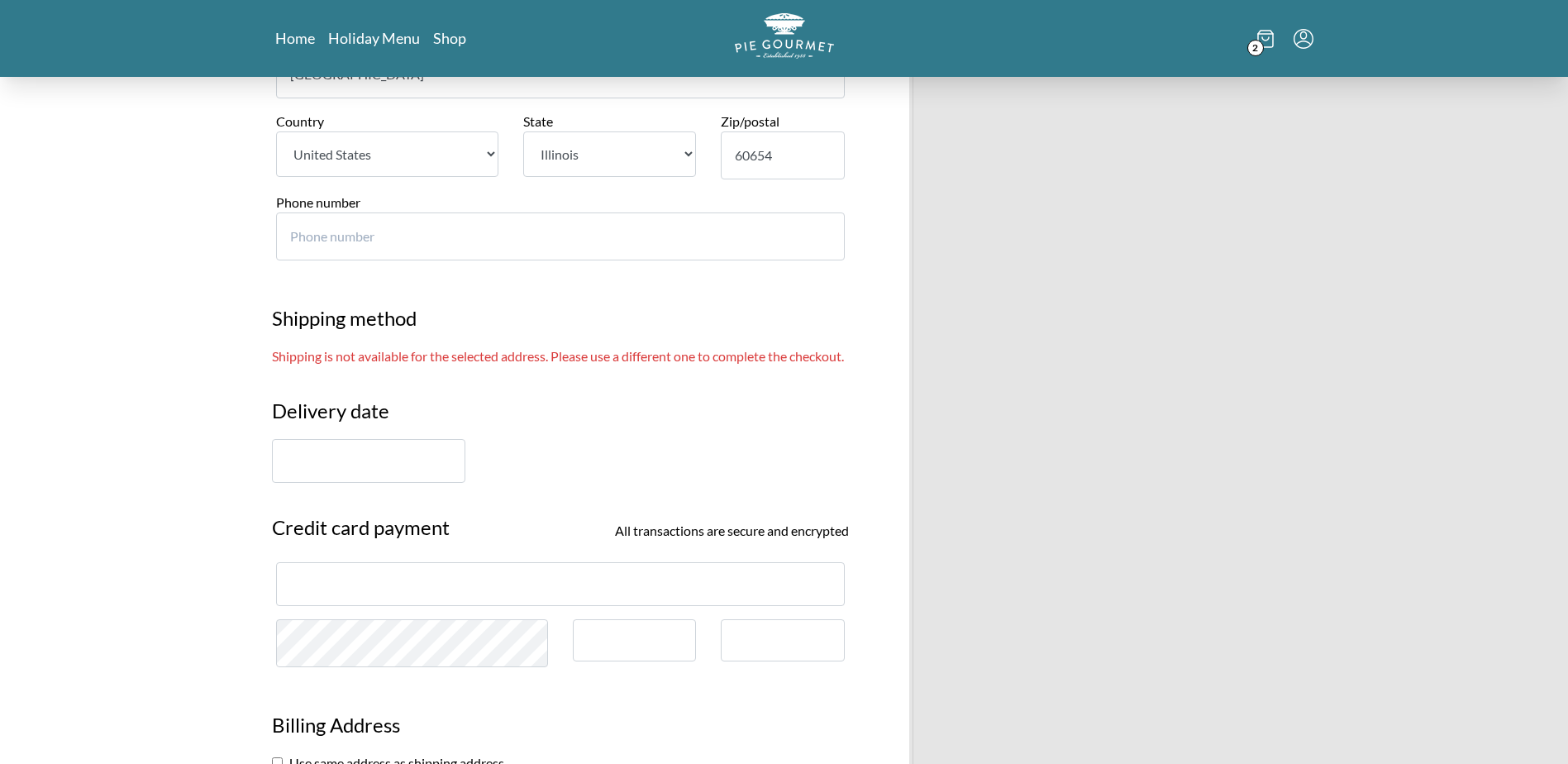
scroll to position [741, 0]
click at [363, 506] on div "Pie Gourmet Customer information Matthew Carroccio ( mcarroccio@loeb.com ) Sign…" at bounding box center [560, 499] width 626 height 2326
click at [360, 482] on input "text" at bounding box center [369, 460] width 193 height 44
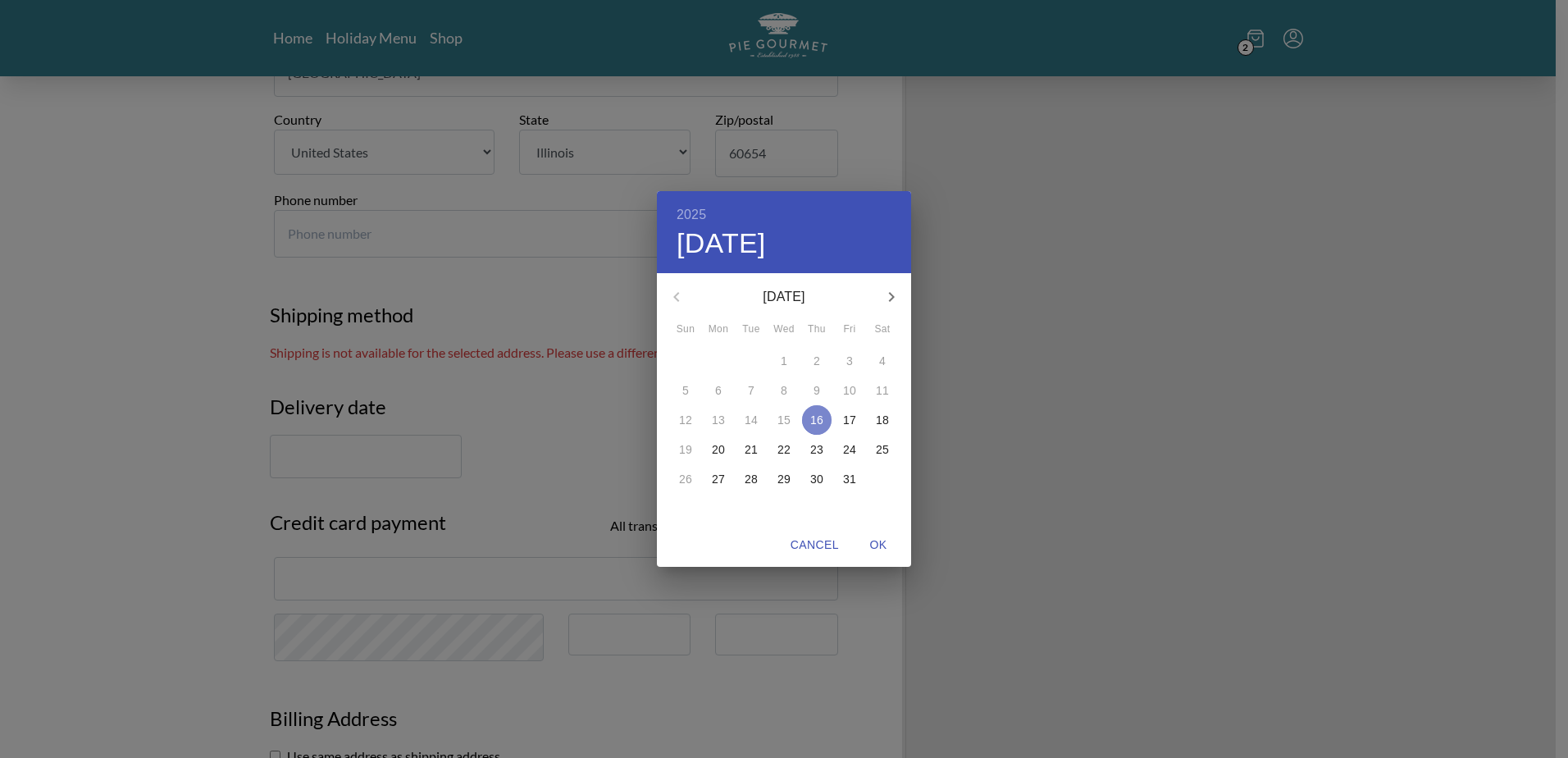
click at [827, 426] on span "16" at bounding box center [817, 420] width 29 height 17
click at [877, 541] on span "OK" at bounding box center [878, 545] width 40 height 20
type input "October 16th"
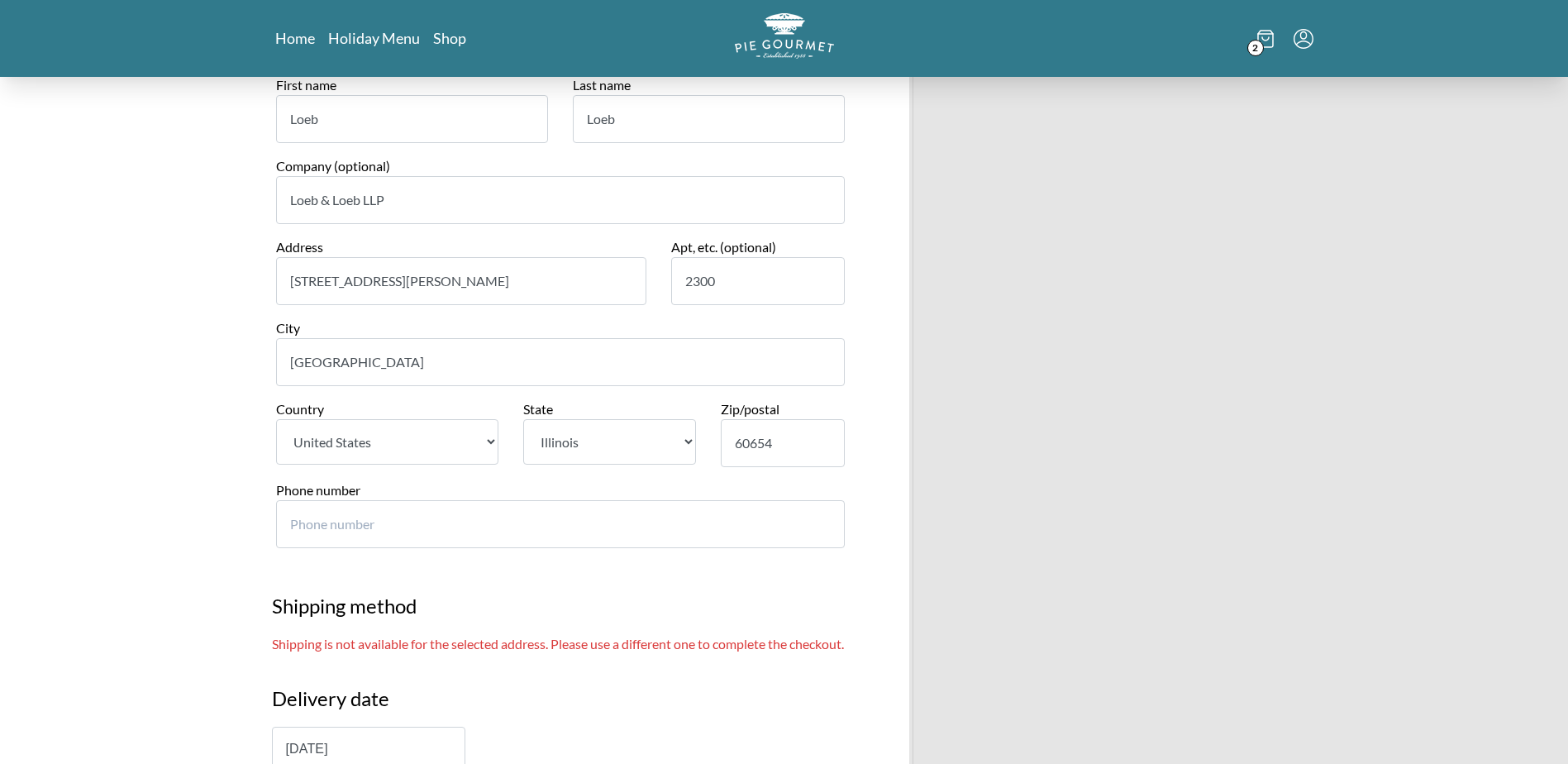
scroll to position [579, 0]
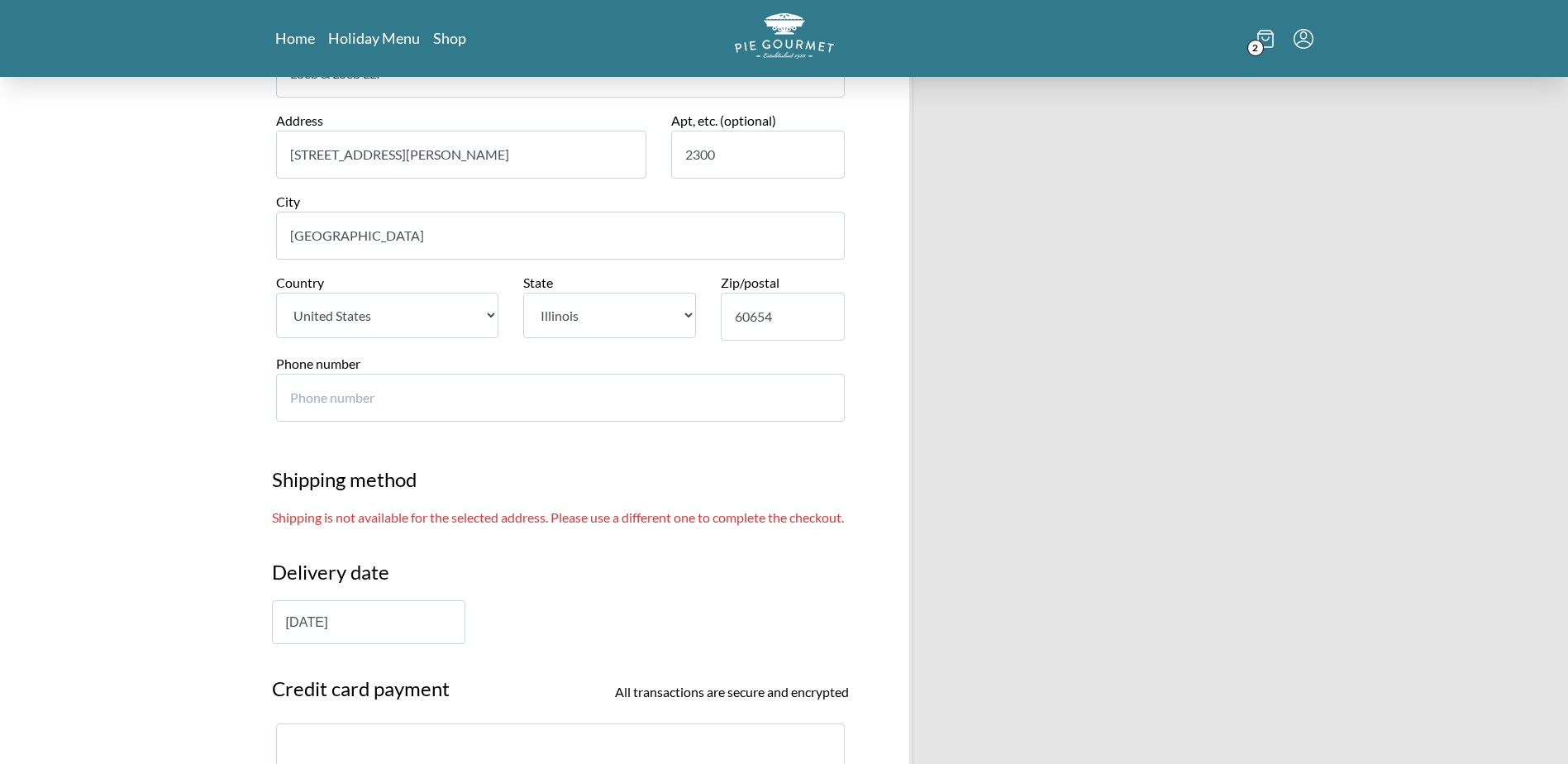
click at [145, 400] on div "Pie Gourmet Customer information Matthew Carroccio ( mcarroccio@loeb.com ) Sign…" at bounding box center [784, 661] width 1568 height 2326
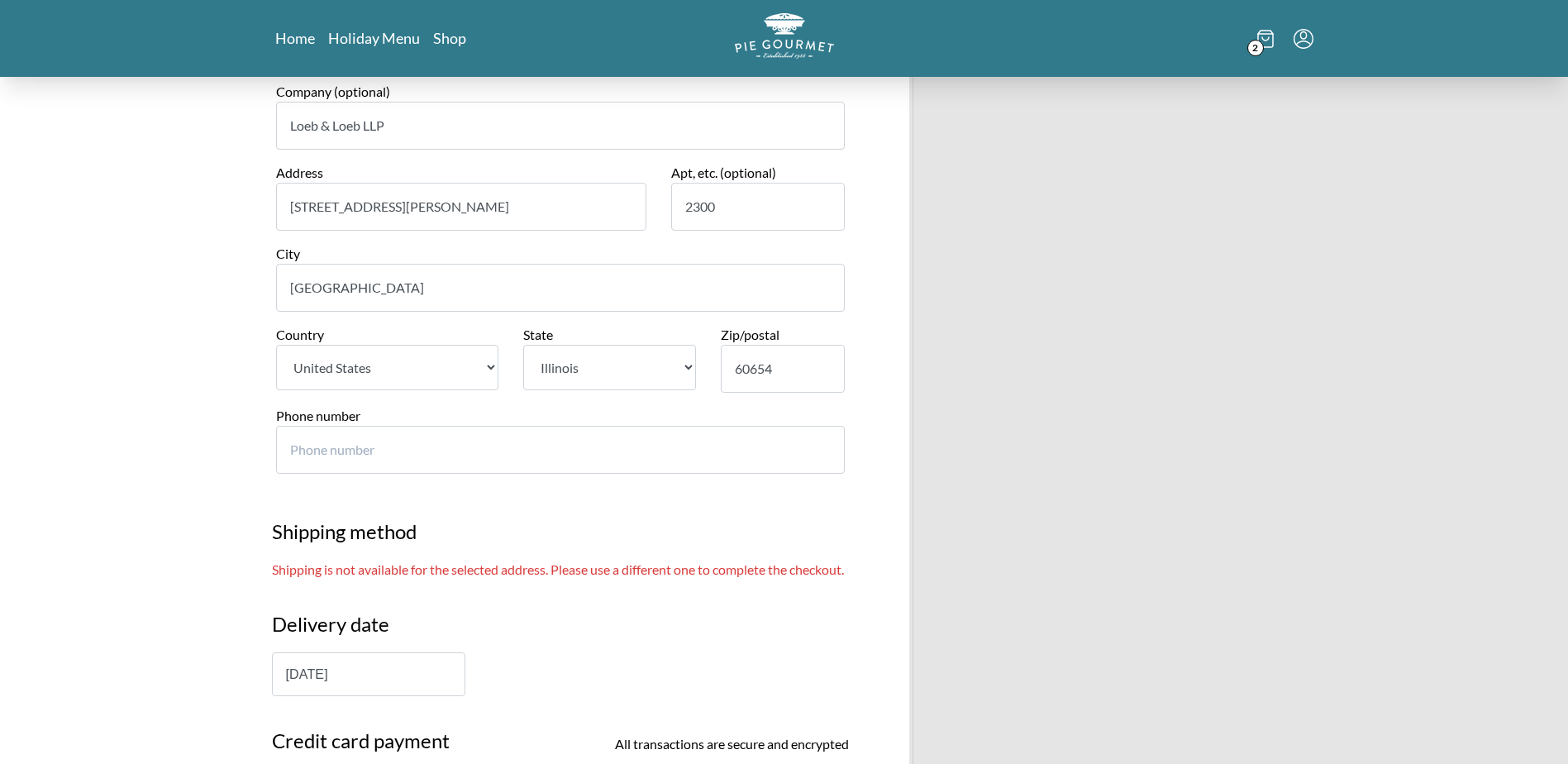
scroll to position [414, 0]
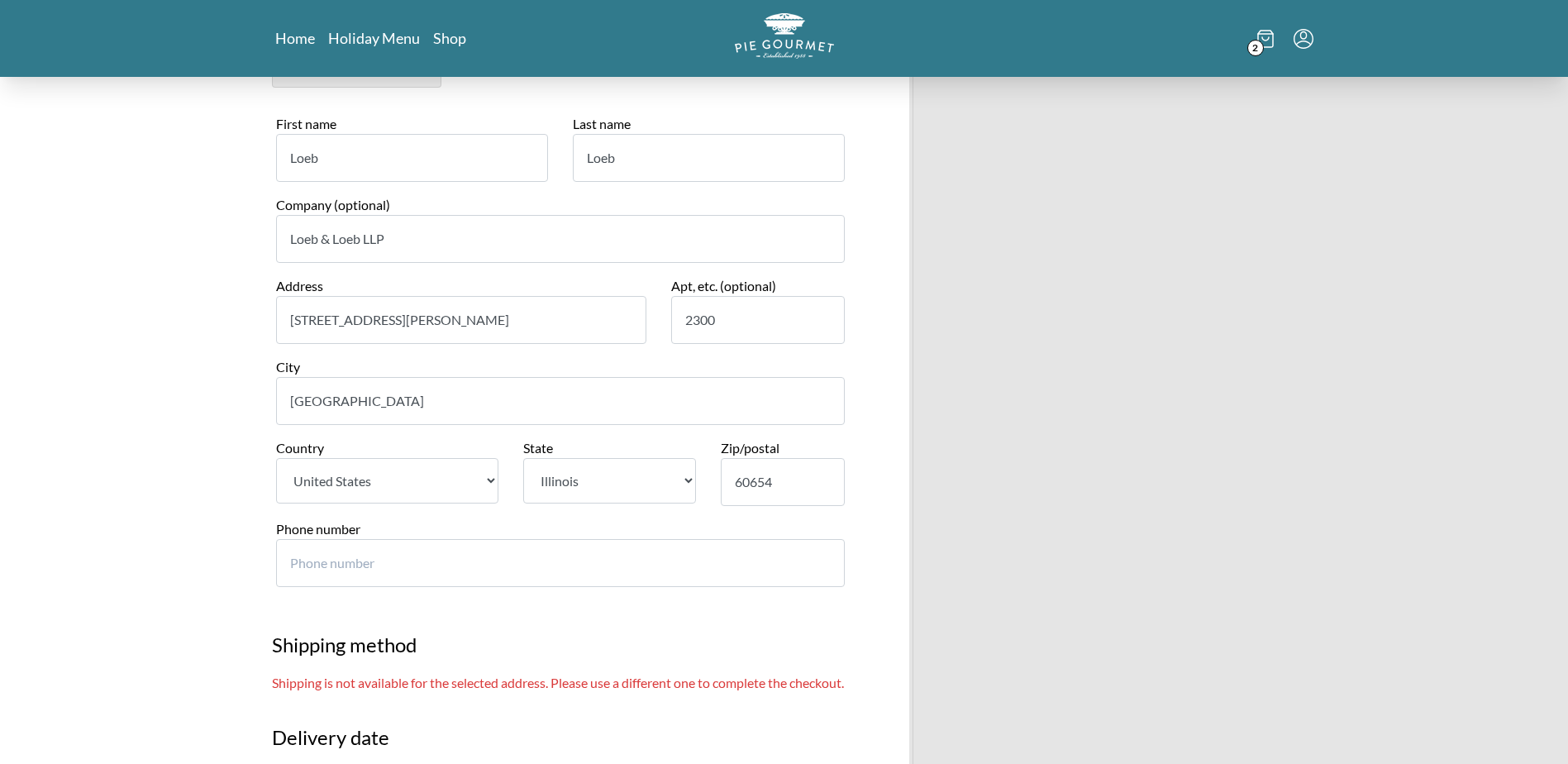
drag, startPoint x: 416, startPoint y: 326, endPoint x: 163, endPoint y: 320, distance: 253.1
type input "35 Music Square East"
type input "310"
type input "Nashville"
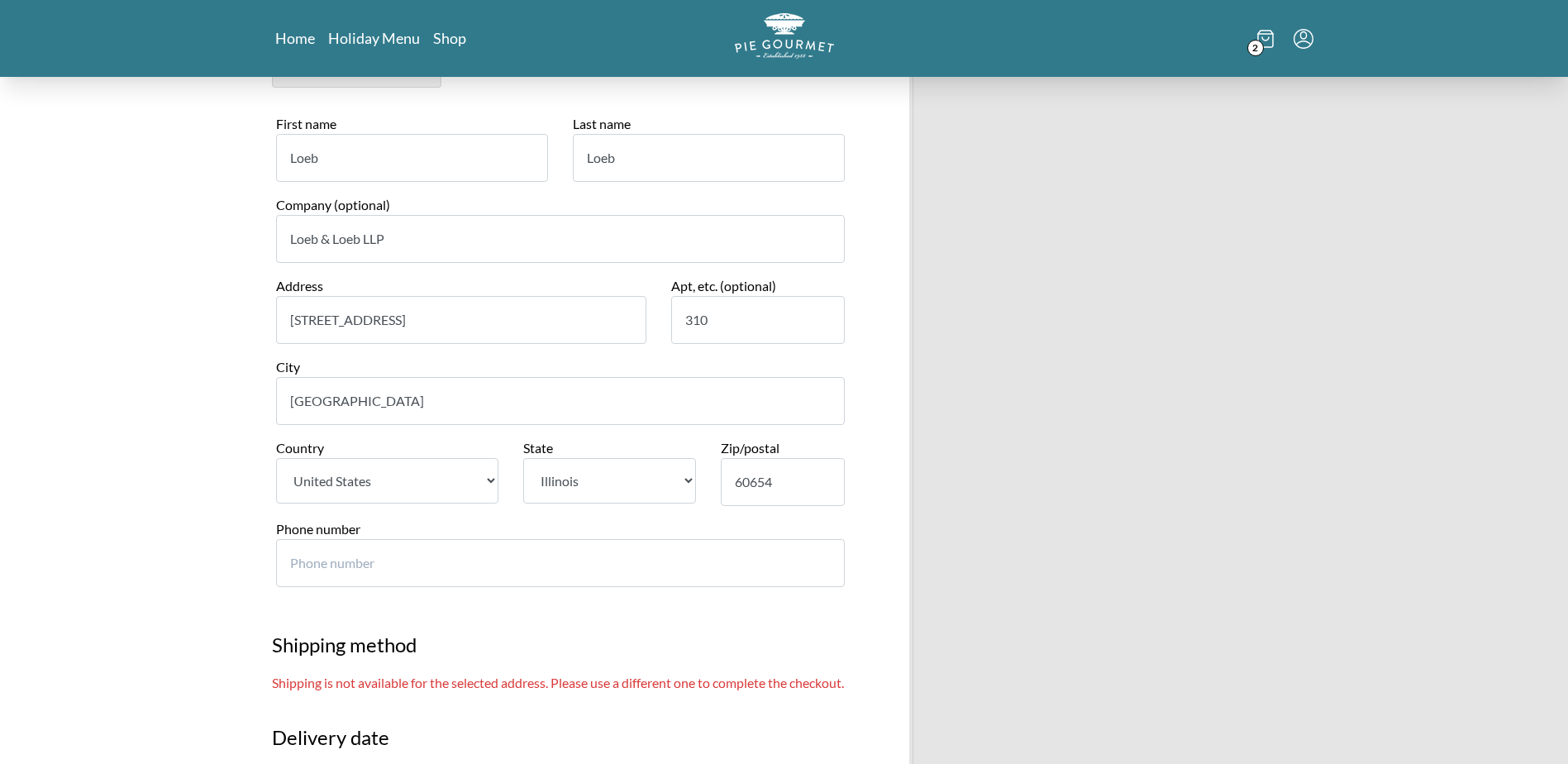
select select "TN"
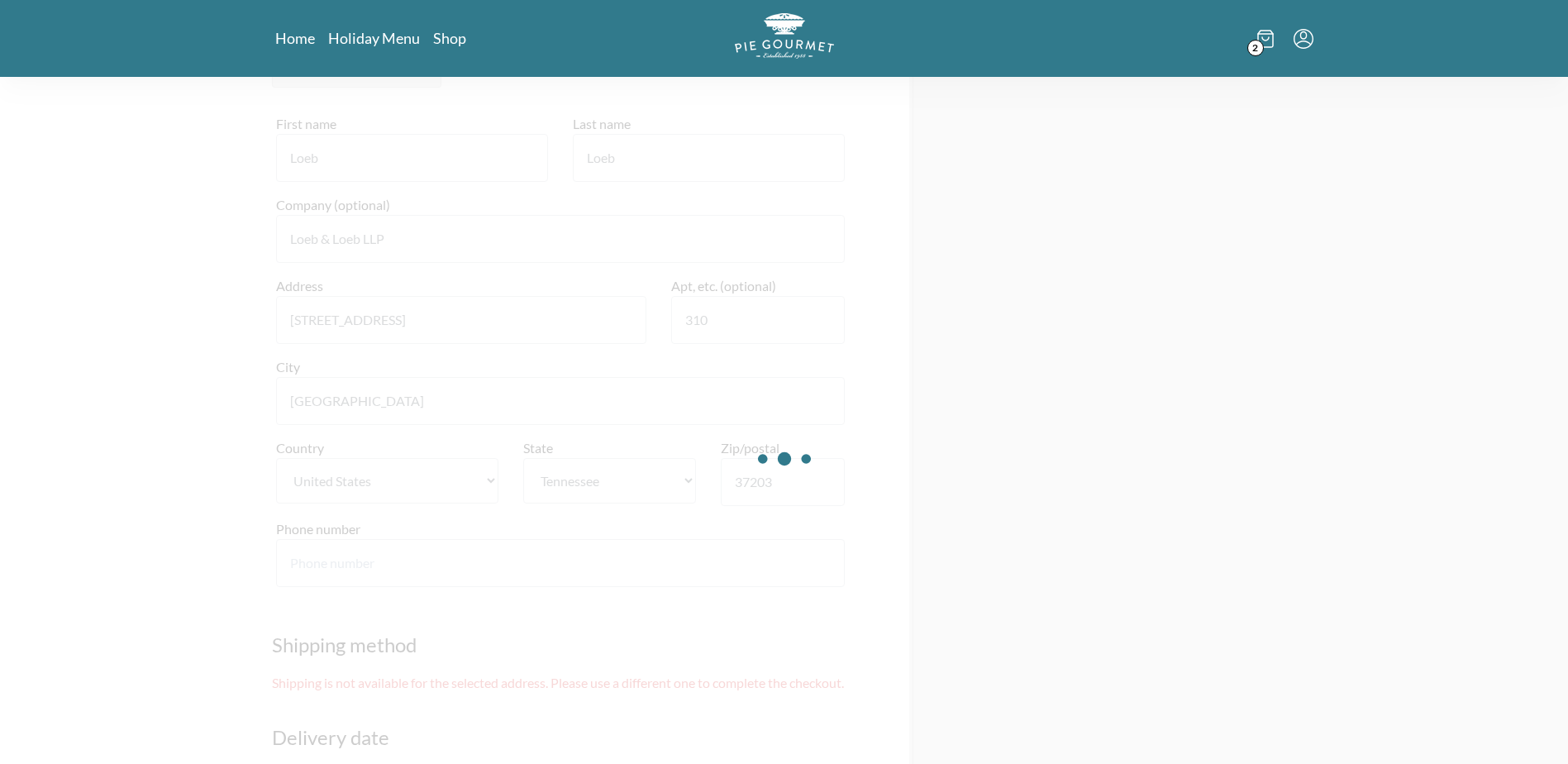
type input "37203"
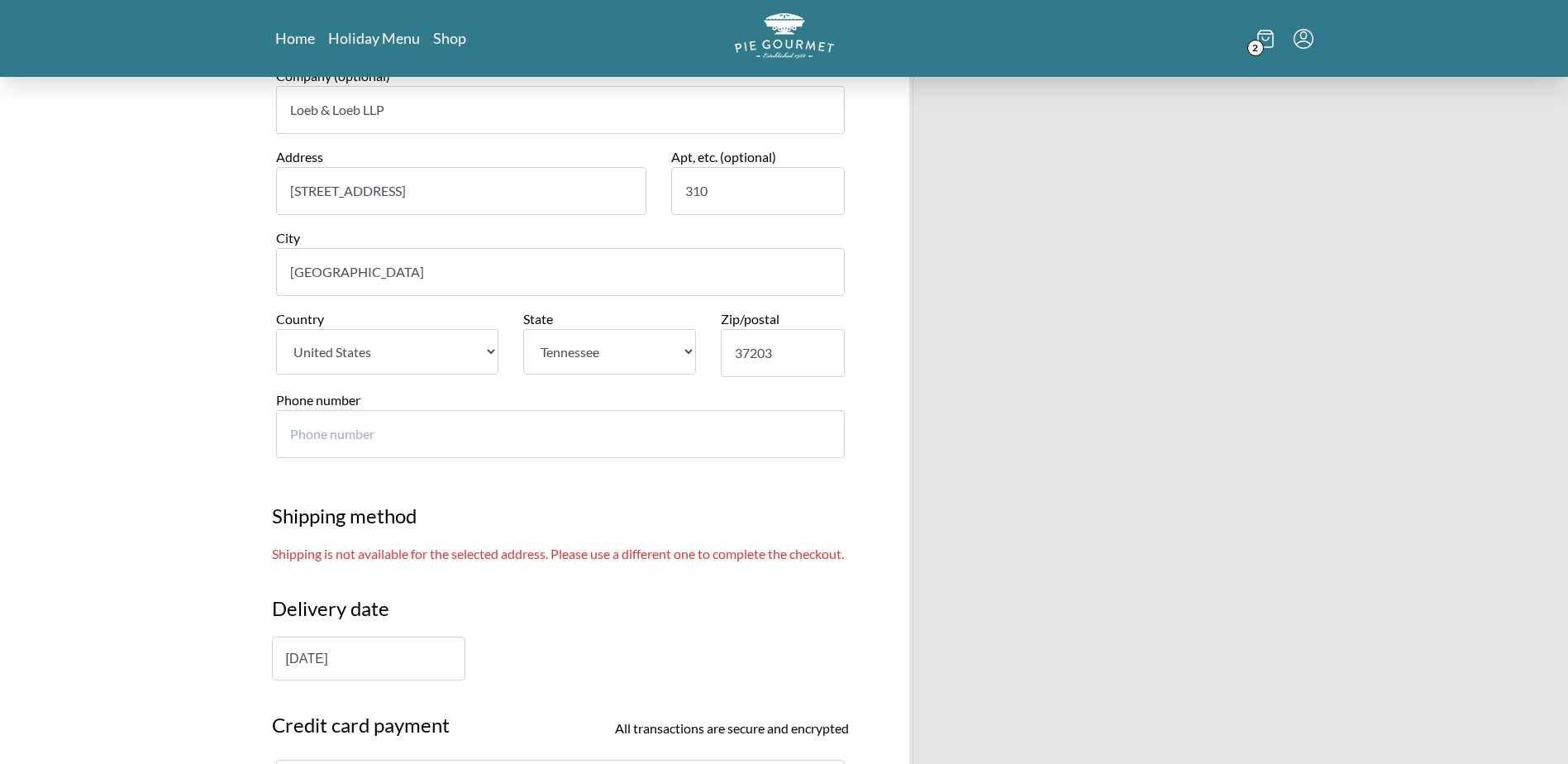
scroll to position [579, 0]
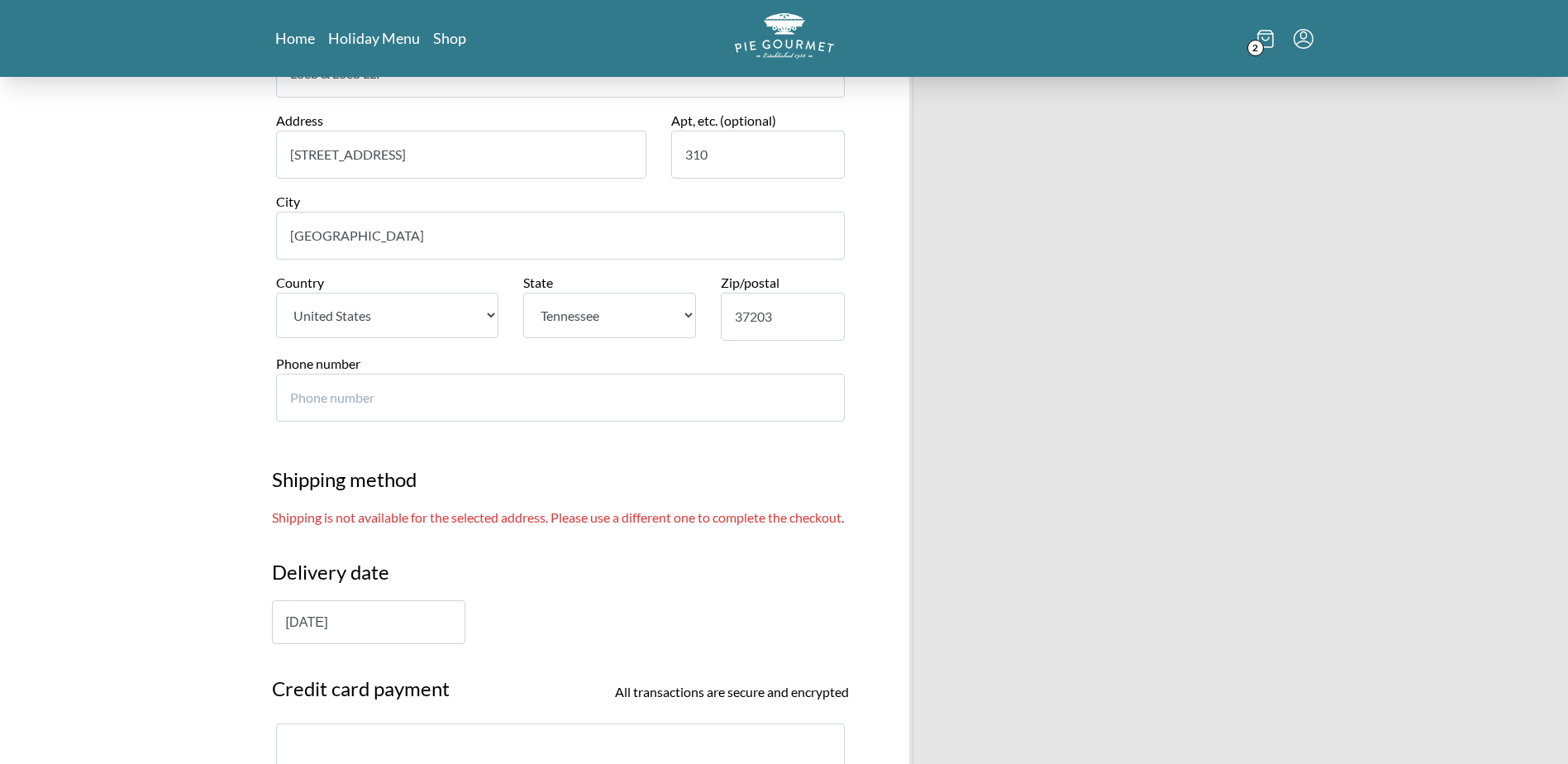
click at [781, 320] on input "37203" at bounding box center [782, 317] width 124 height 48
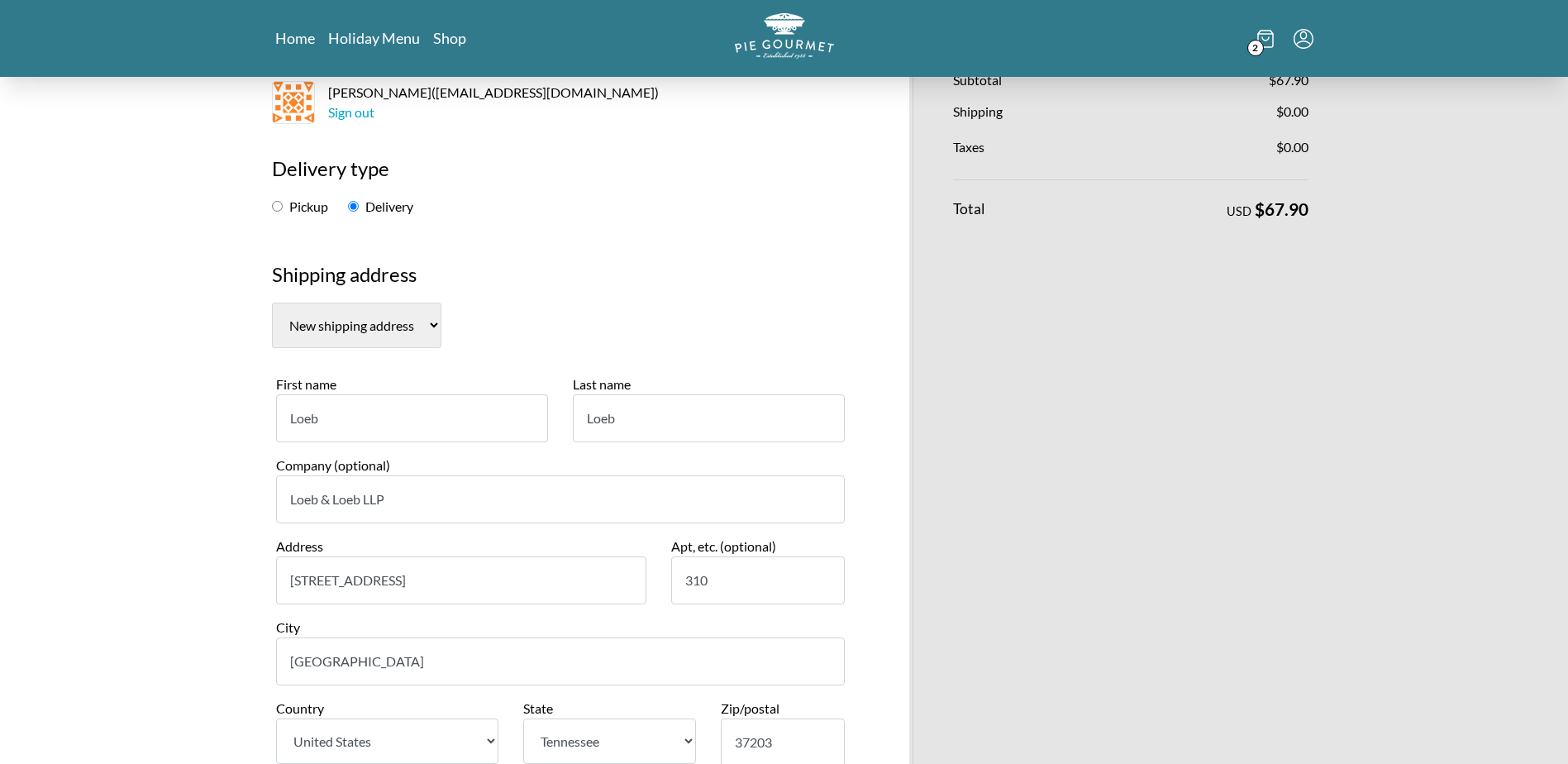
scroll to position [248, 0]
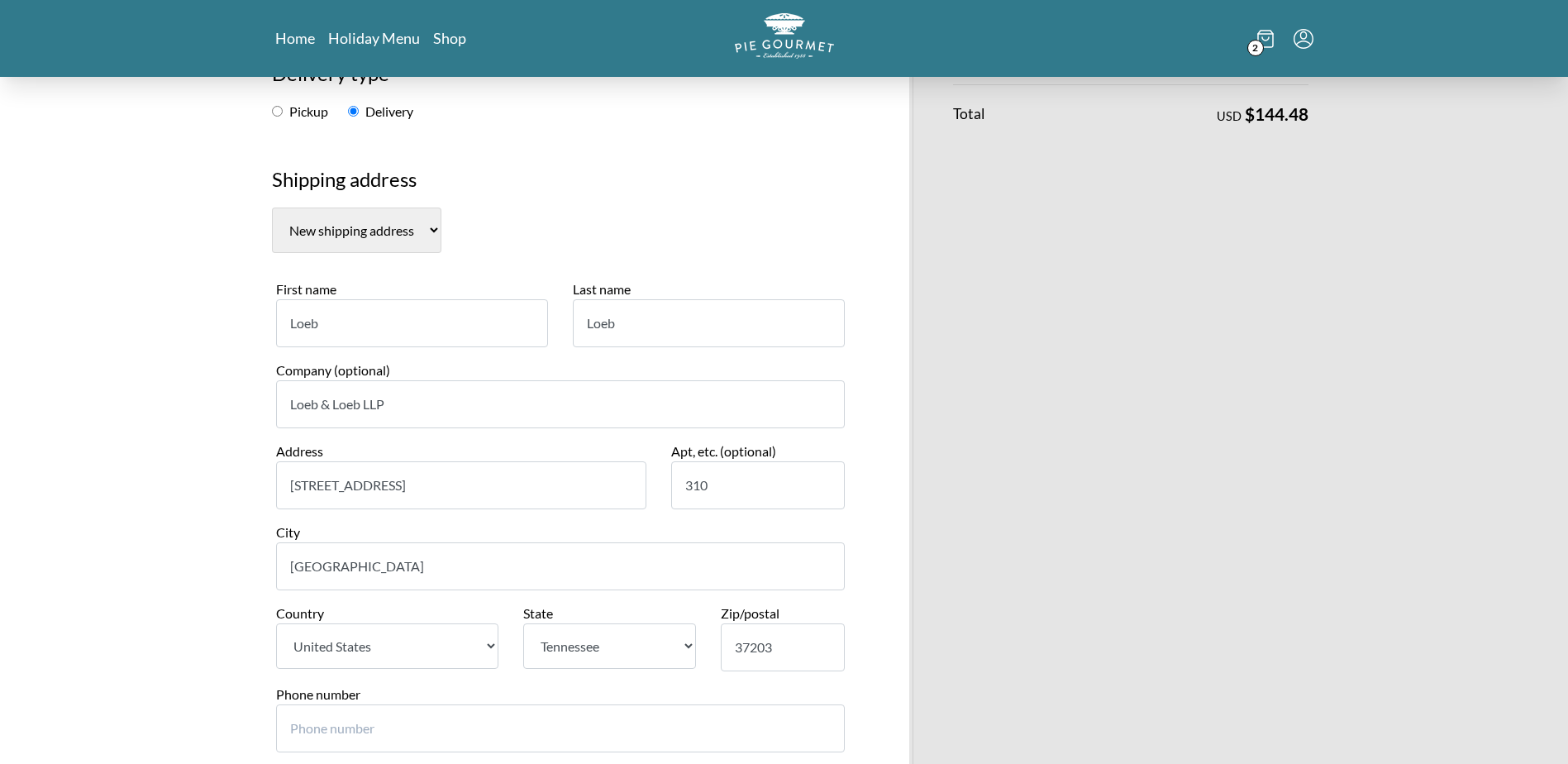
drag, startPoint x: 354, startPoint y: 318, endPoint x: 114, endPoint y: 336, distance: 240.7
type input "Rachel"
type input "Fleming"
drag, startPoint x: 821, startPoint y: 650, endPoint x: 631, endPoint y: 663, distance: 190.4
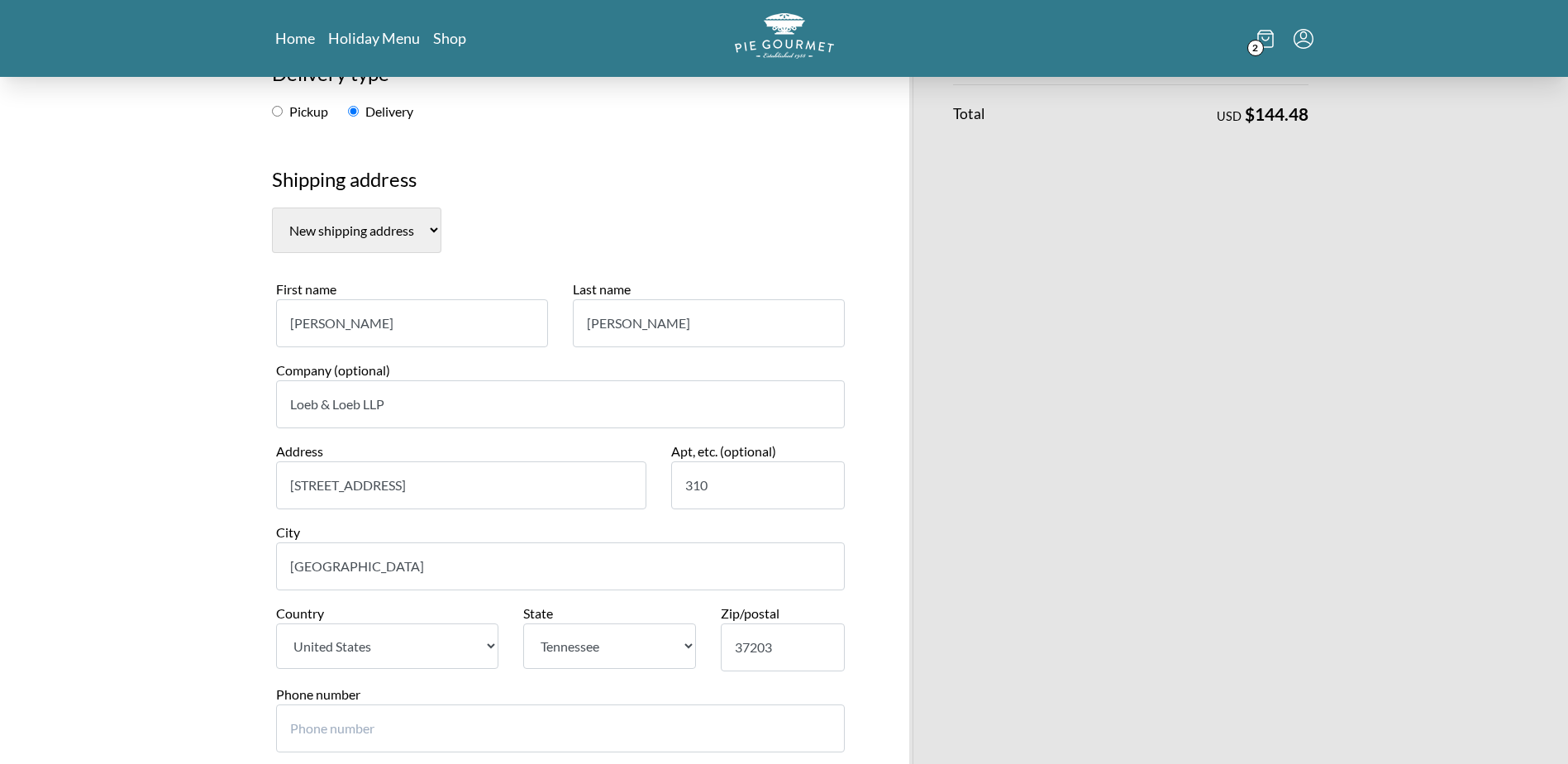
click at [632, 662] on div "Country United States State State Alabama Alaska Arizona Arkansas California Co…" at bounding box center [560, 644] width 594 height 81
type input "37203"
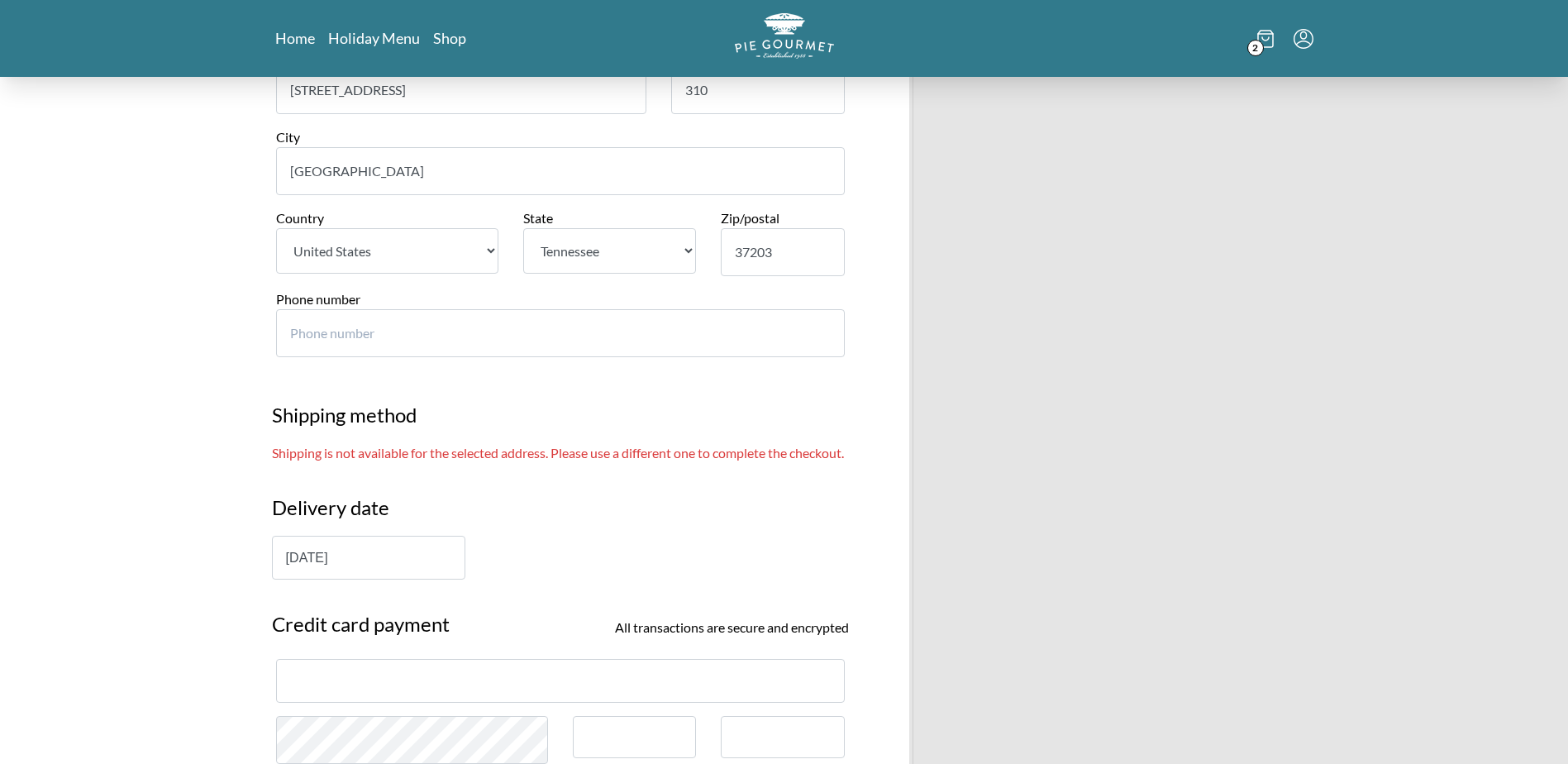
scroll to position [744, 0]
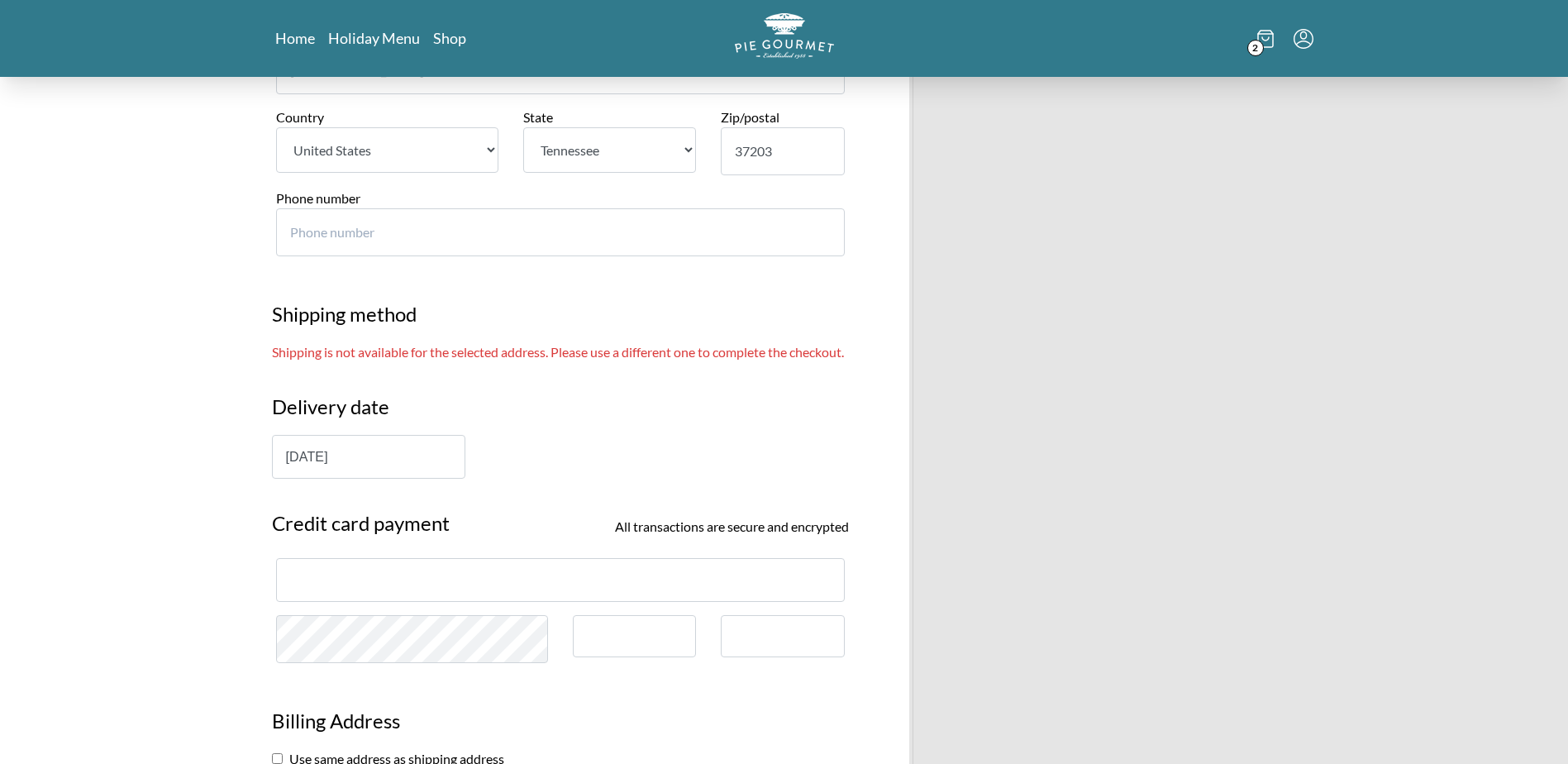
click at [389, 474] on input "October 16th" at bounding box center [369, 456] width 193 height 44
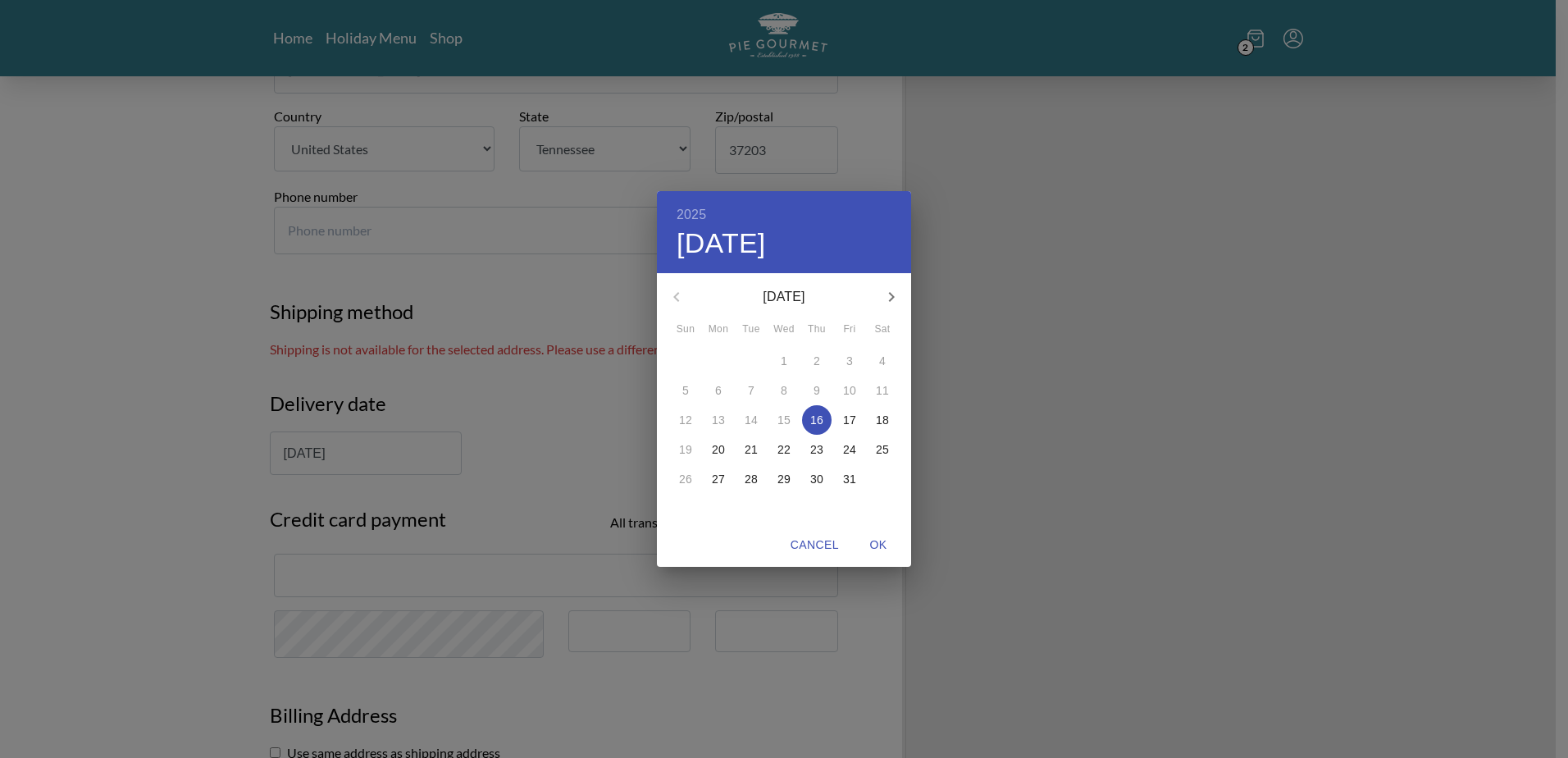
click at [854, 416] on p "17" at bounding box center [850, 420] width 13 height 17
click at [889, 543] on span "OK" at bounding box center [878, 545] width 40 height 20
type input "October 17th"
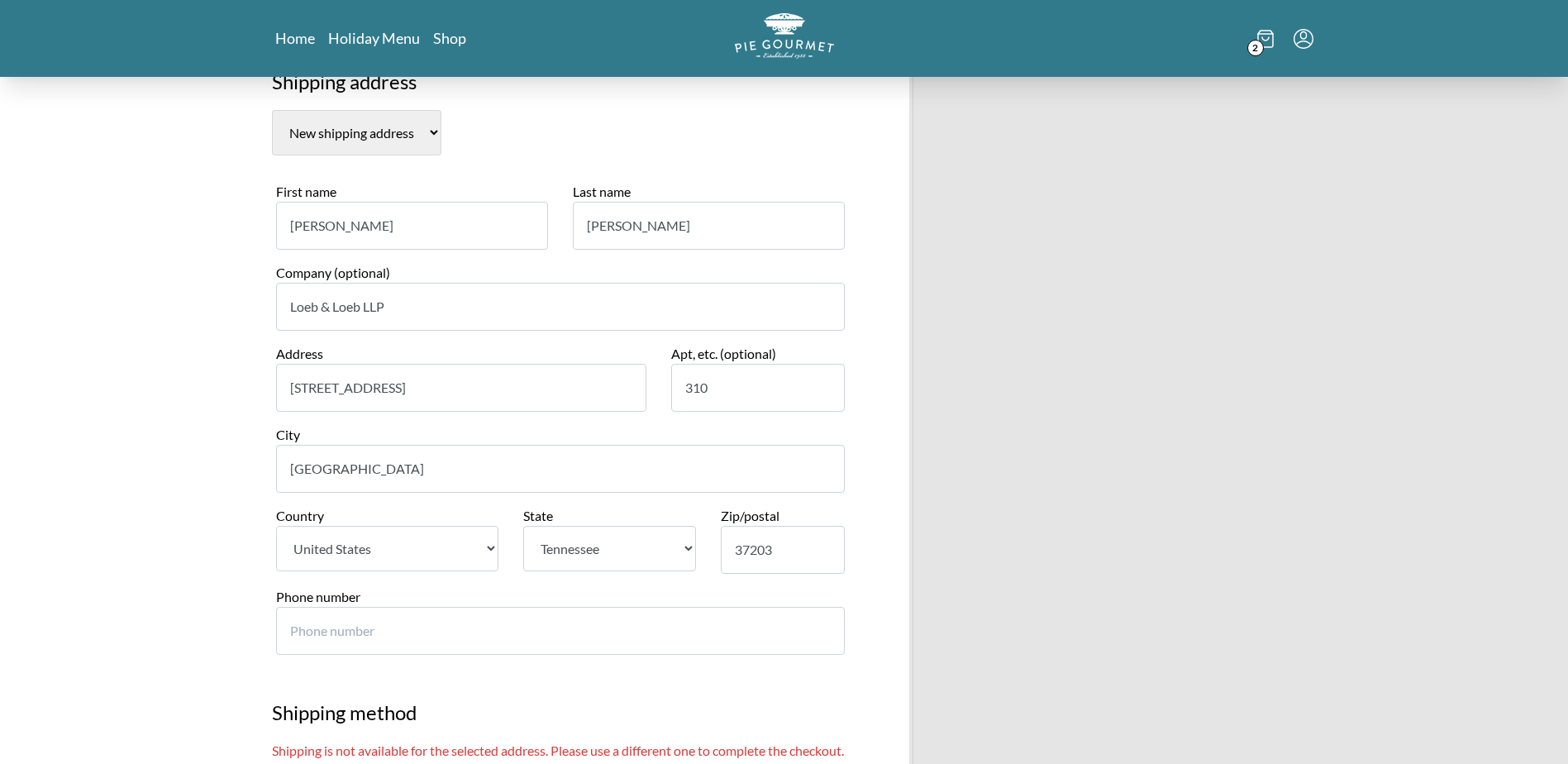
scroll to position [331, 0]
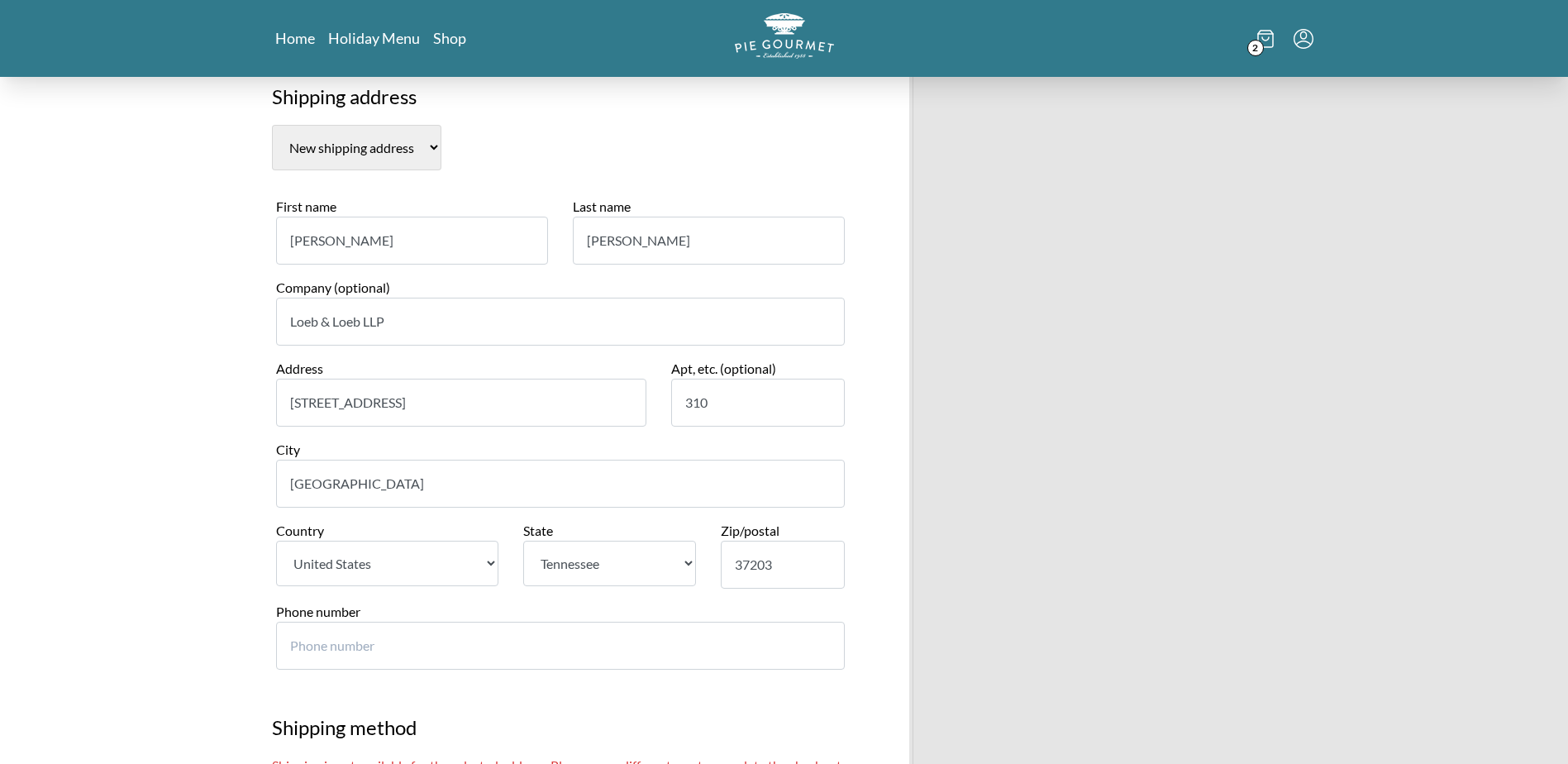
click at [396, 138] on select "New shipping address" at bounding box center [357, 147] width 169 height 46
click at [272, 125] on select "New shipping address" at bounding box center [357, 147] width 169 height 46
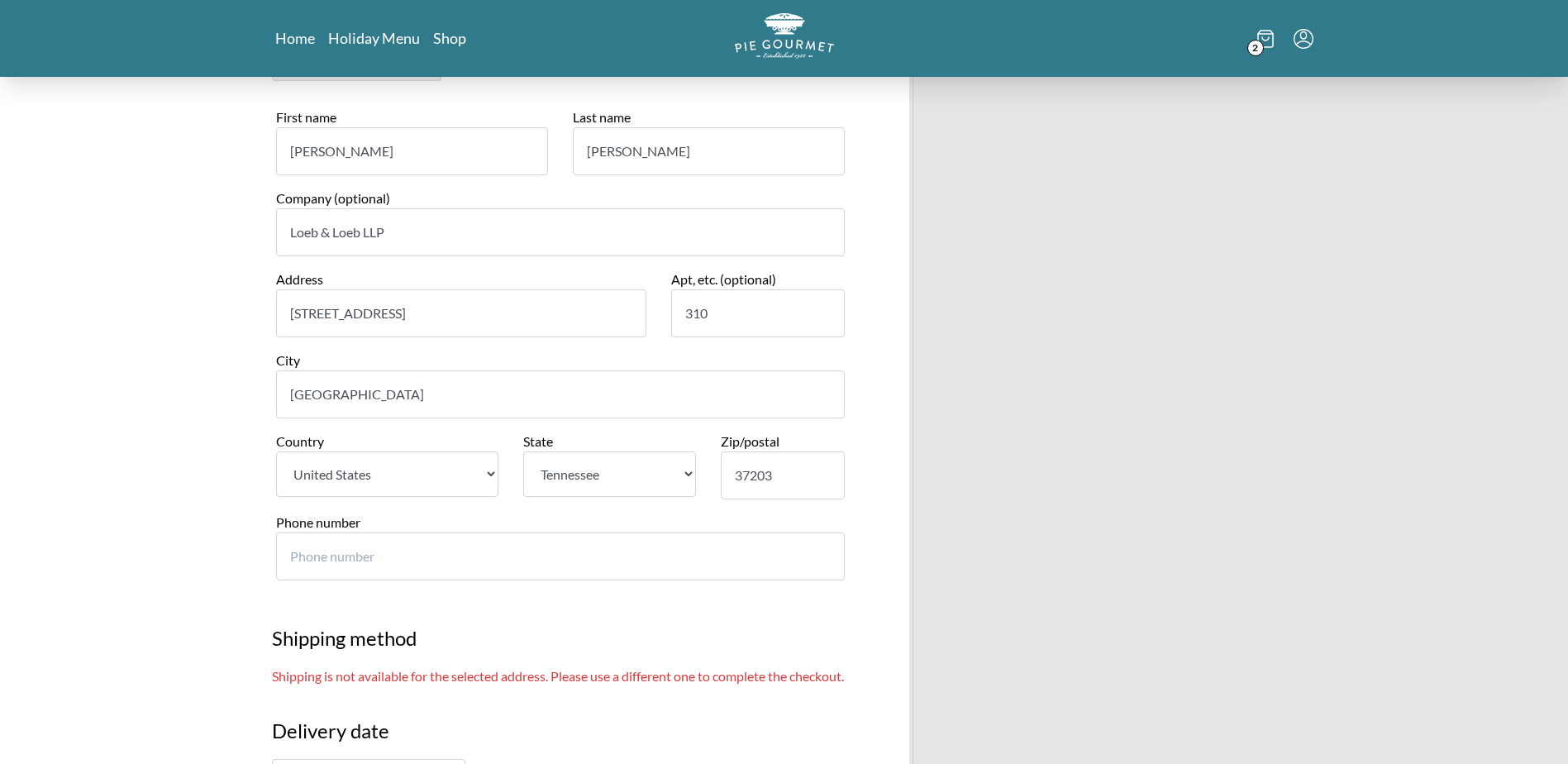
scroll to position [414, 0]
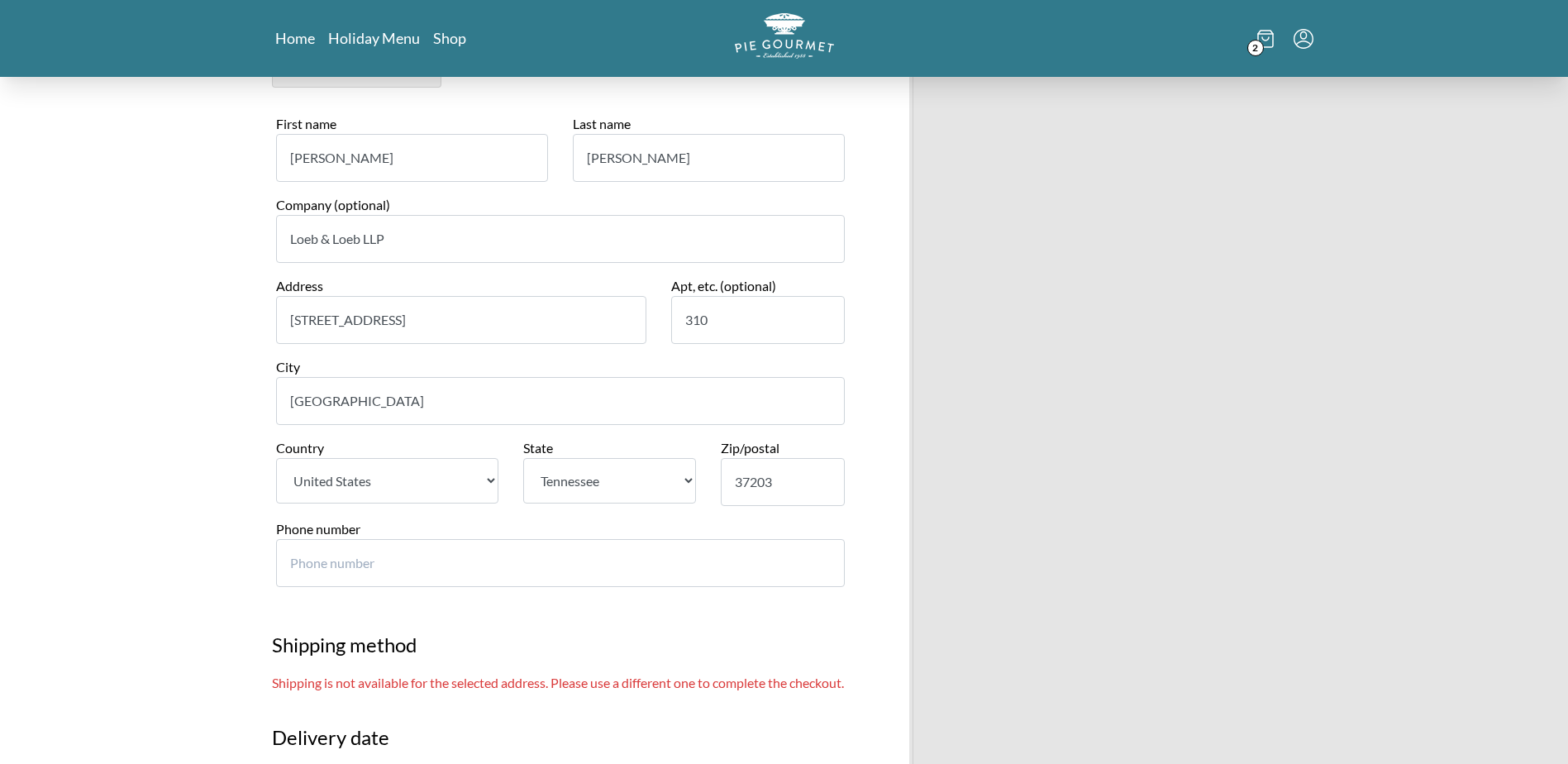
click at [431, 323] on input "35 Music Square East" at bounding box center [461, 321] width 371 height 48
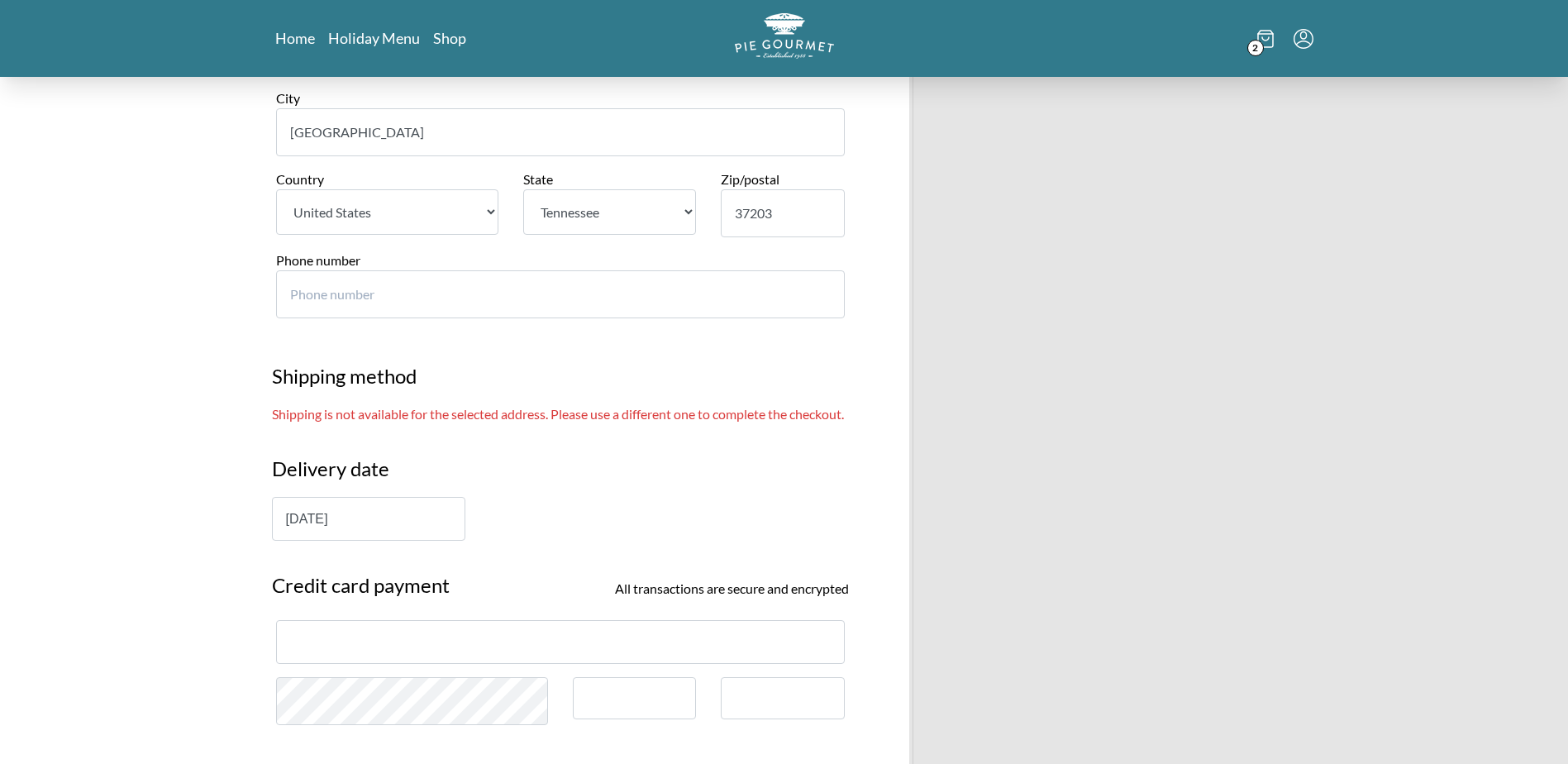
scroll to position [744, 0]
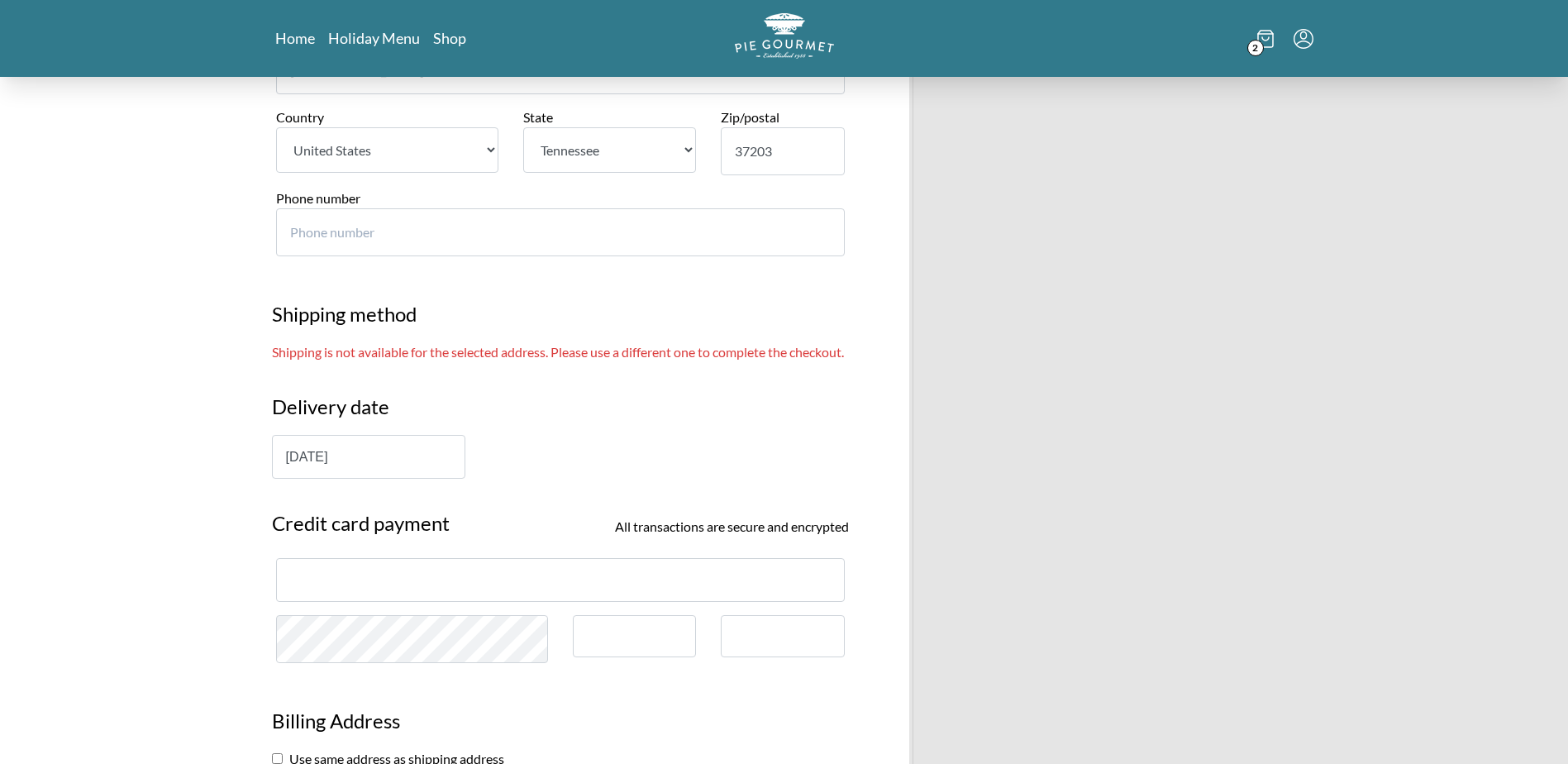
type input "35 Music Square E."
click at [779, 149] on input "37203" at bounding box center [782, 151] width 124 height 48
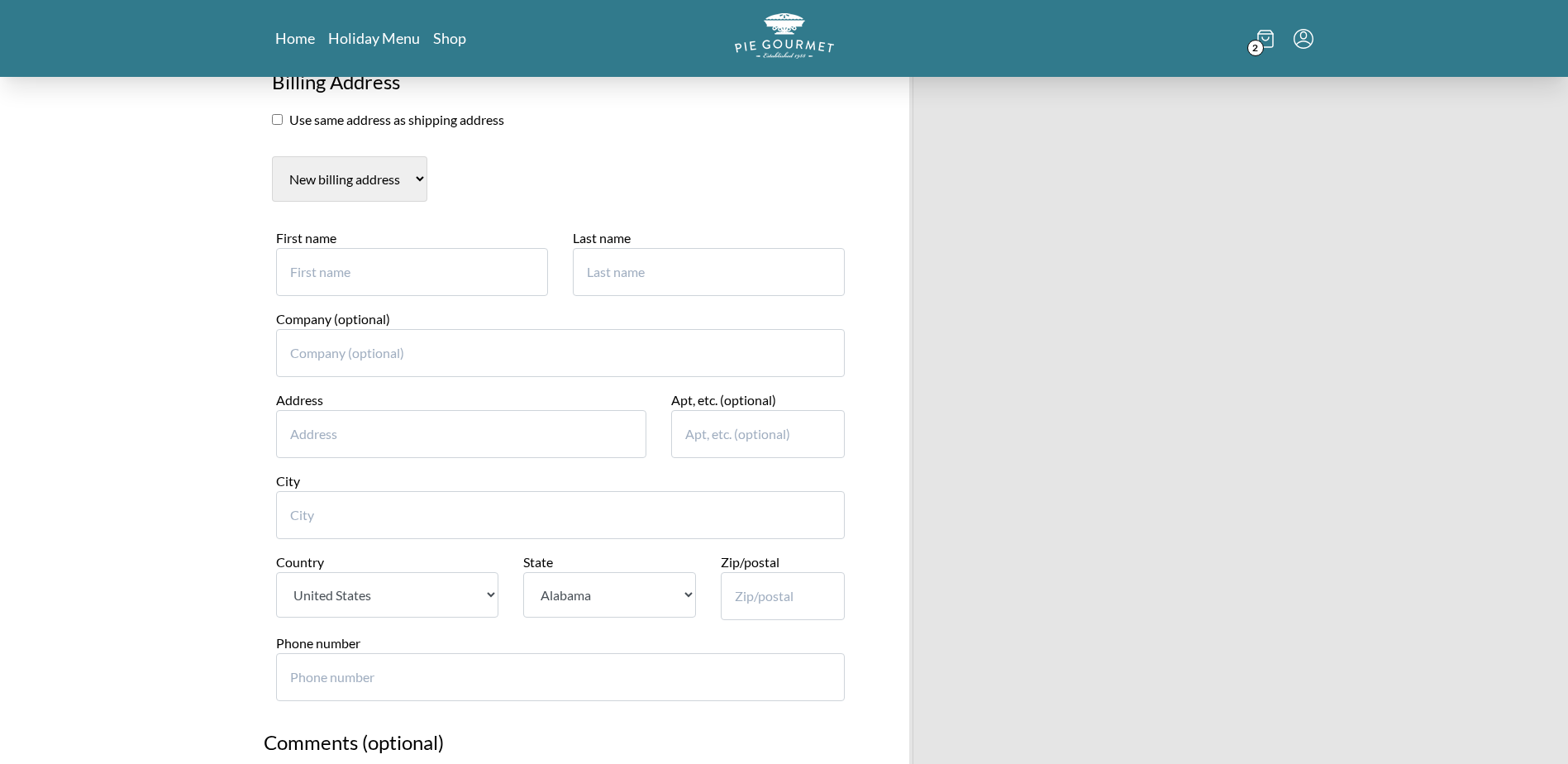
scroll to position [1166, 0]
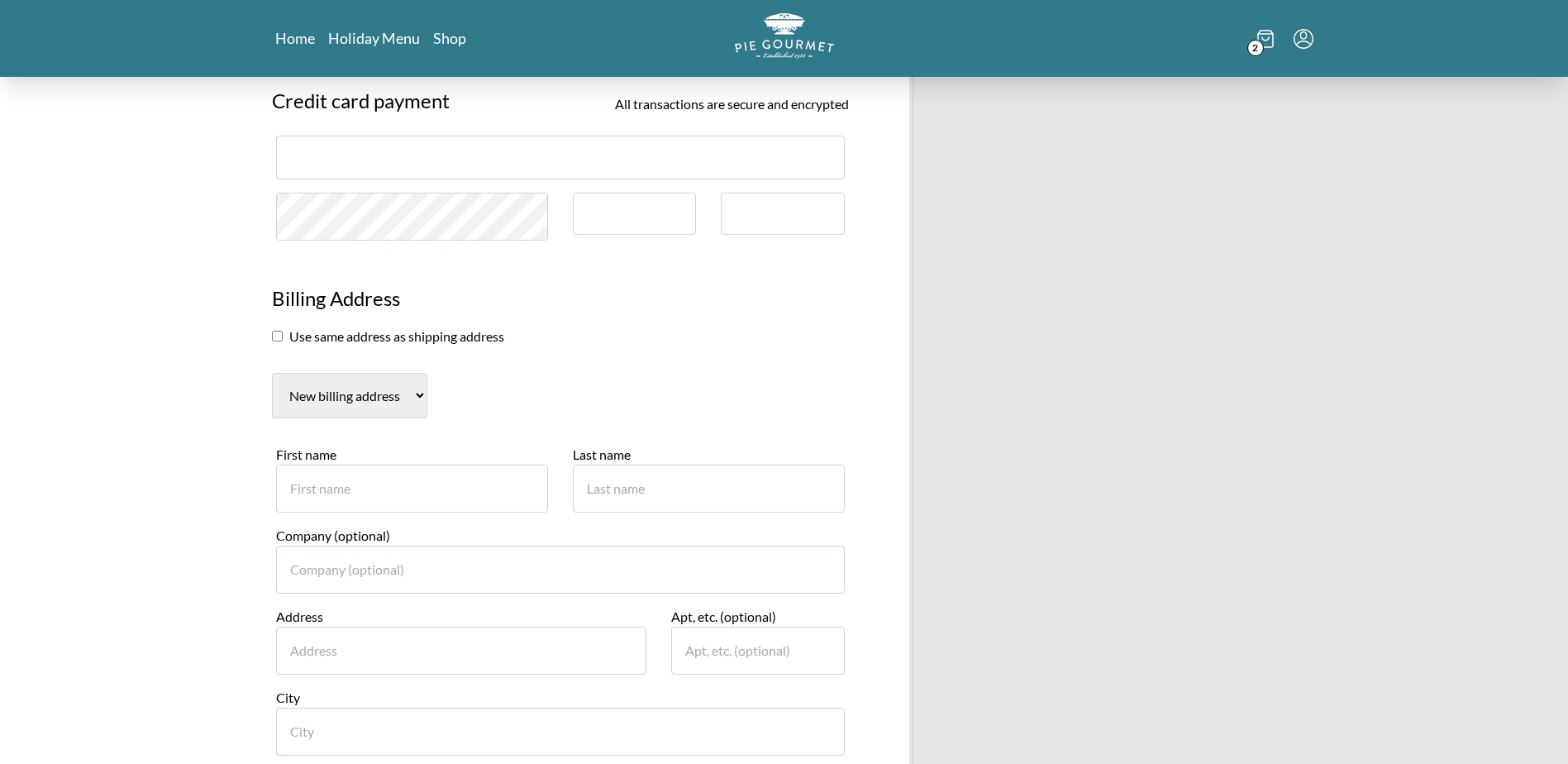
click at [276, 341] on input "checkbox" at bounding box center [278, 336] width 11 height 11
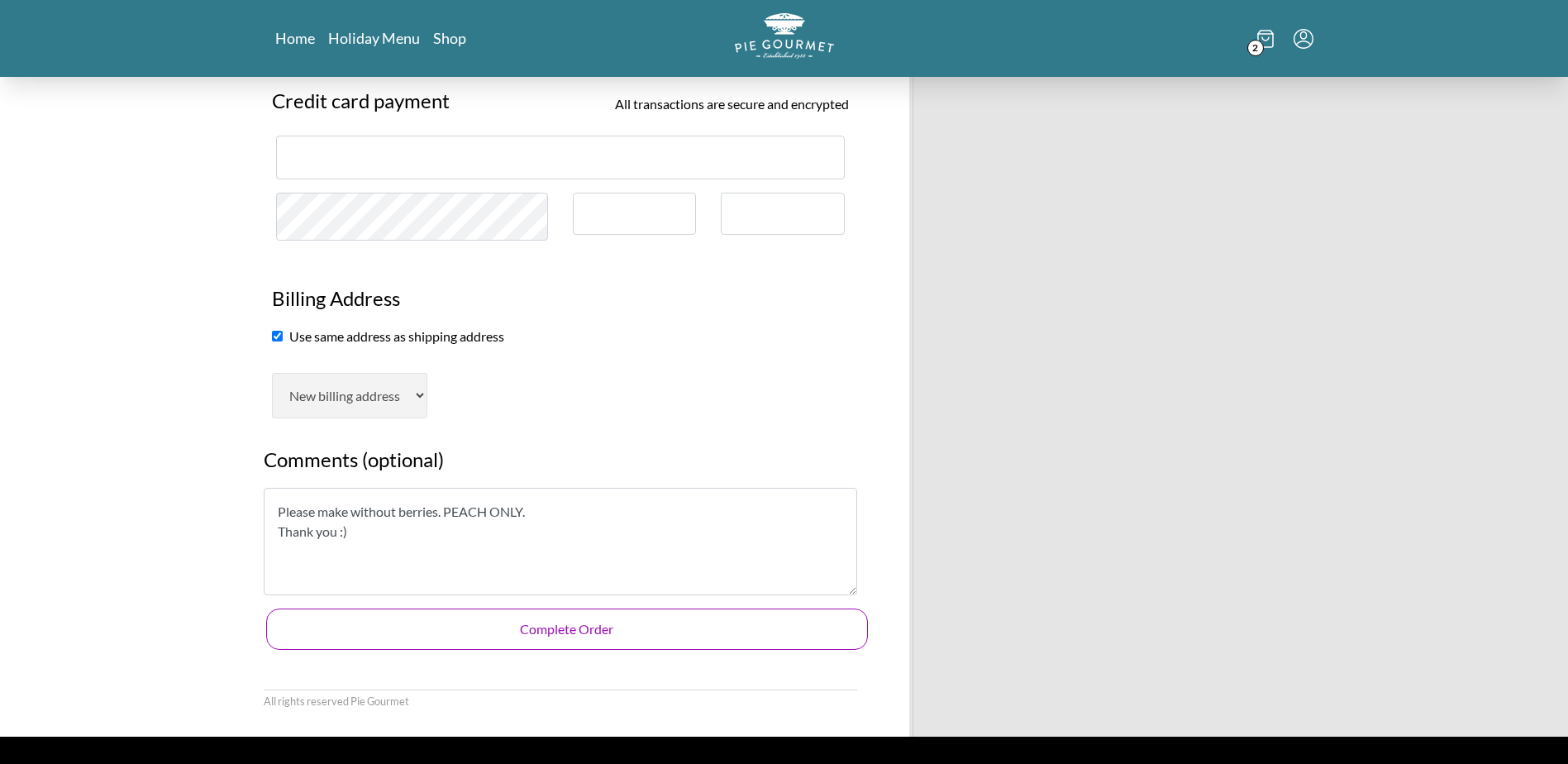
click at [279, 341] on input "checkbox" at bounding box center [278, 336] width 11 height 11
checkbox input "false"
select select "AL"
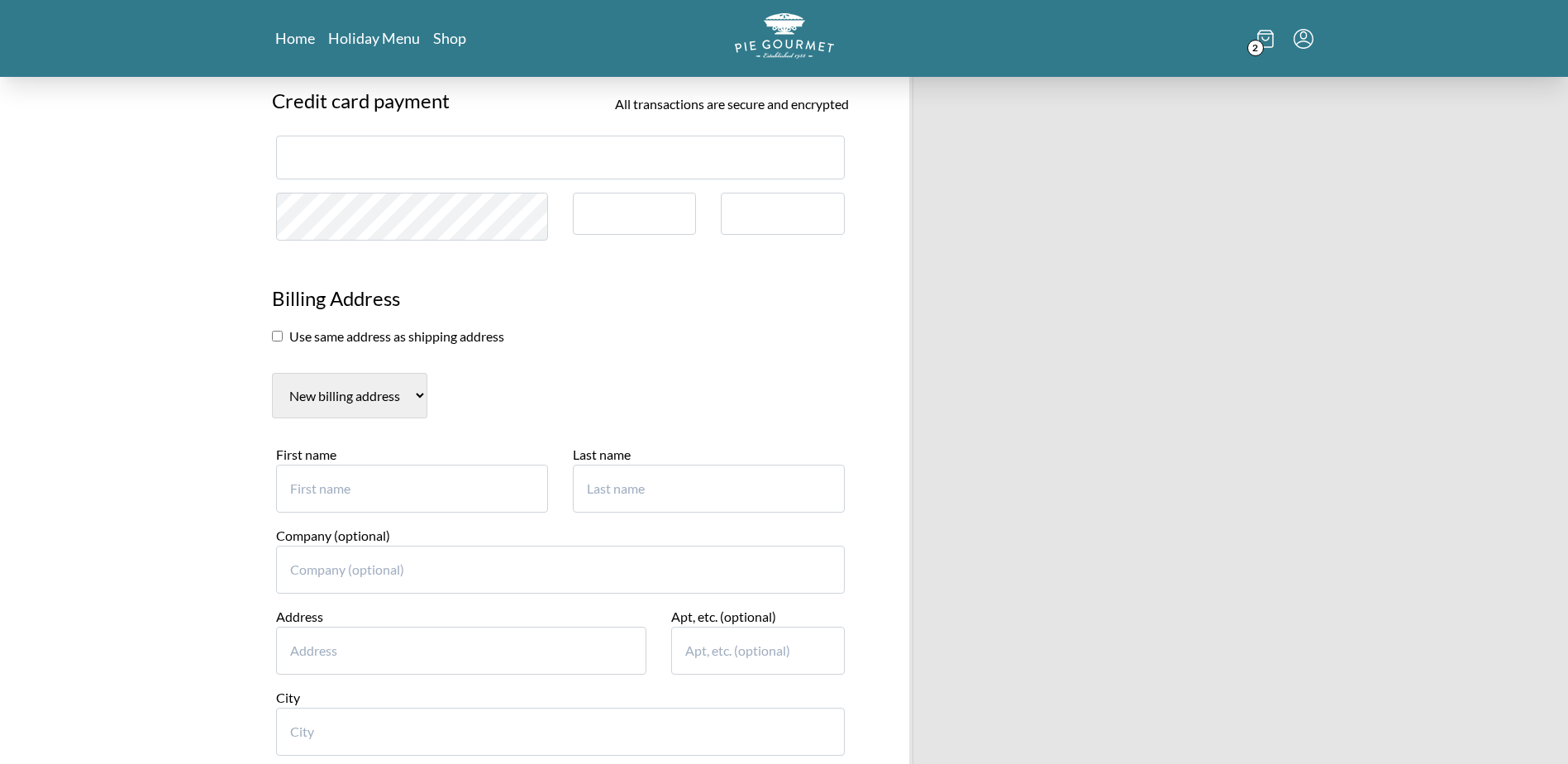
click at [375, 510] on input "First name" at bounding box center [412, 489] width 272 height 48
type input "Loeb"
type input "1"
type input "Loeb"
type input "Loeb & Loeb LLP"
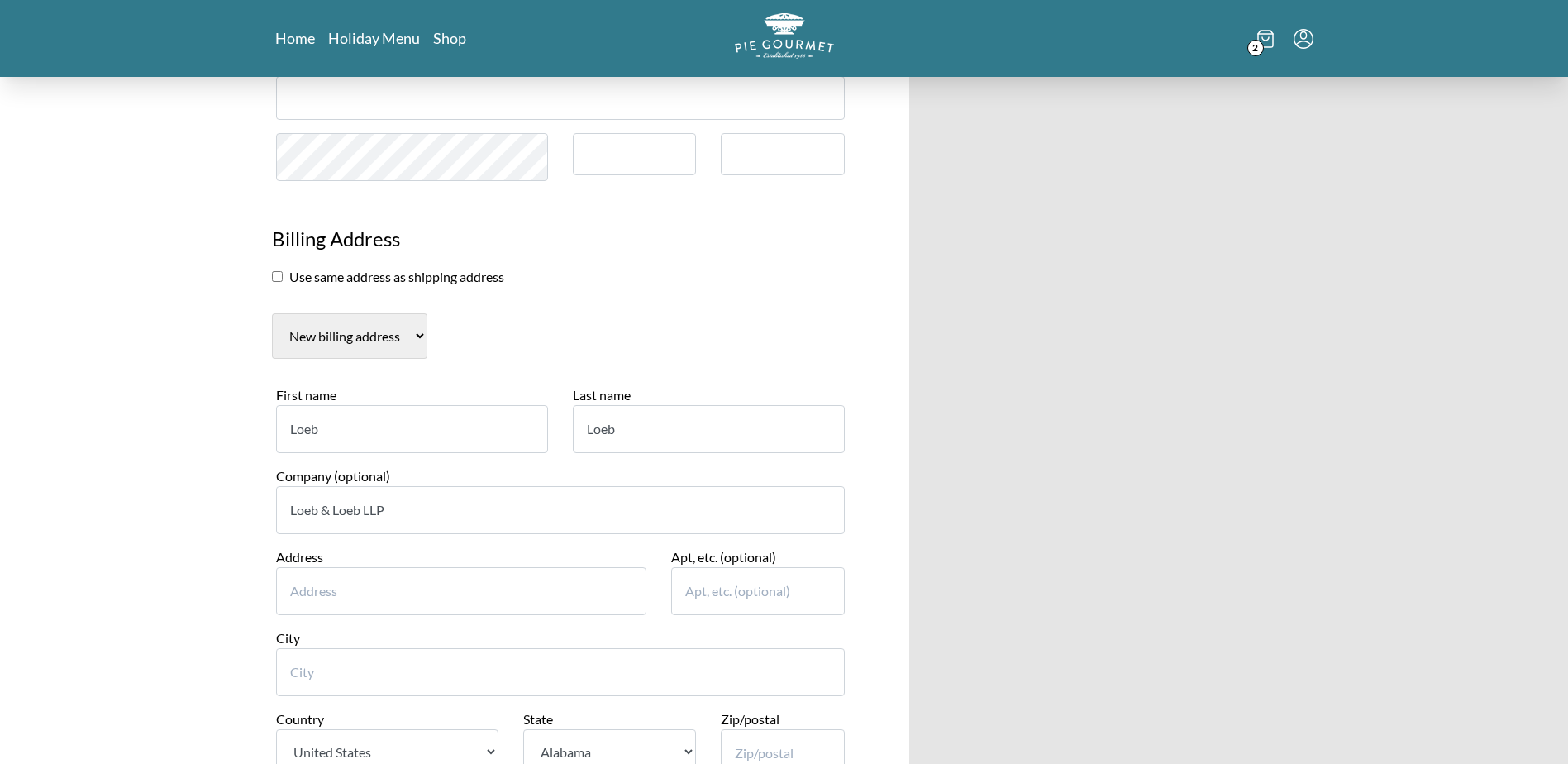
scroll to position [1415, 0]
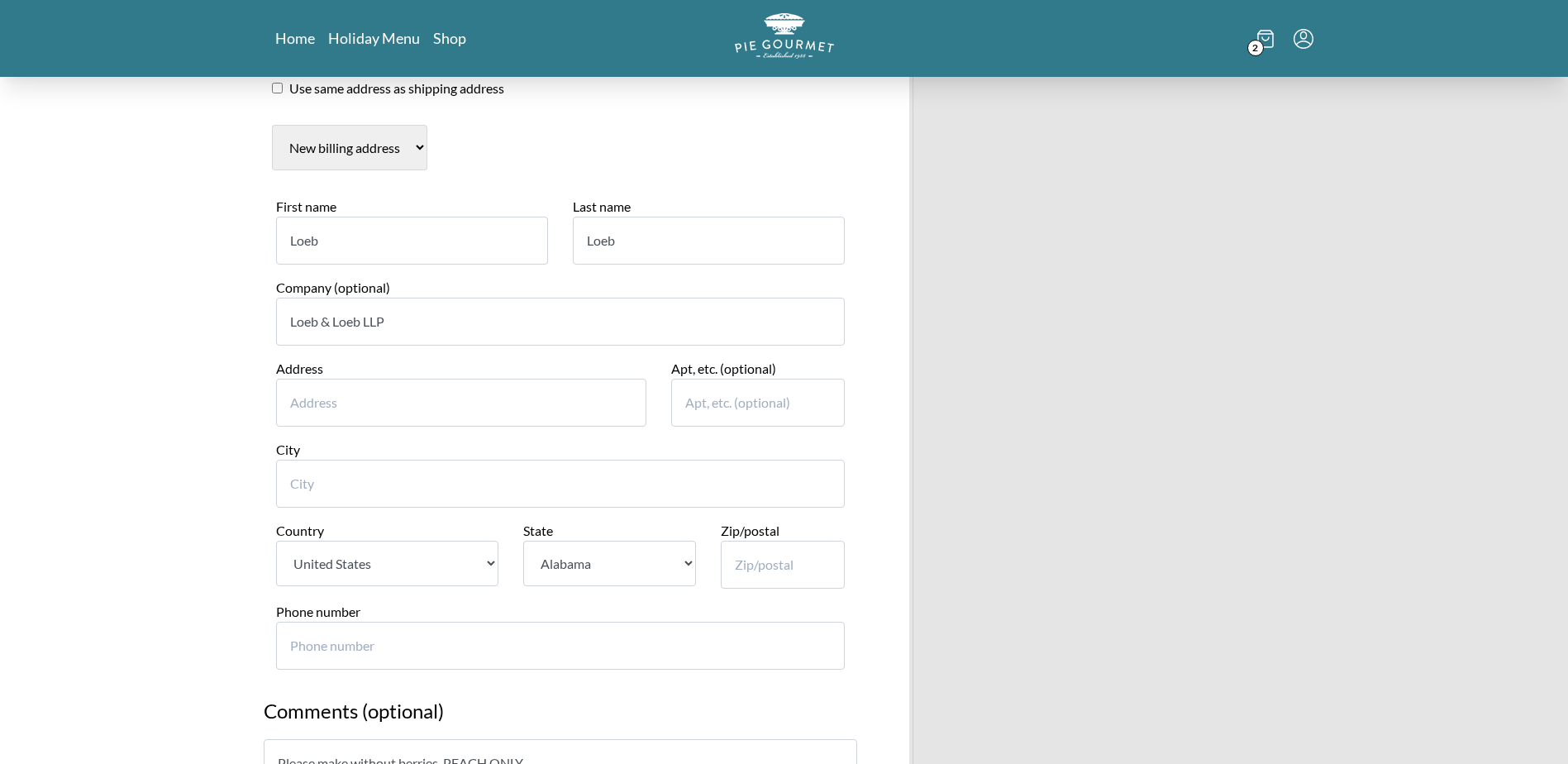
drag, startPoint x: 640, startPoint y: 267, endPoint x: 540, endPoint y: 269, distance: 100.0
click at [541, 269] on div "First name Loeb Last name Loeb" at bounding box center [560, 237] width 594 height 81
drag, startPoint x: 269, startPoint y: 257, endPoint x: 242, endPoint y: 257, distance: 27.0
type input "Matthew"
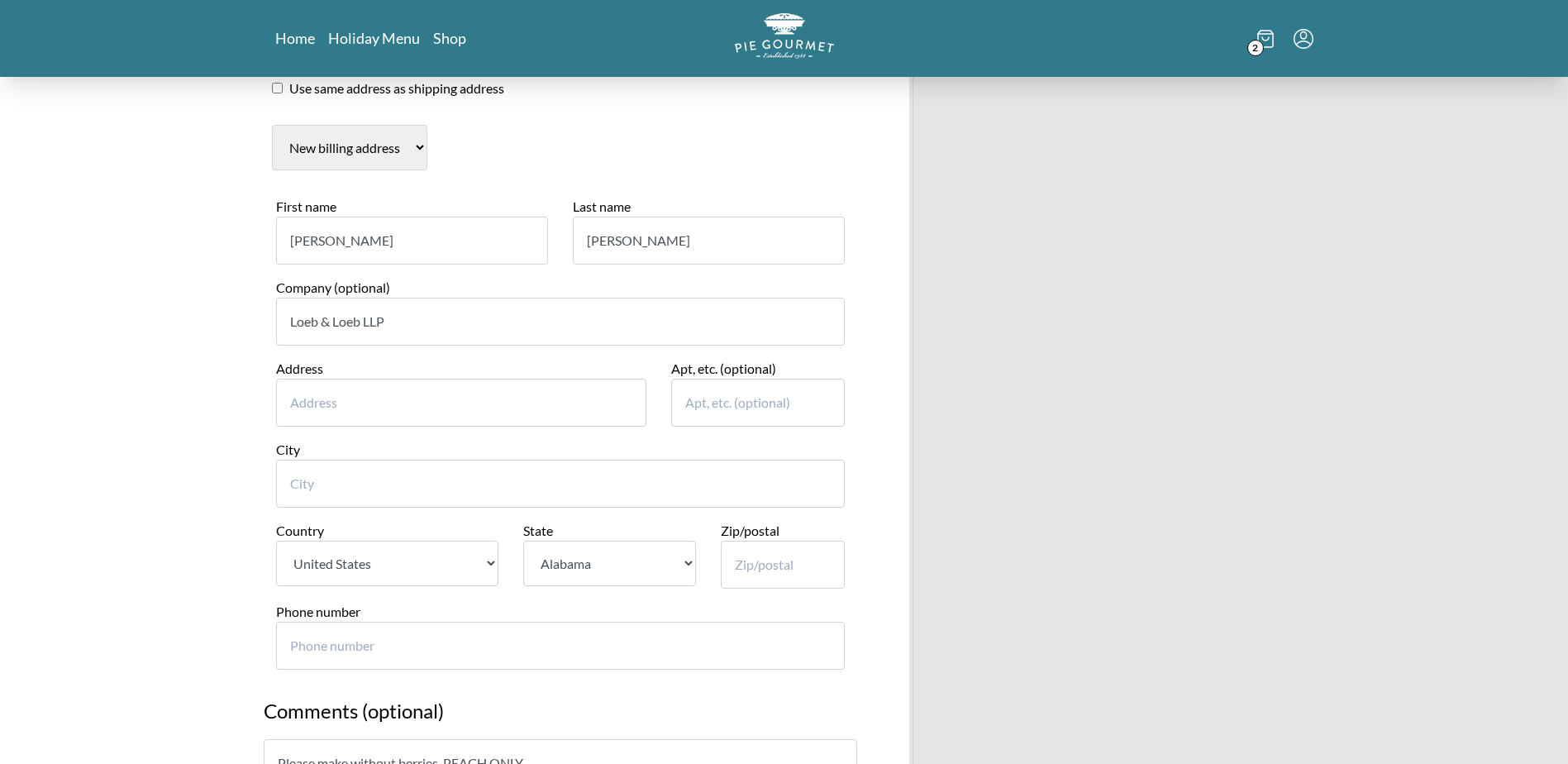
type input "Carroccio"
click at [404, 427] on input "Address" at bounding box center [461, 402] width 371 height 48
type input "10100 Santa Monica BLVD"
type input "2200"
type input "Los Angeles"
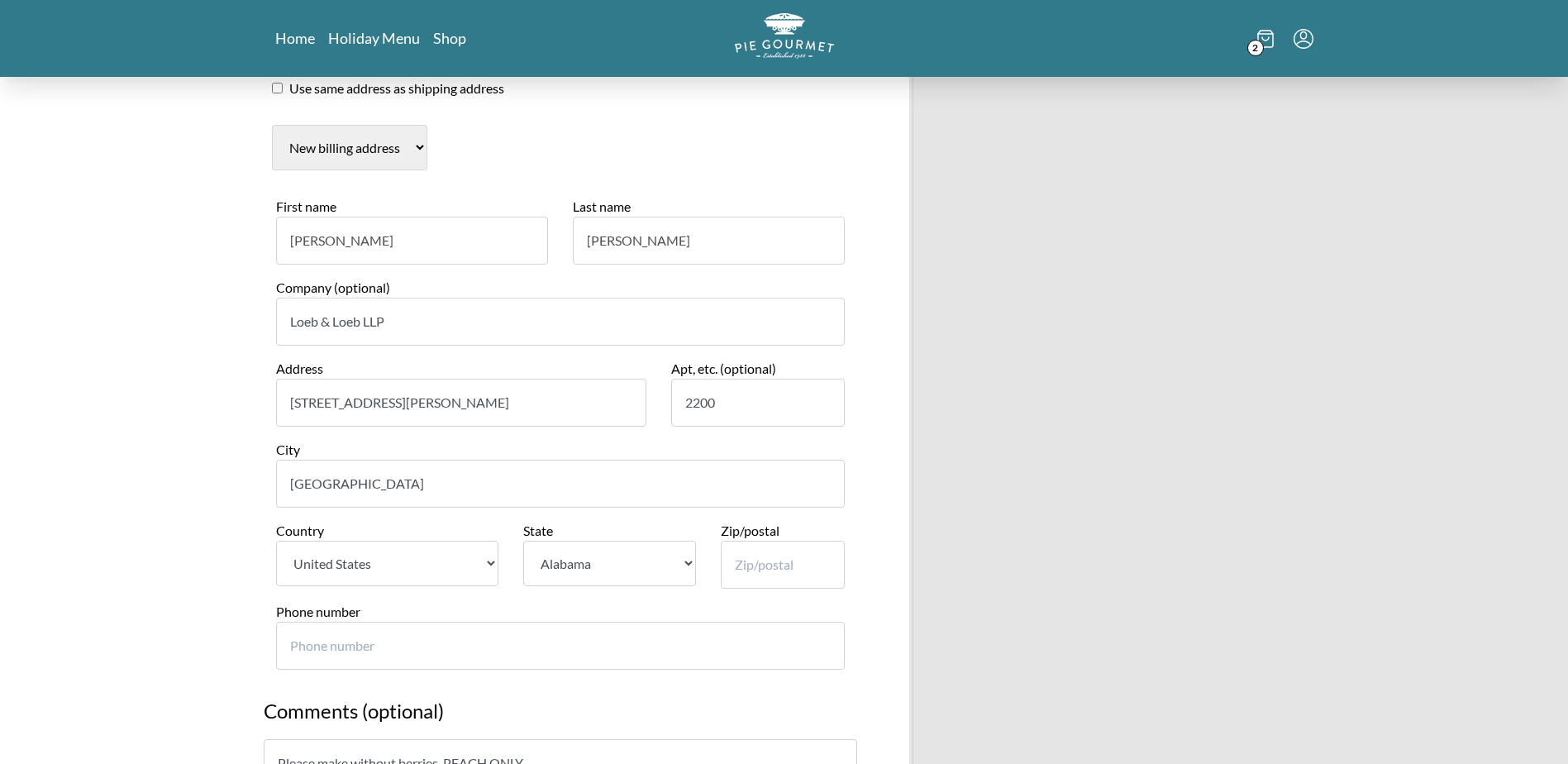
select select "CA"
type input "90047"
